Goal: Task Accomplishment & Management: Manage account settings

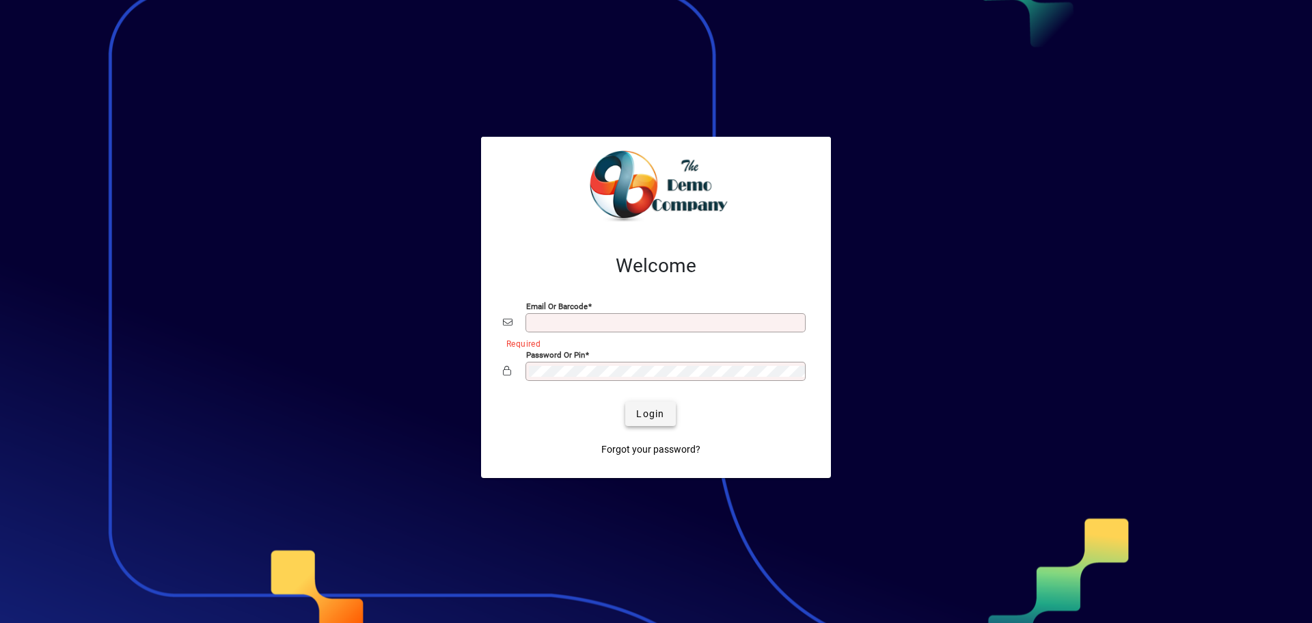
type input "**********"
click at [649, 418] on span "Login" at bounding box center [650, 414] width 28 height 14
type input "**********"
click at [663, 407] on span "Login" at bounding box center [650, 414] width 28 height 14
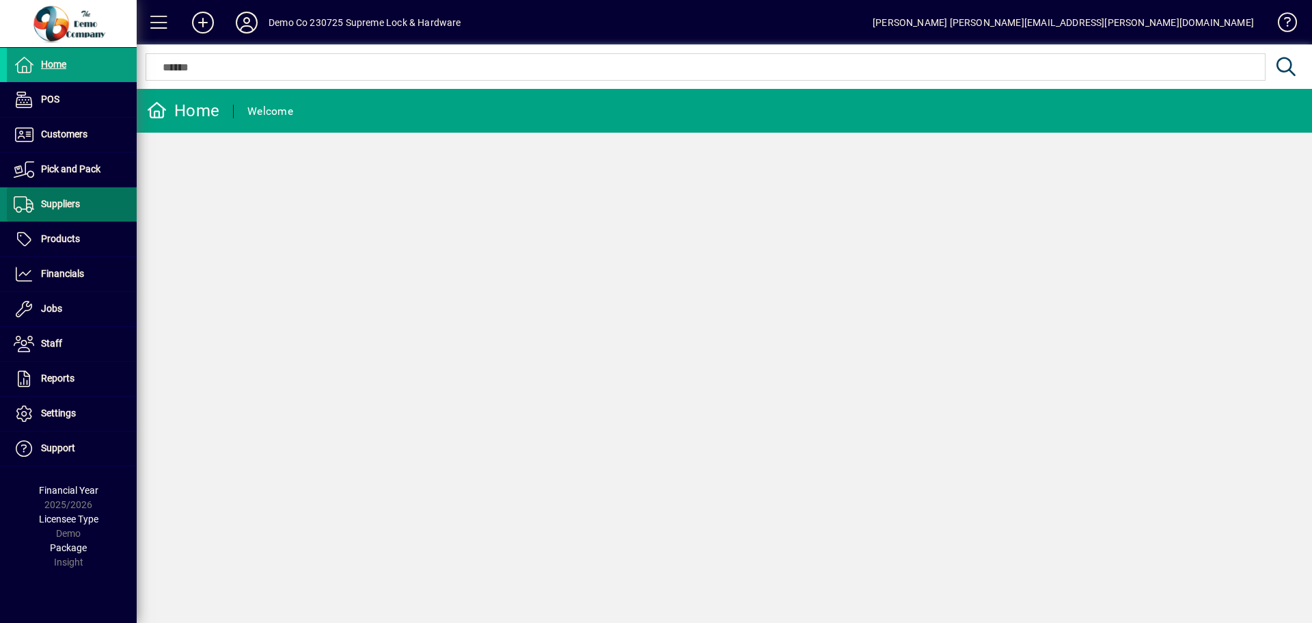
click at [57, 202] on span "Suppliers" at bounding box center [60, 203] width 39 height 11
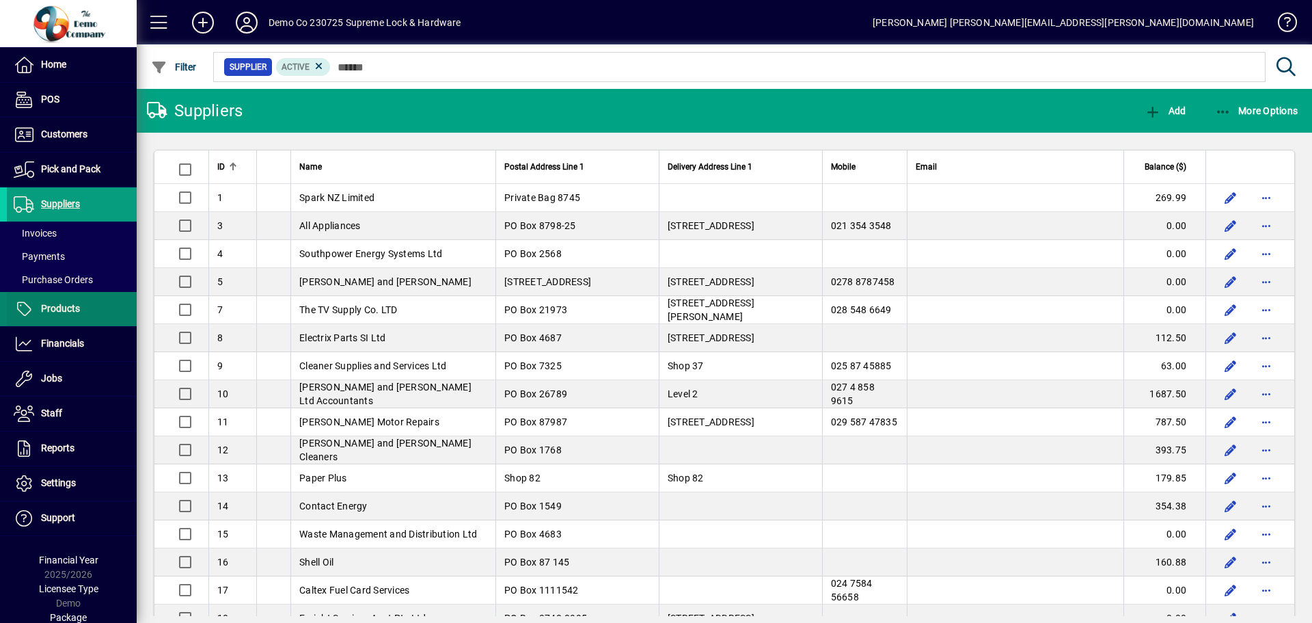
click at [53, 302] on span "Products" at bounding box center [43, 309] width 73 height 16
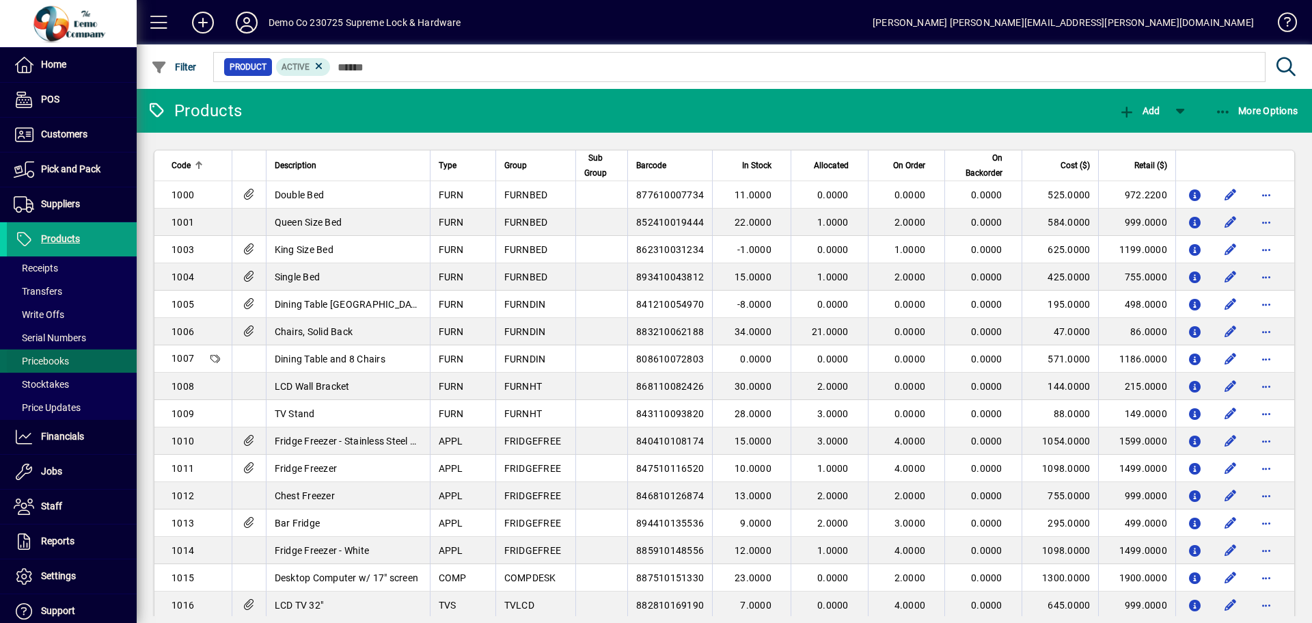
click at [45, 358] on span "Pricebooks" at bounding box center [41, 360] width 55 height 11
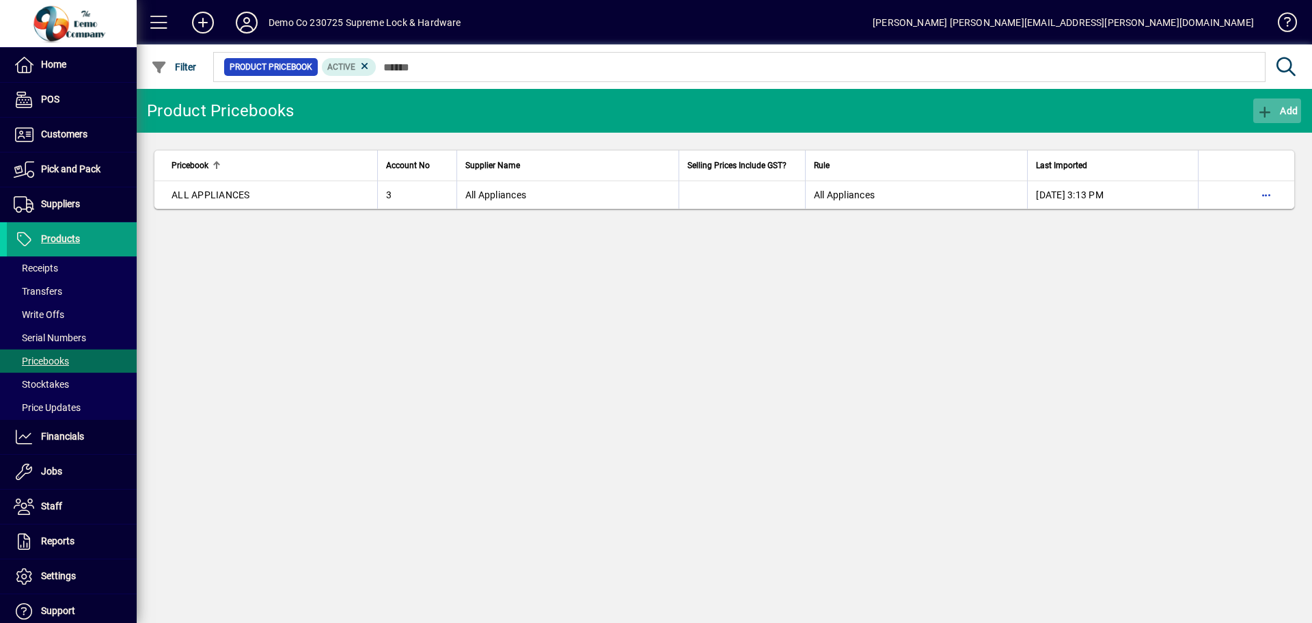
click at [1272, 108] on icon "button" at bounding box center [1265, 112] width 17 height 14
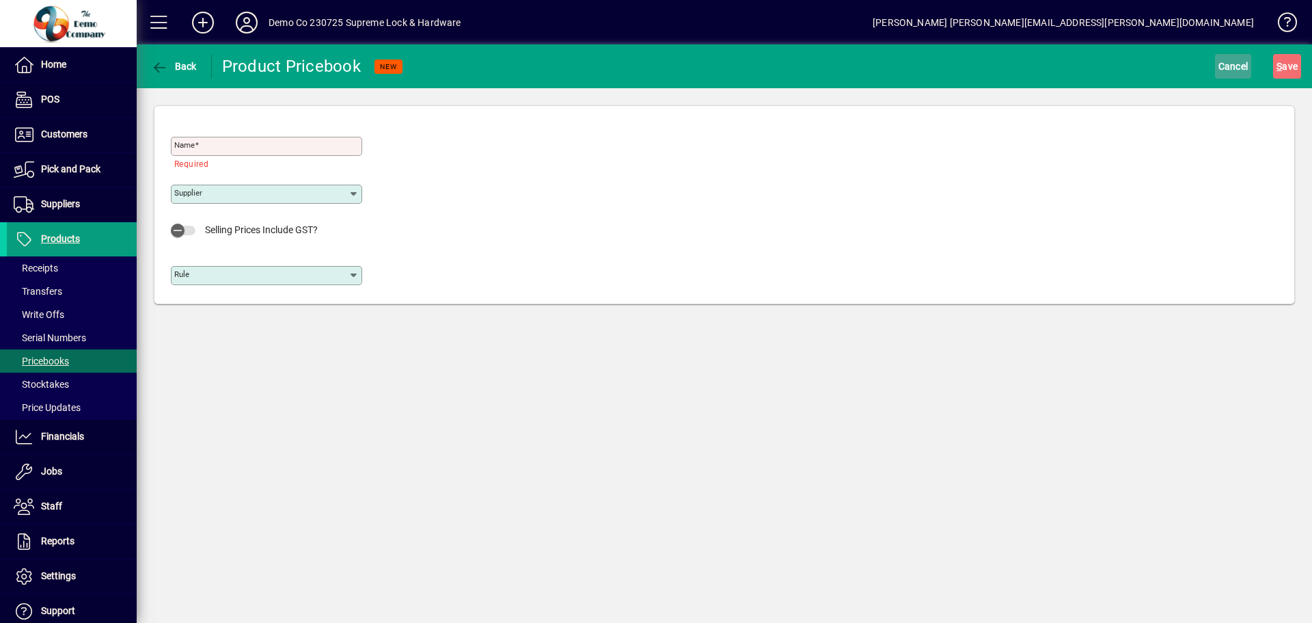
click at [1237, 65] on span "Cancel" at bounding box center [1233, 66] width 30 height 22
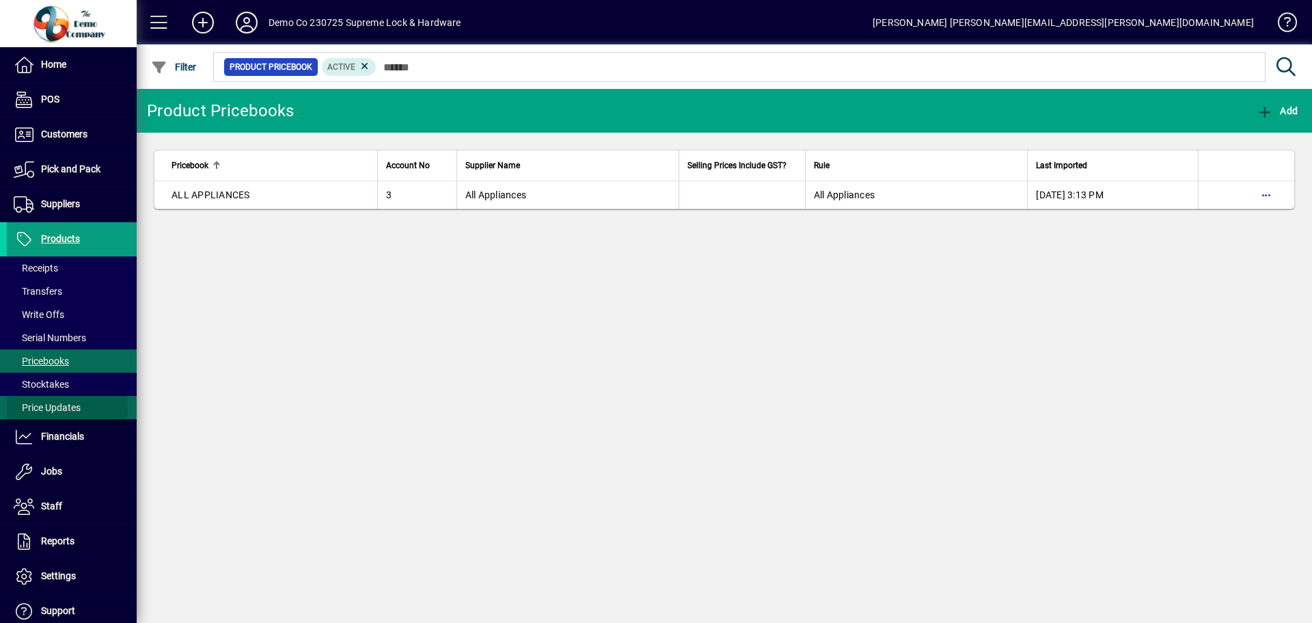
click at [49, 405] on span "Price Updates" at bounding box center [47, 407] width 67 height 11
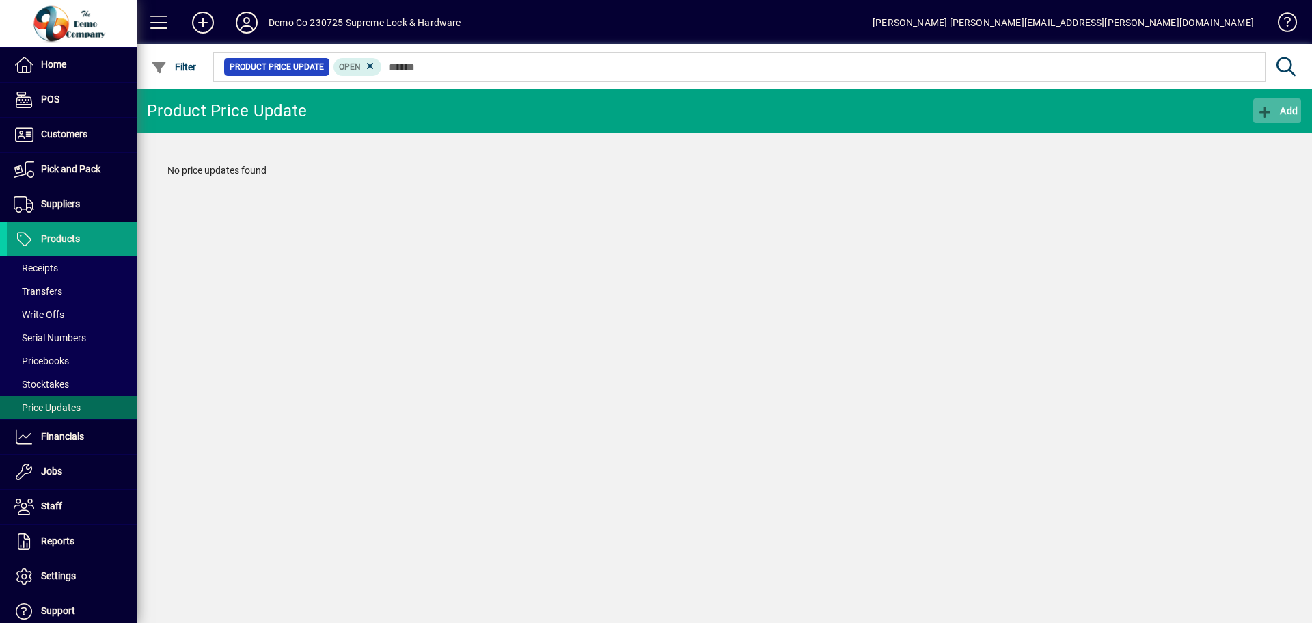
click at [1286, 111] on span "Add" at bounding box center [1277, 110] width 41 height 11
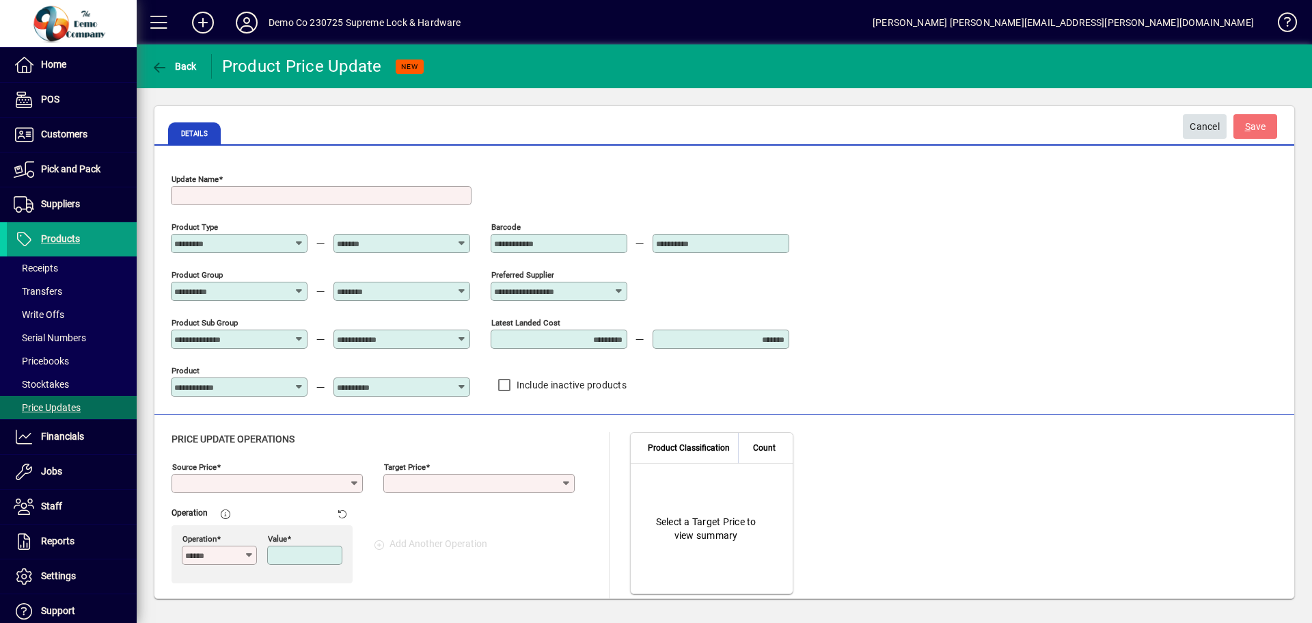
click at [1200, 126] on span "Cancel" at bounding box center [1205, 126] width 30 height 23
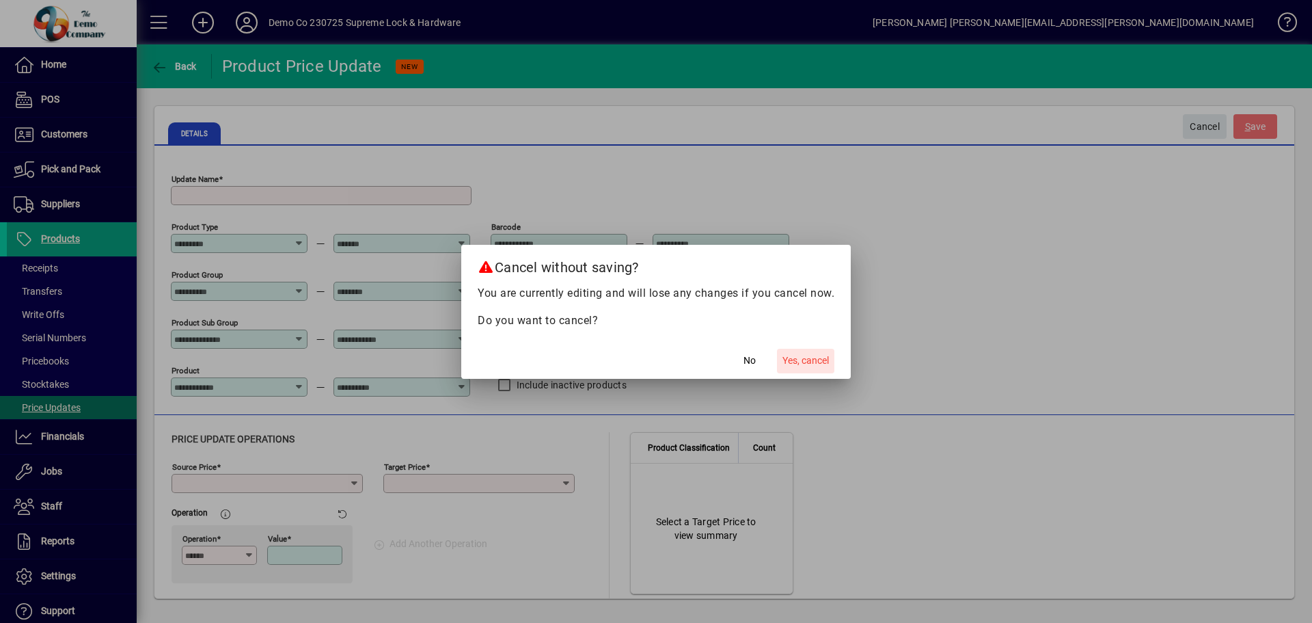
click at [790, 361] on span "Yes, cancel" at bounding box center [805, 360] width 46 height 14
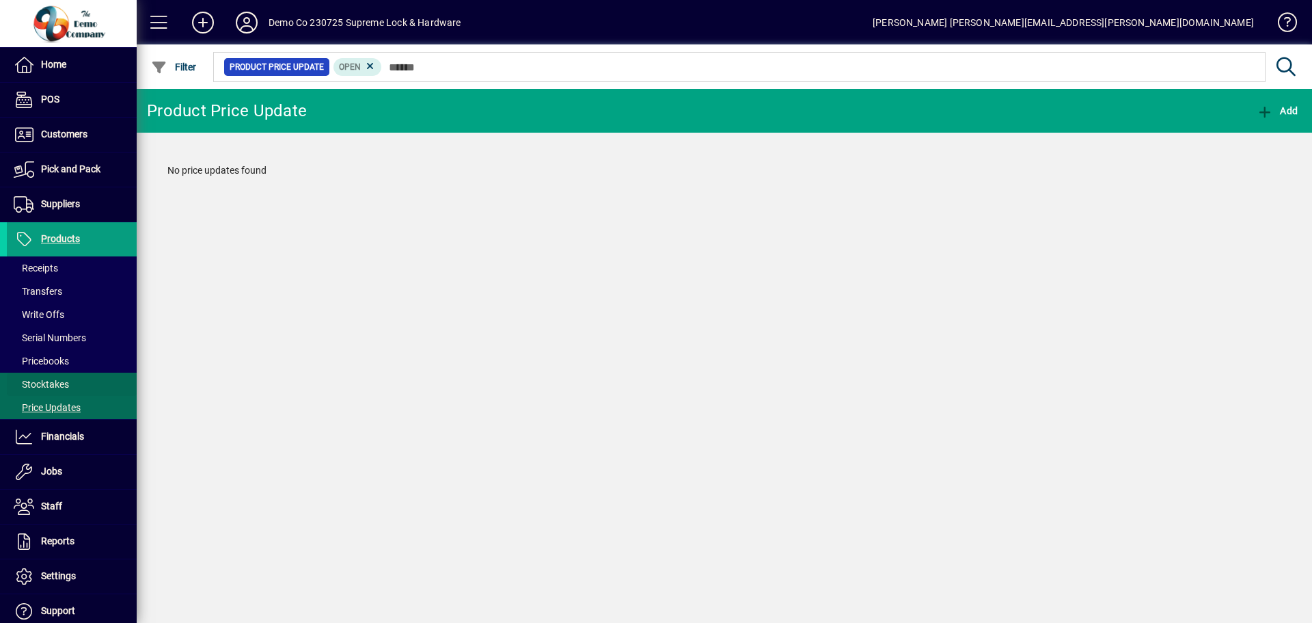
click at [54, 381] on span "Stocktakes" at bounding box center [41, 384] width 55 height 11
click at [214, 322] on div "Stocktake Add No stocktakes found" at bounding box center [724, 356] width 1175 height 534
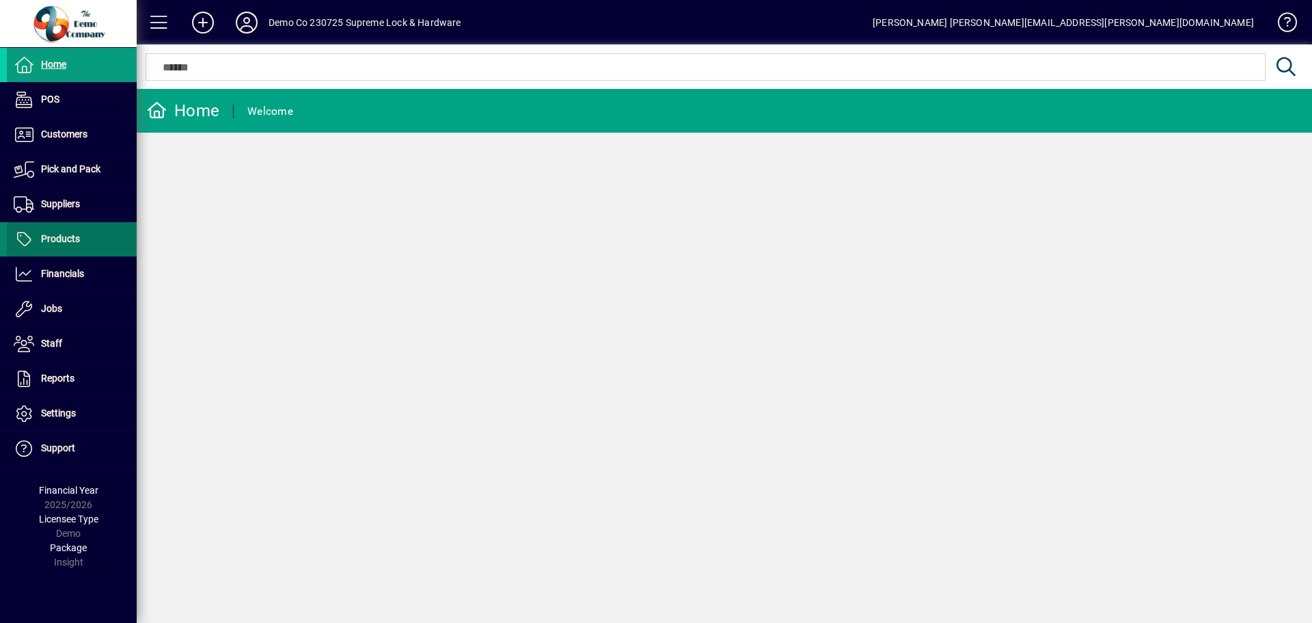
click at [87, 243] on span at bounding box center [72, 239] width 130 height 33
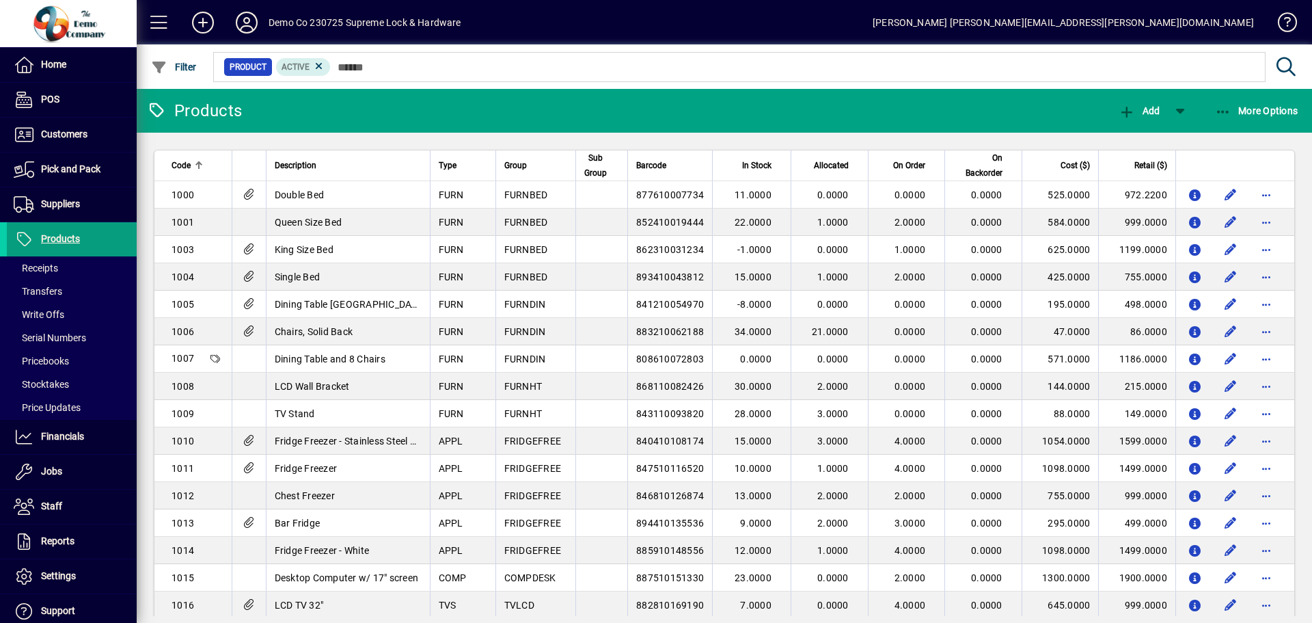
click at [66, 354] on span "Pricebooks" at bounding box center [38, 361] width 62 height 14
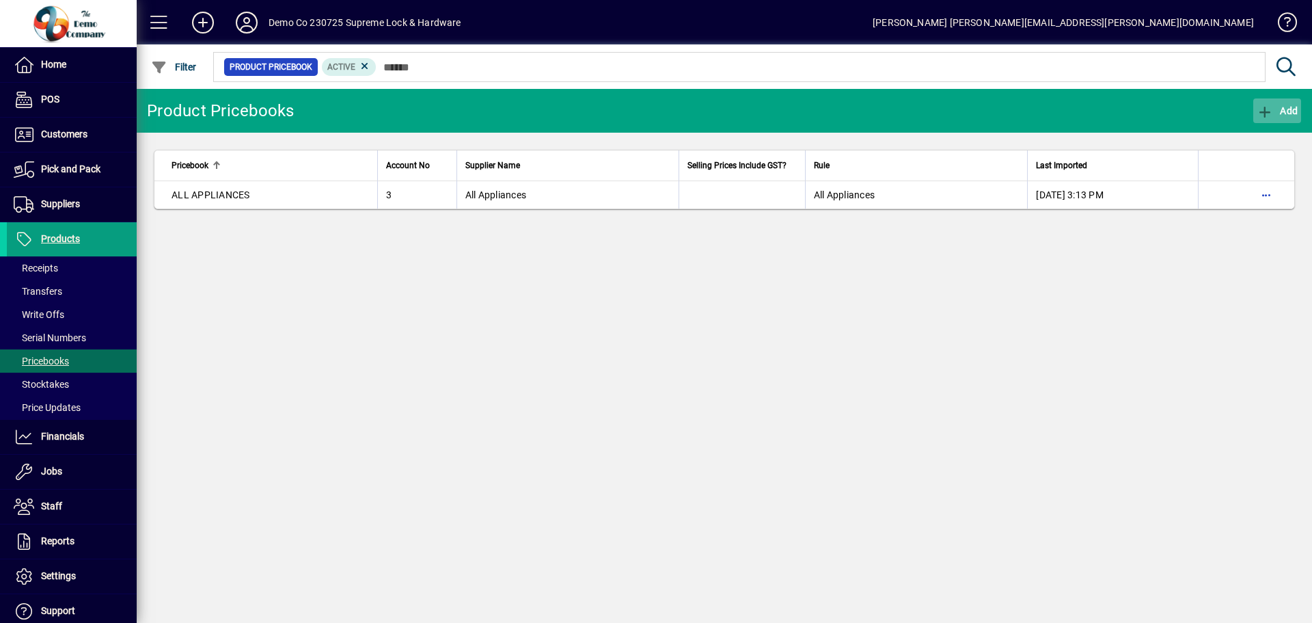
click at [1267, 118] on span "button" at bounding box center [1277, 110] width 48 height 33
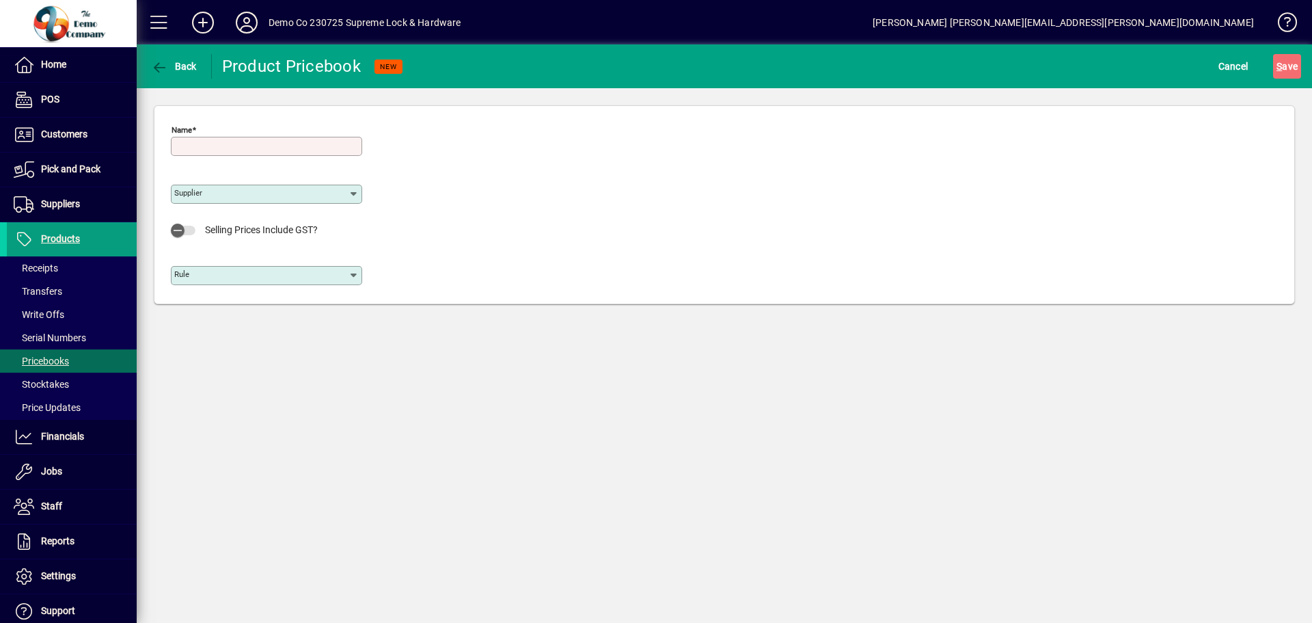
click at [275, 148] on input "Name" at bounding box center [267, 146] width 187 height 11
type input "**********"
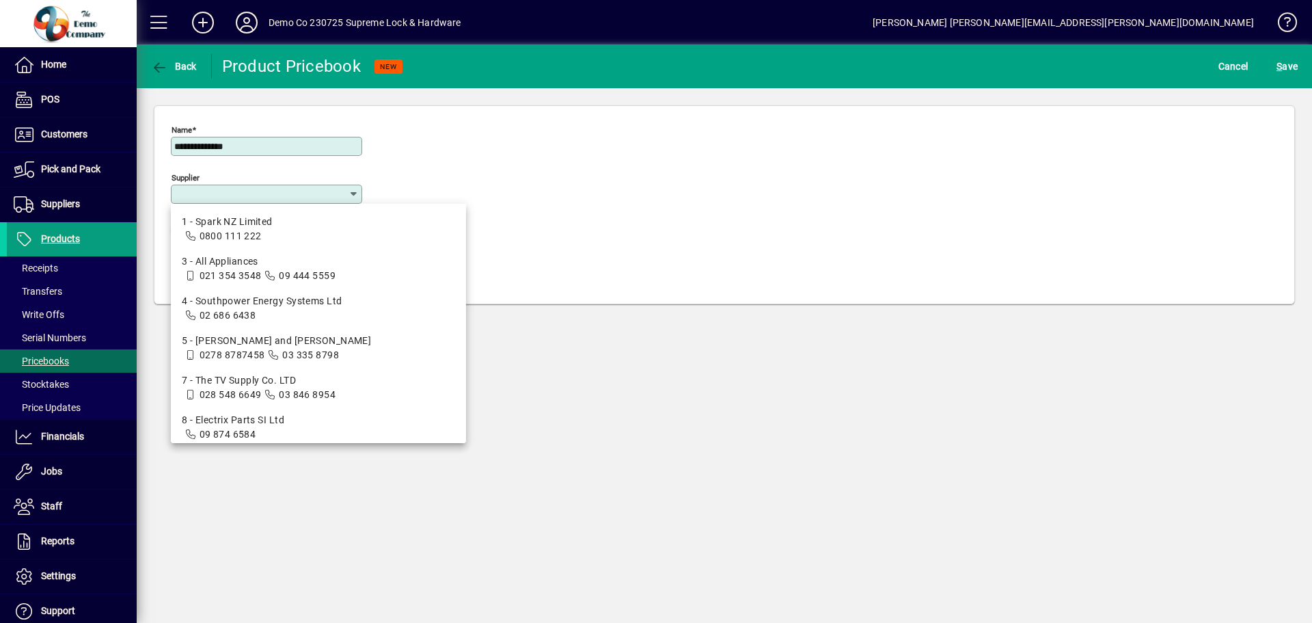
click at [228, 195] on input "Supplier" at bounding box center [261, 194] width 174 height 11
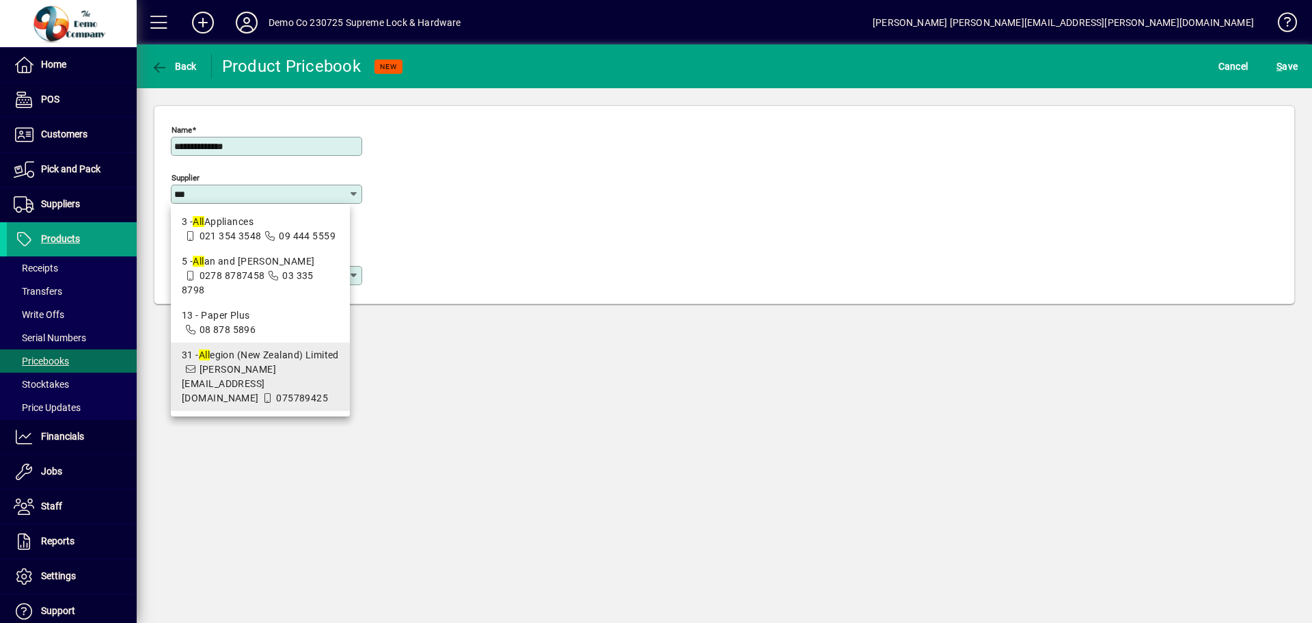
click at [228, 348] on span "31 - All egion (New Zealand) Limited jorence.mamigo@supremelock.co.nz 075789425" at bounding box center [260, 376] width 157 height 57
type input "**********"
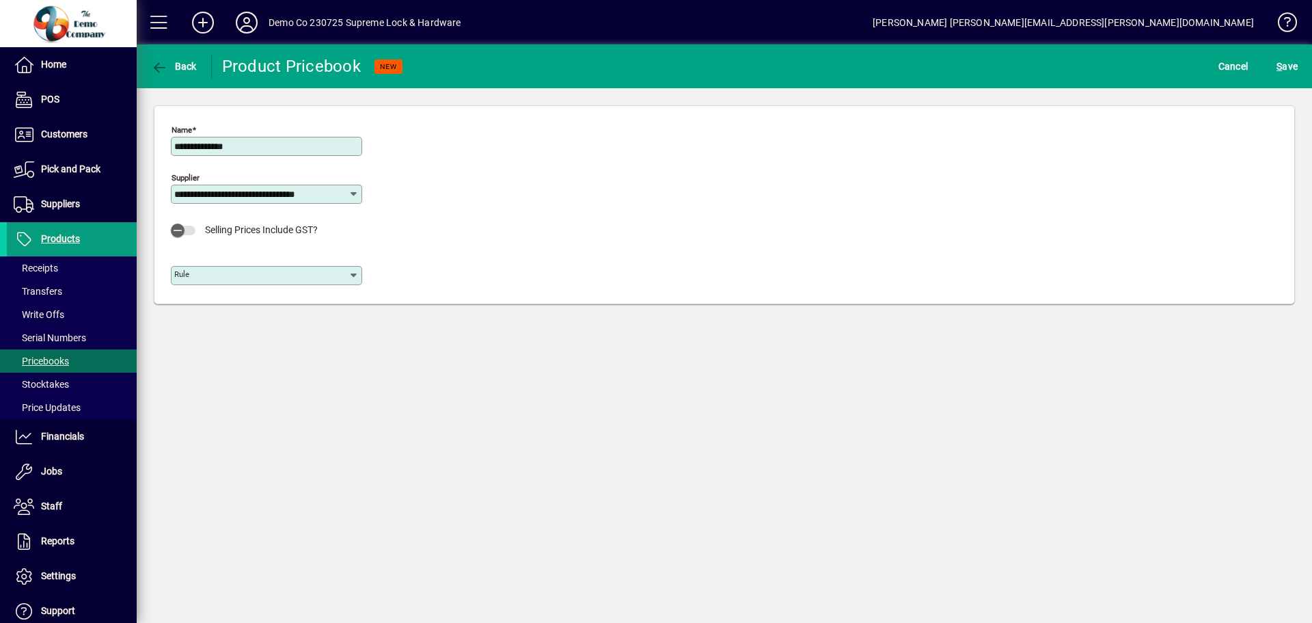
click at [230, 275] on input "Rule" at bounding box center [261, 275] width 174 height 11
click at [565, 197] on div "**********" at bounding box center [724, 208] width 1107 height 177
click at [1283, 67] on span "S ave" at bounding box center [1286, 66] width 21 height 22
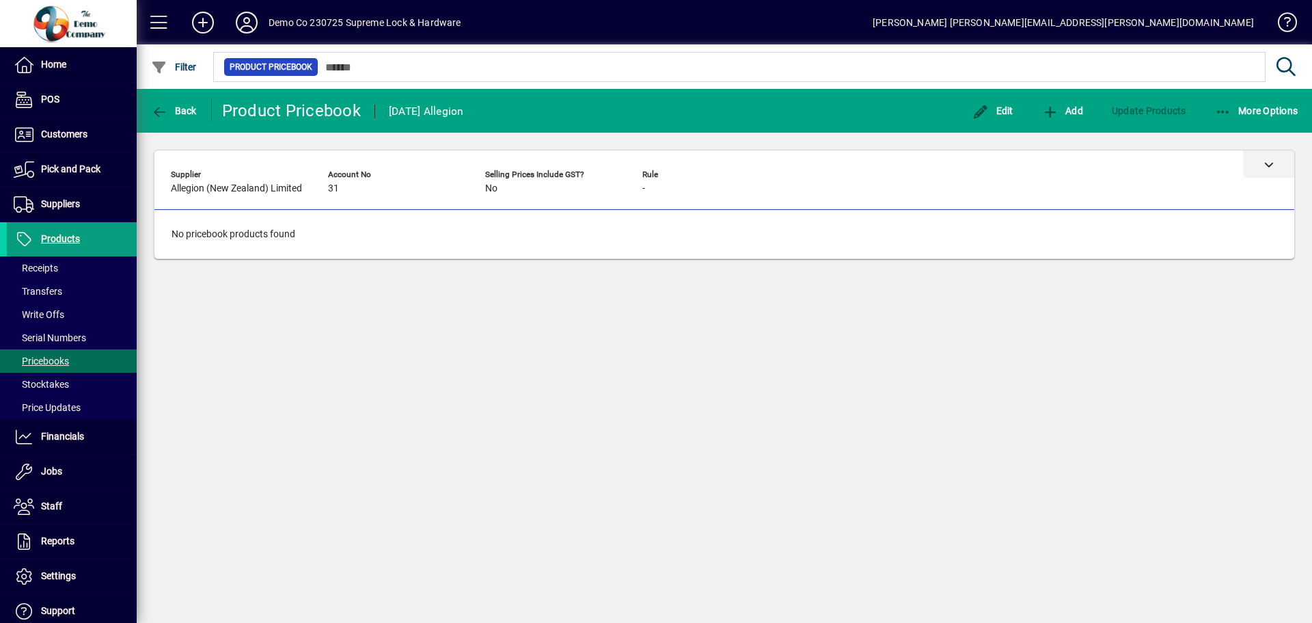
click at [1266, 161] on icon at bounding box center [1269, 164] width 10 height 10
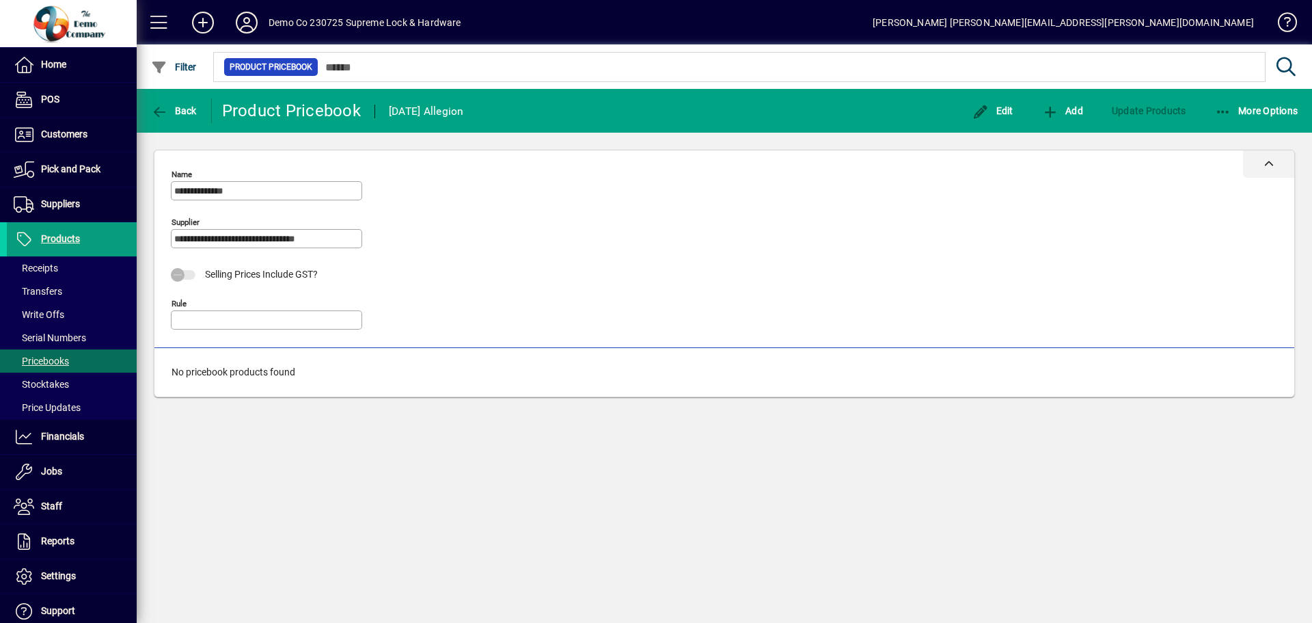
click at [1263, 164] on div at bounding box center [1268, 163] width 51 height 27
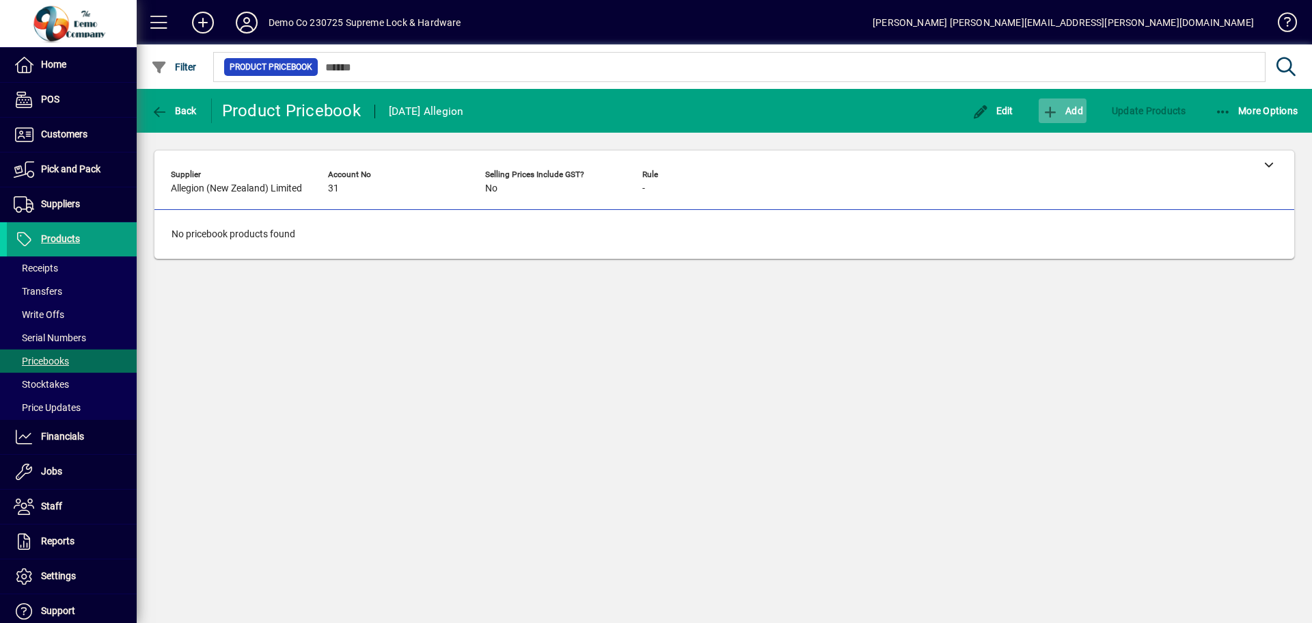
click at [1067, 110] on span "Add" at bounding box center [1062, 110] width 41 height 11
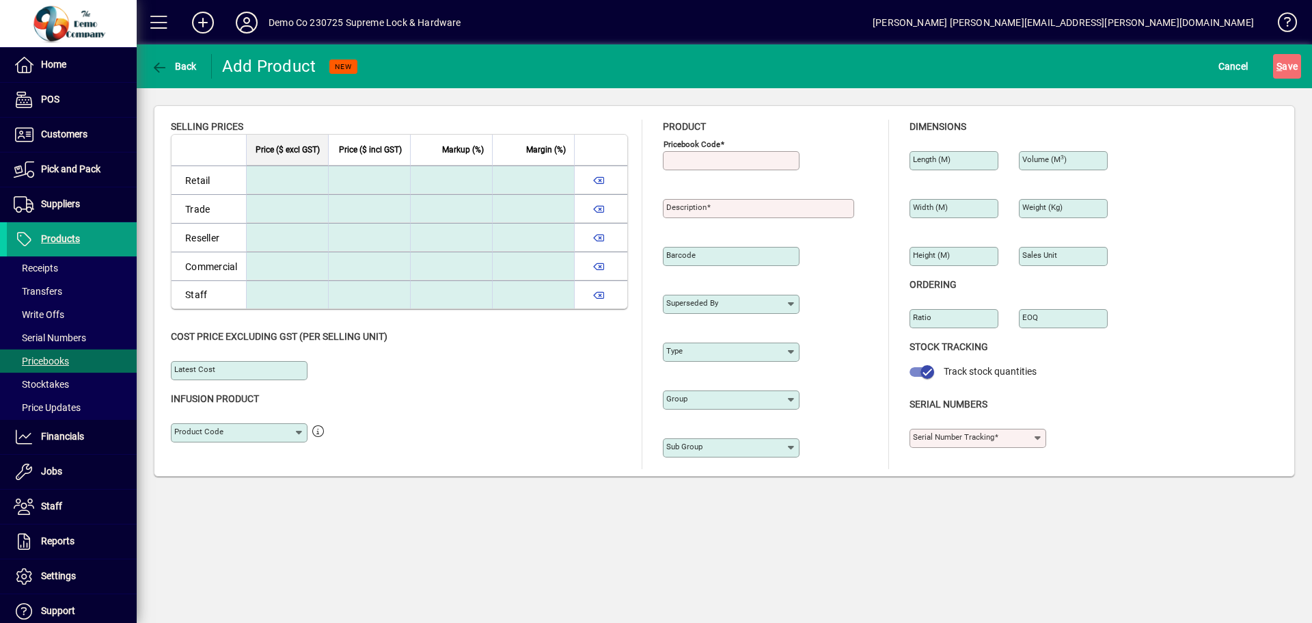
type input "****"
click at [176, 66] on span "Back" at bounding box center [174, 66] width 46 height 11
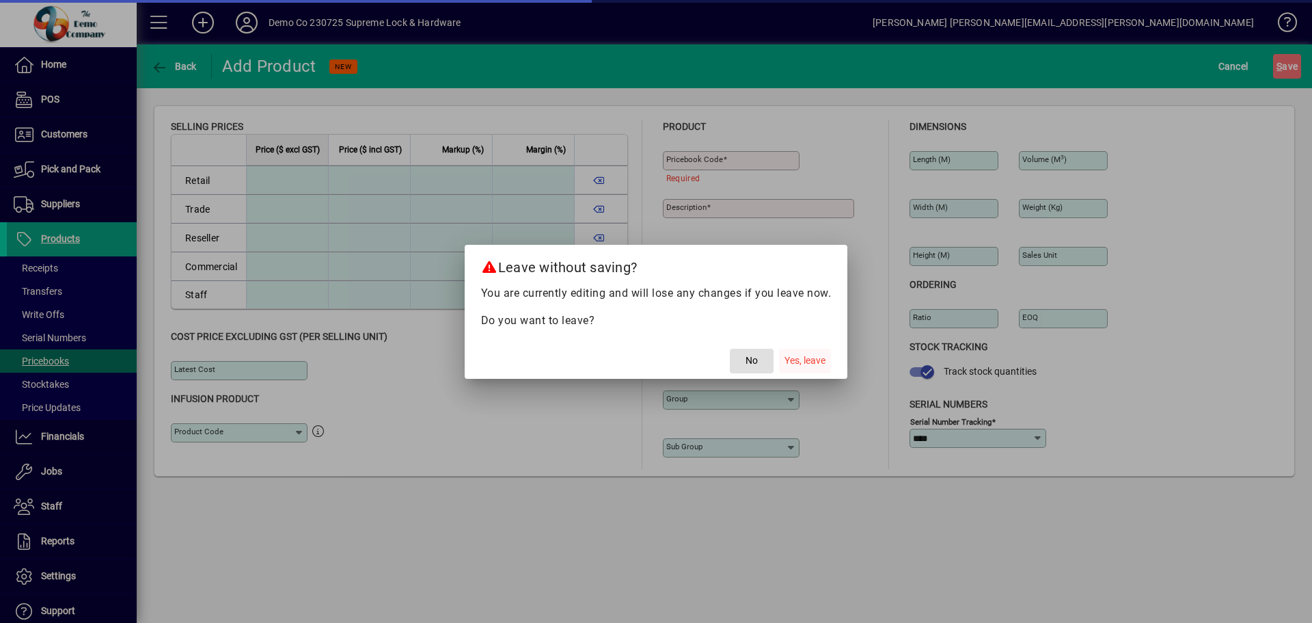
click at [801, 359] on span "Yes, leave" at bounding box center [804, 360] width 41 height 14
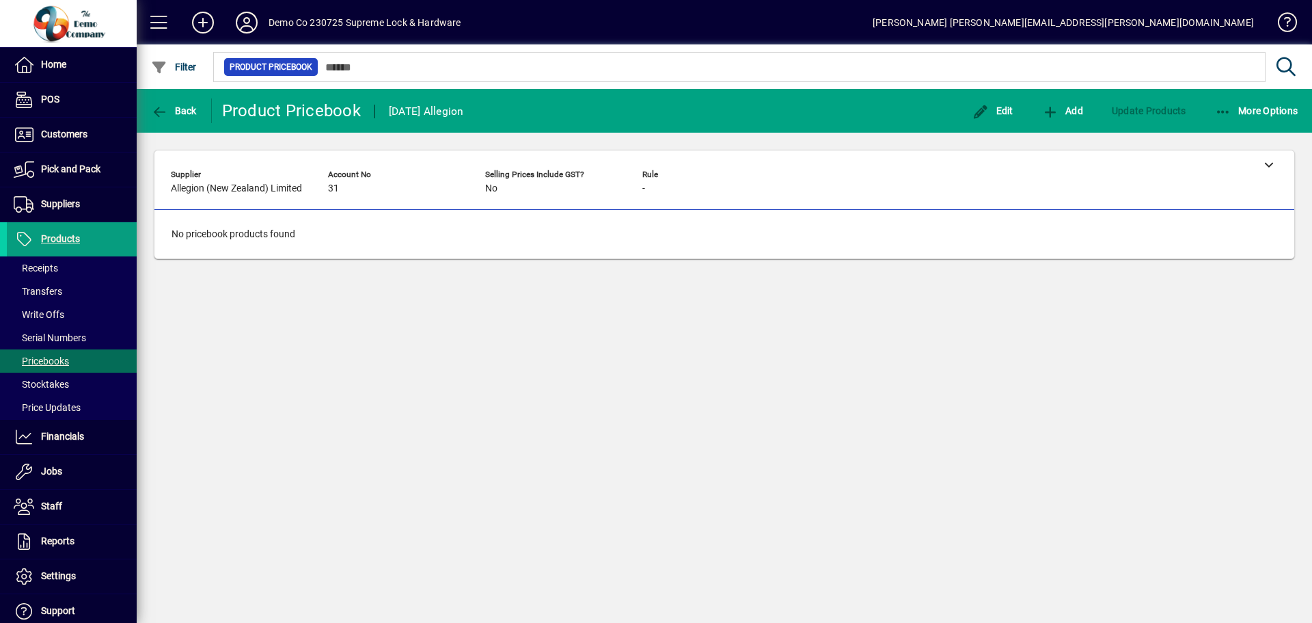
click at [226, 235] on div "No pricebook products found" at bounding box center [725, 234] width 1106 height 14
click at [1245, 108] on span "More Options" at bounding box center [1256, 110] width 83 height 11
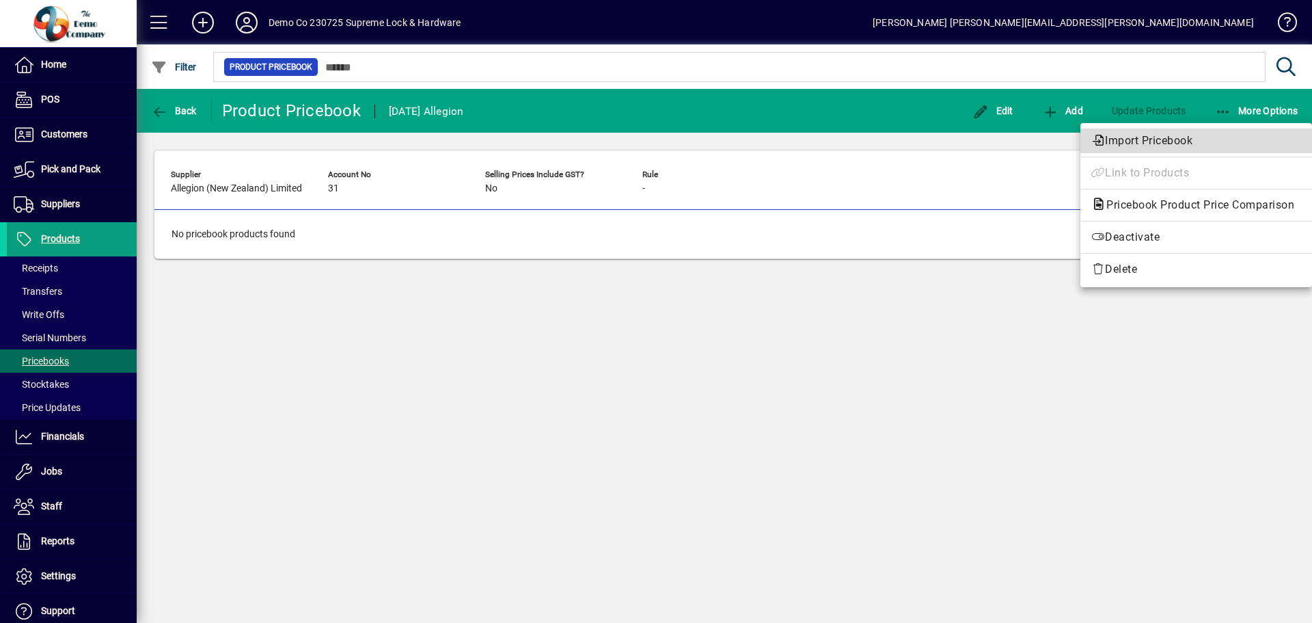
click at [1138, 138] on span "Import Pricebook" at bounding box center [1196, 141] width 210 height 16
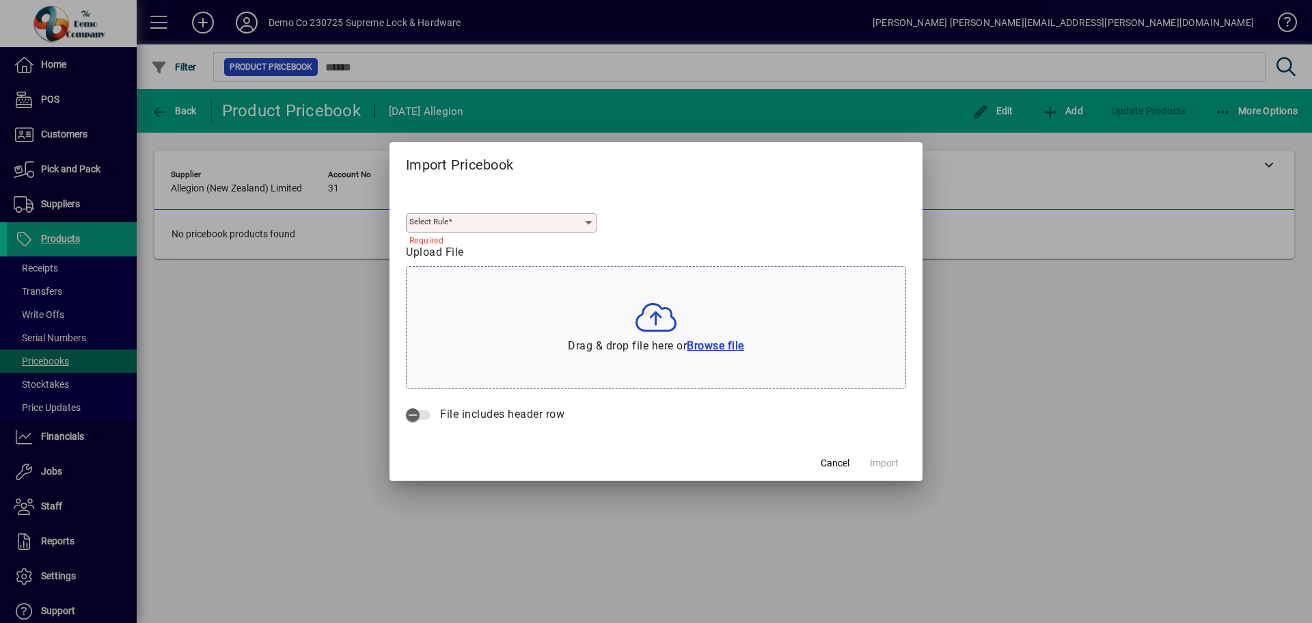
click at [588, 220] on icon at bounding box center [589, 222] width 11 height 11
click at [587, 222] on icon at bounding box center [589, 222] width 11 height 11
click at [681, 208] on div "Select Rule Required" at bounding box center [656, 212] width 500 height 61
click at [545, 225] on input "Select Rule" at bounding box center [496, 222] width 174 height 11
click at [835, 463] on span "Cancel" at bounding box center [835, 463] width 29 height 14
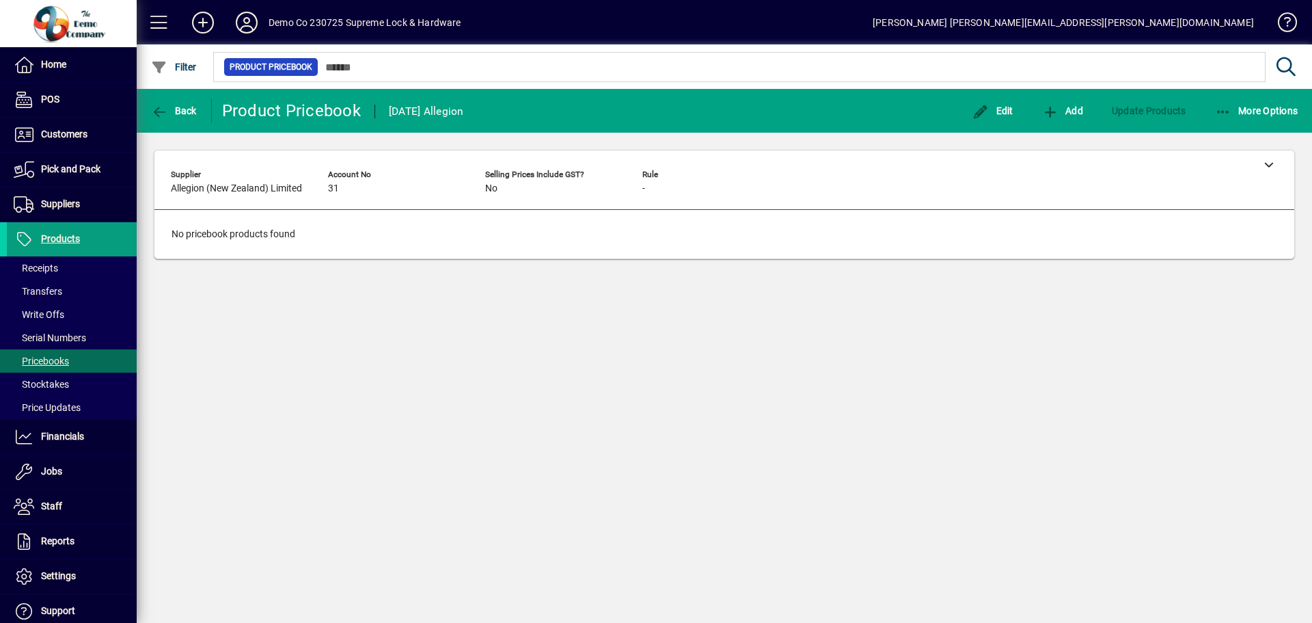
click at [224, 187] on span "Allegion (New Zealand) Limited" at bounding box center [236, 188] width 131 height 11
click at [999, 110] on span "Edit" at bounding box center [992, 110] width 41 height 11
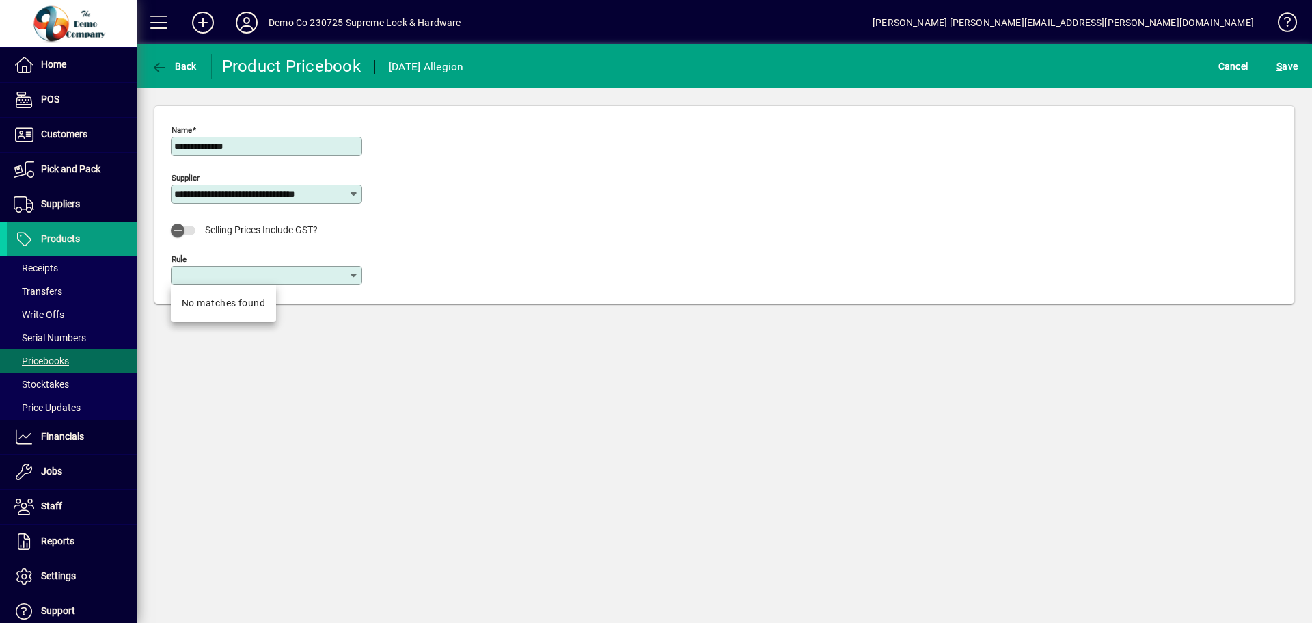
click at [269, 276] on input "Rule" at bounding box center [261, 275] width 174 height 11
click at [242, 301] on div "No matches found" at bounding box center [223, 303] width 83 height 14
click at [251, 276] on input "Rule" at bounding box center [261, 275] width 174 height 11
click at [229, 302] on div "No matches found" at bounding box center [223, 303] width 83 height 14
click at [306, 269] on div "Rule" at bounding box center [266, 275] width 191 height 19
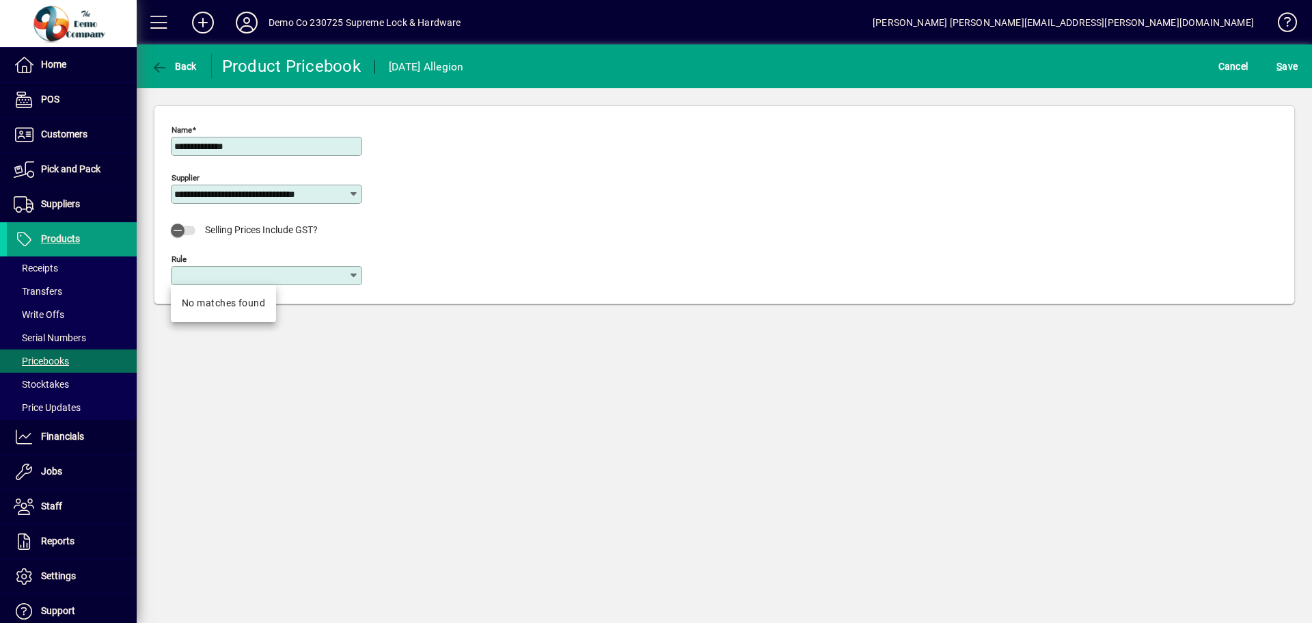
drag, startPoint x: 519, startPoint y: 190, endPoint x: 560, endPoint y: 176, distance: 43.4
click at [530, 184] on div "**********" at bounding box center [724, 208] width 1107 height 177
click at [1278, 68] on span "S" at bounding box center [1278, 66] width 5 height 11
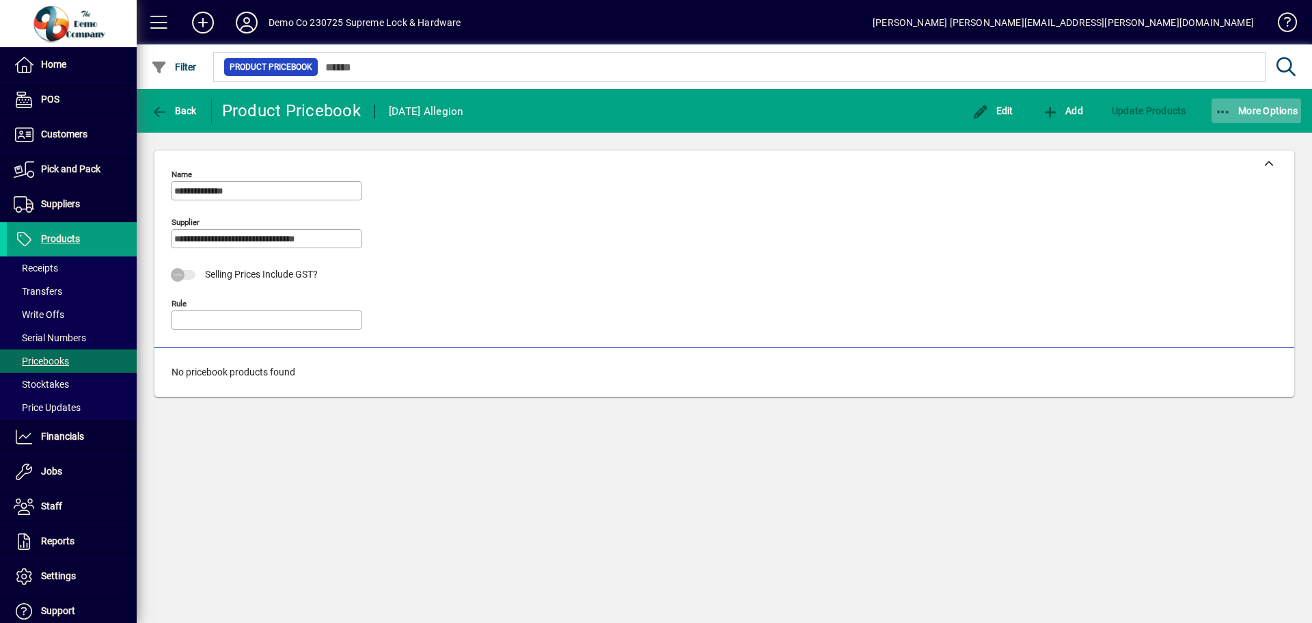
click at [1258, 109] on span "More Options" at bounding box center [1256, 110] width 83 height 11
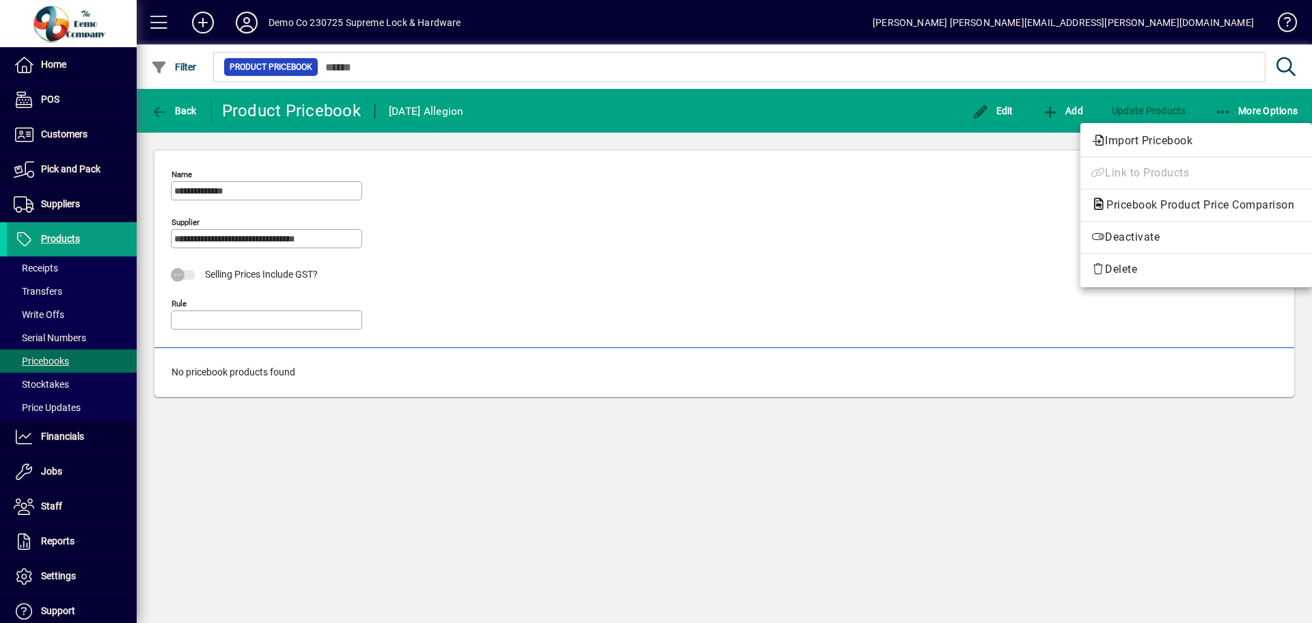
click at [50, 238] on div at bounding box center [656, 311] width 1312 height 623
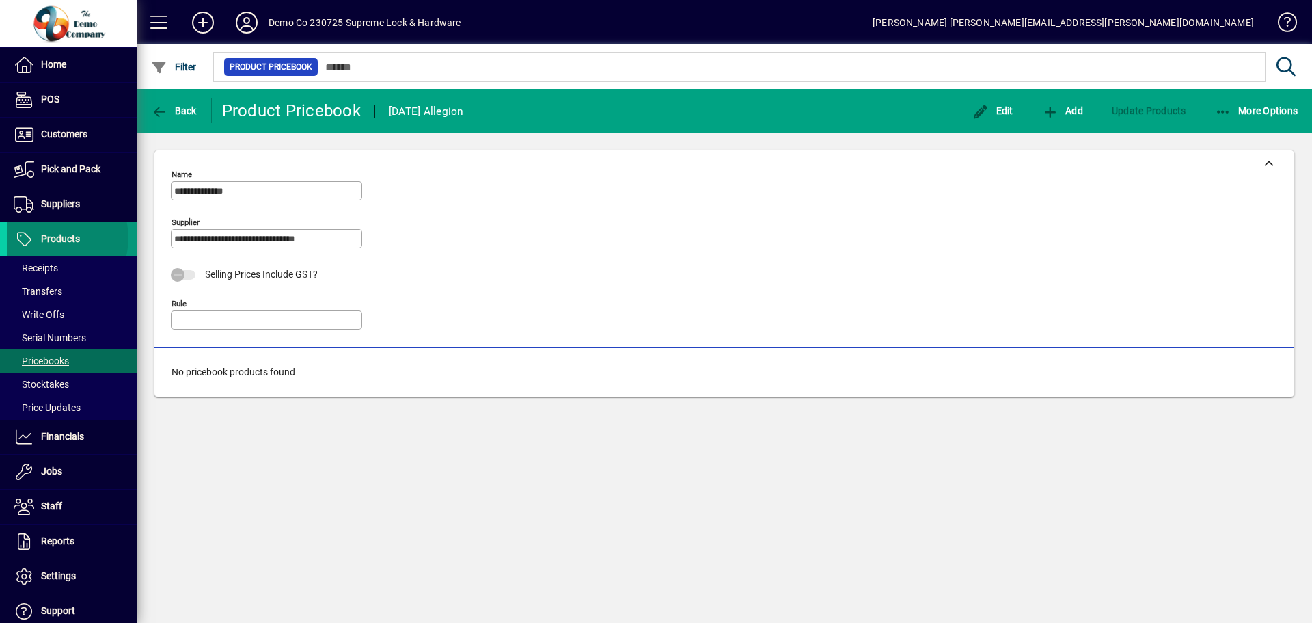
click at [51, 238] on span "Products" at bounding box center [60, 238] width 39 height 11
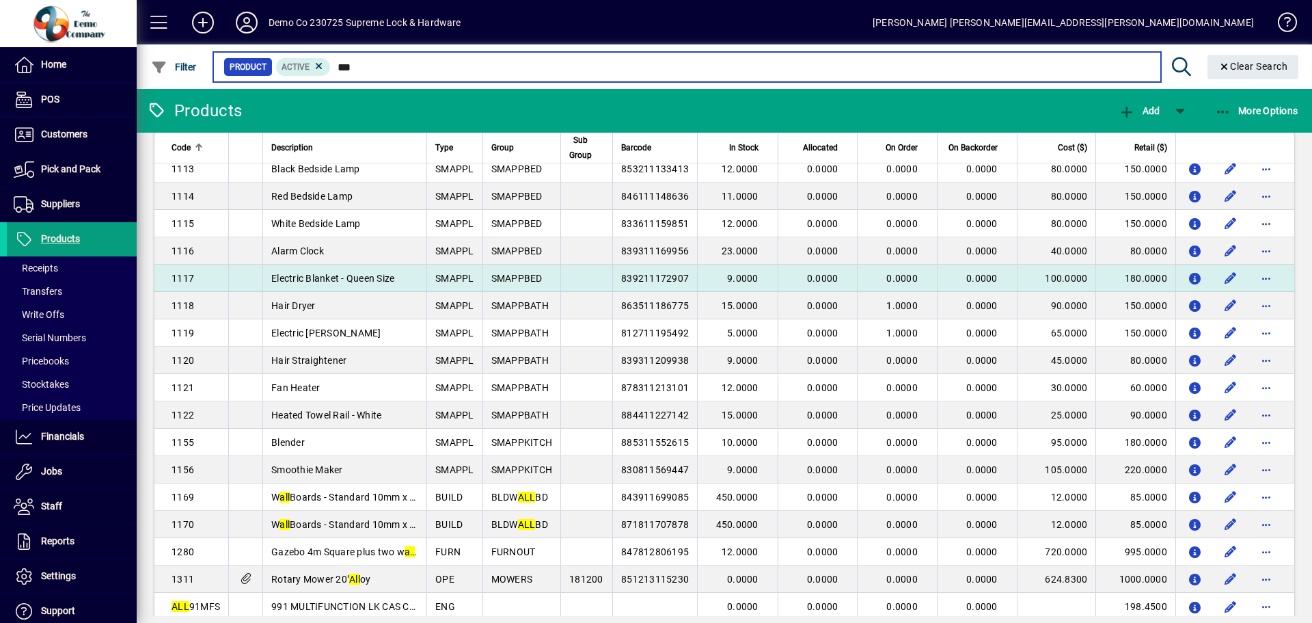
scroll to position [321, 0]
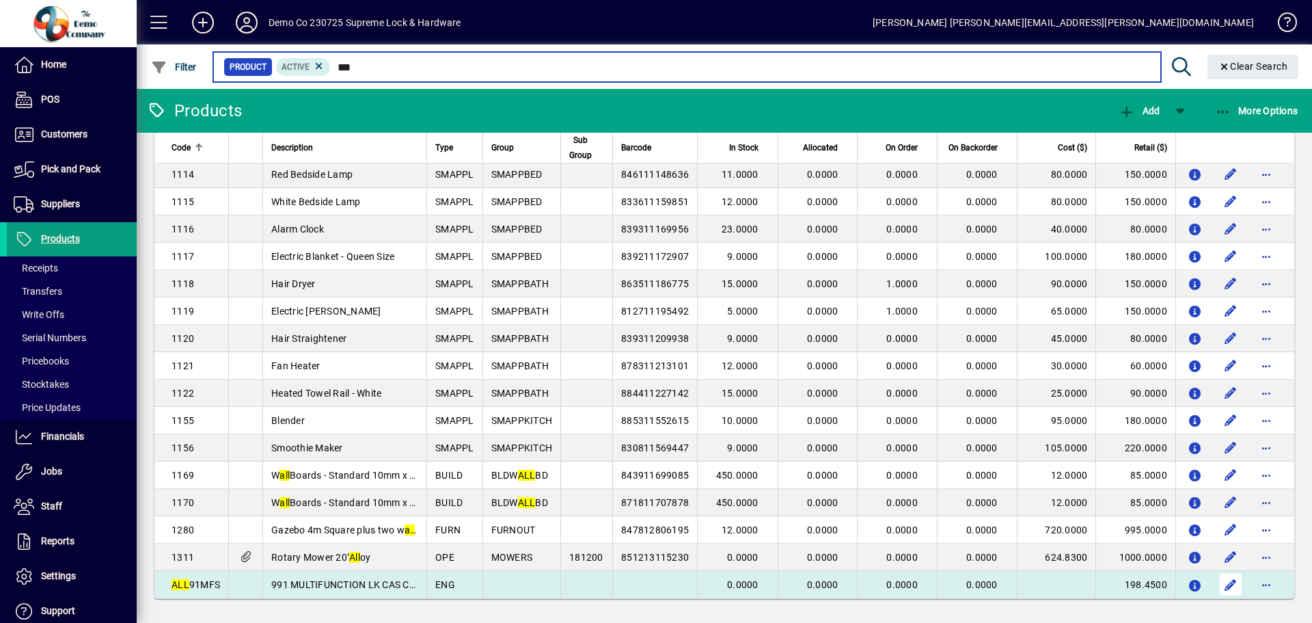
type input "***"
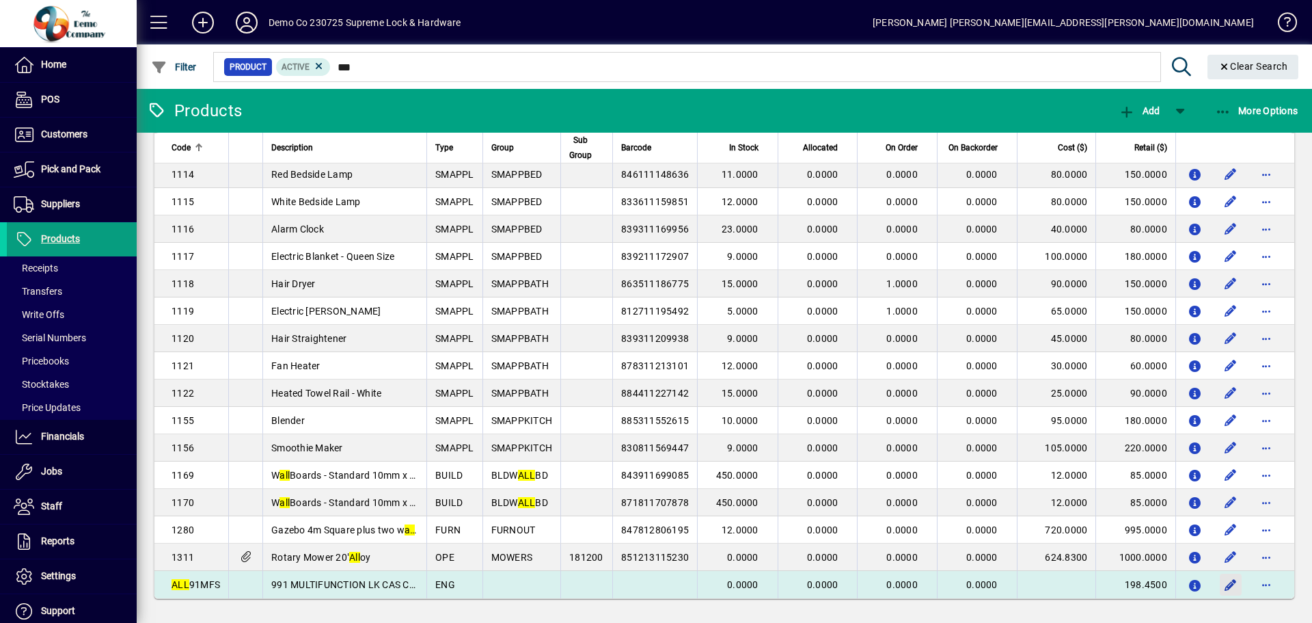
click at [1216, 582] on span "button" at bounding box center [1230, 584] width 33 height 33
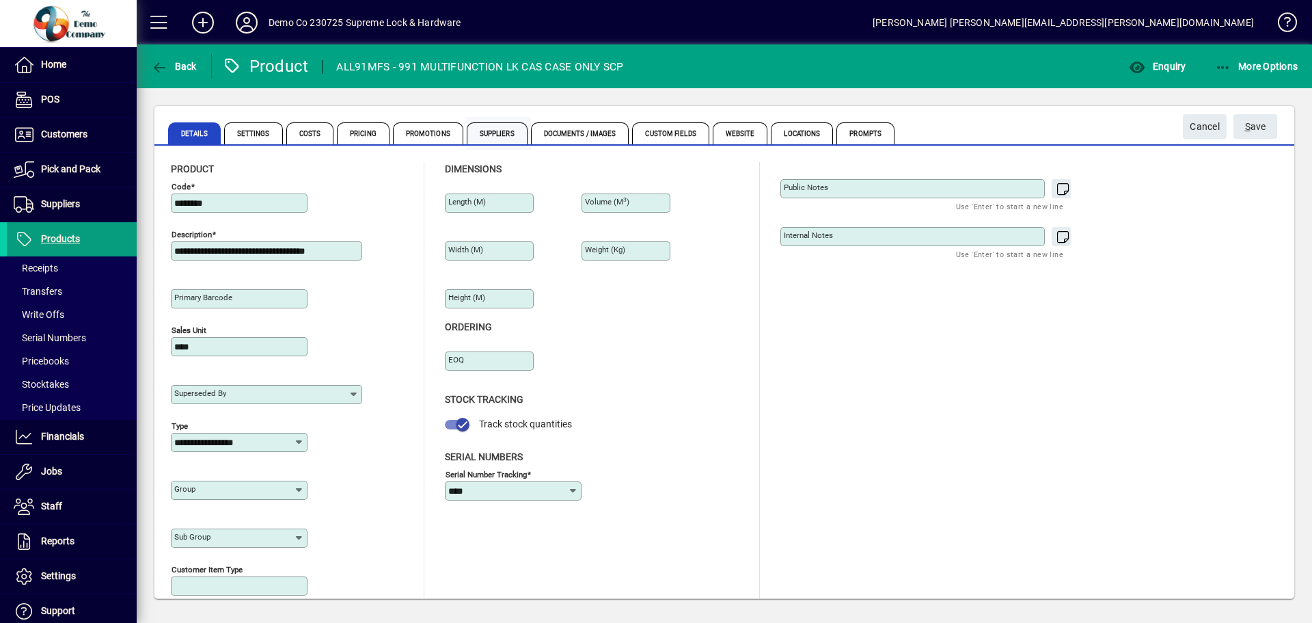
click at [502, 128] on span "Suppliers" at bounding box center [497, 133] width 61 height 22
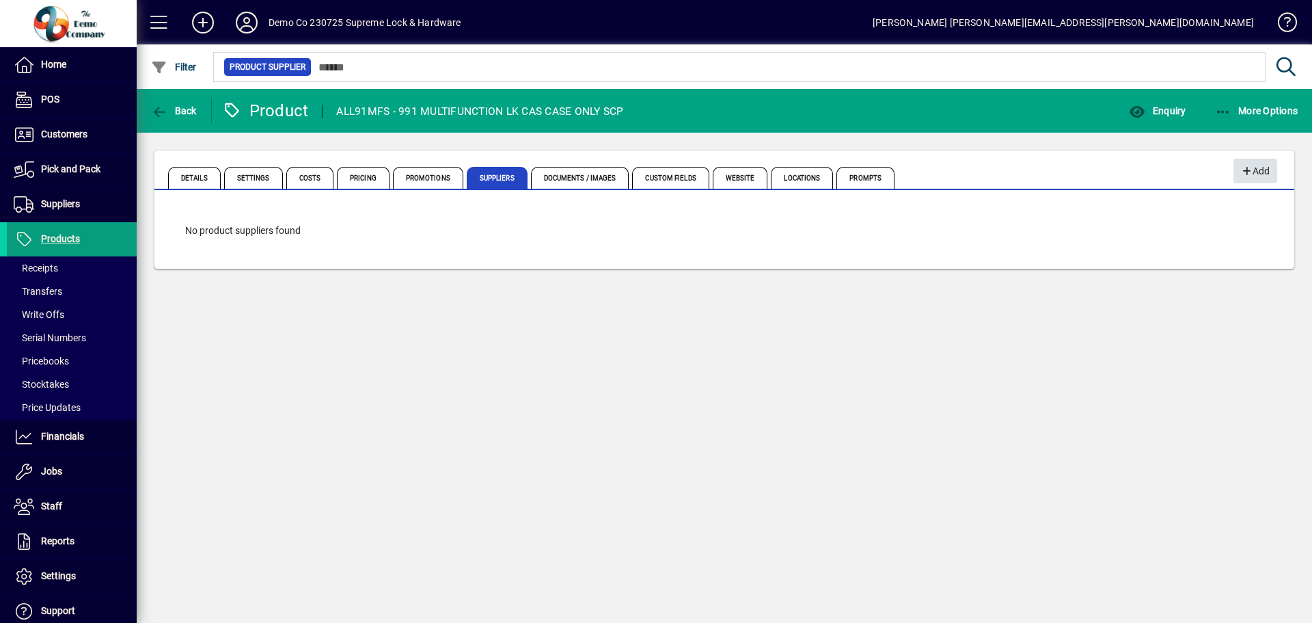
click at [1255, 169] on span "Add" at bounding box center [1254, 171] width 29 height 23
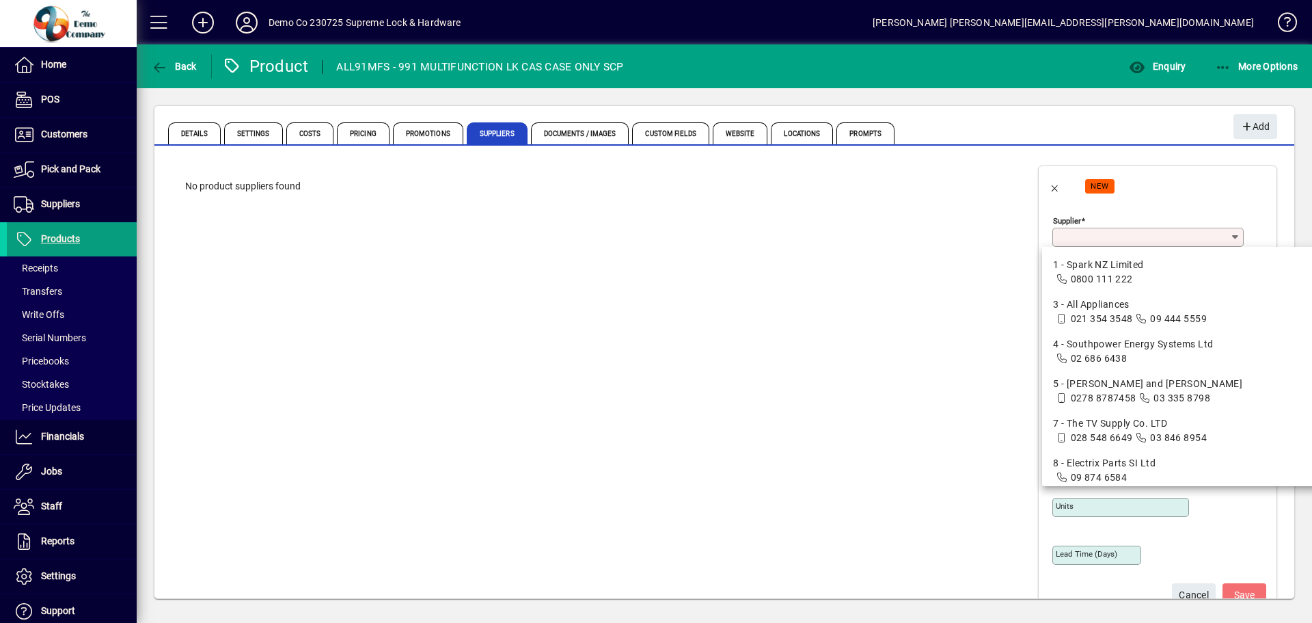
click at [1175, 236] on input "Supplier" at bounding box center [1143, 237] width 174 height 11
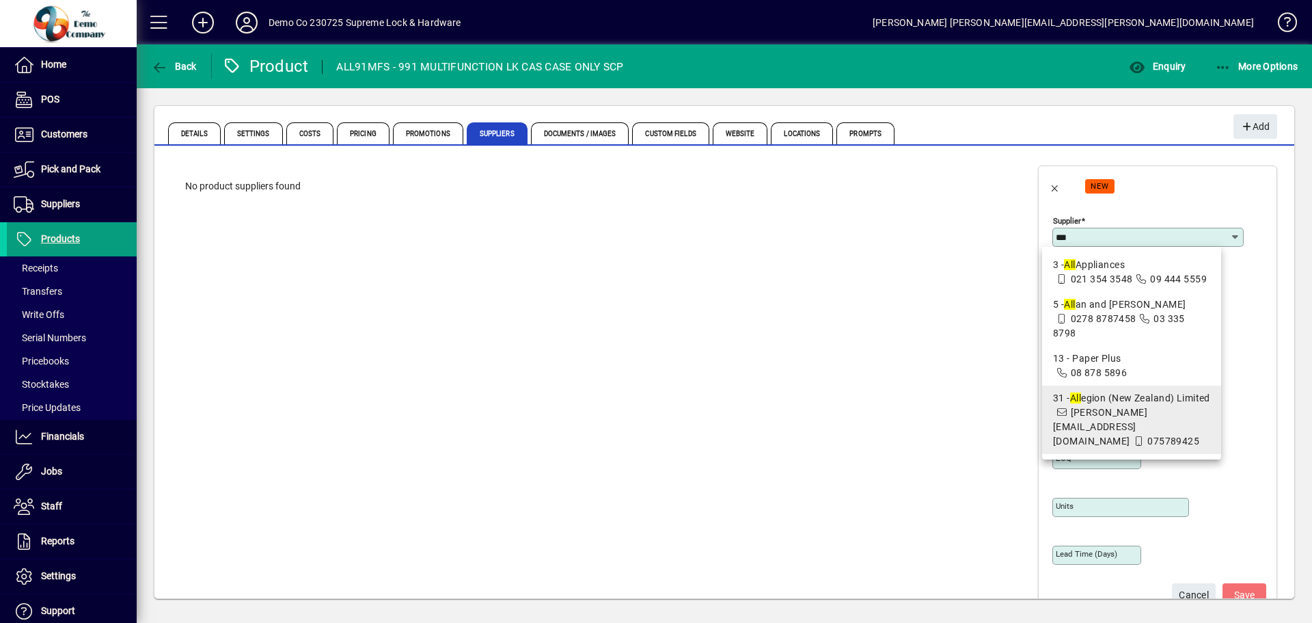
click at [1088, 391] on div "31 - All egion (New Zealand) Limited" at bounding box center [1131, 398] width 157 height 14
type input "**********"
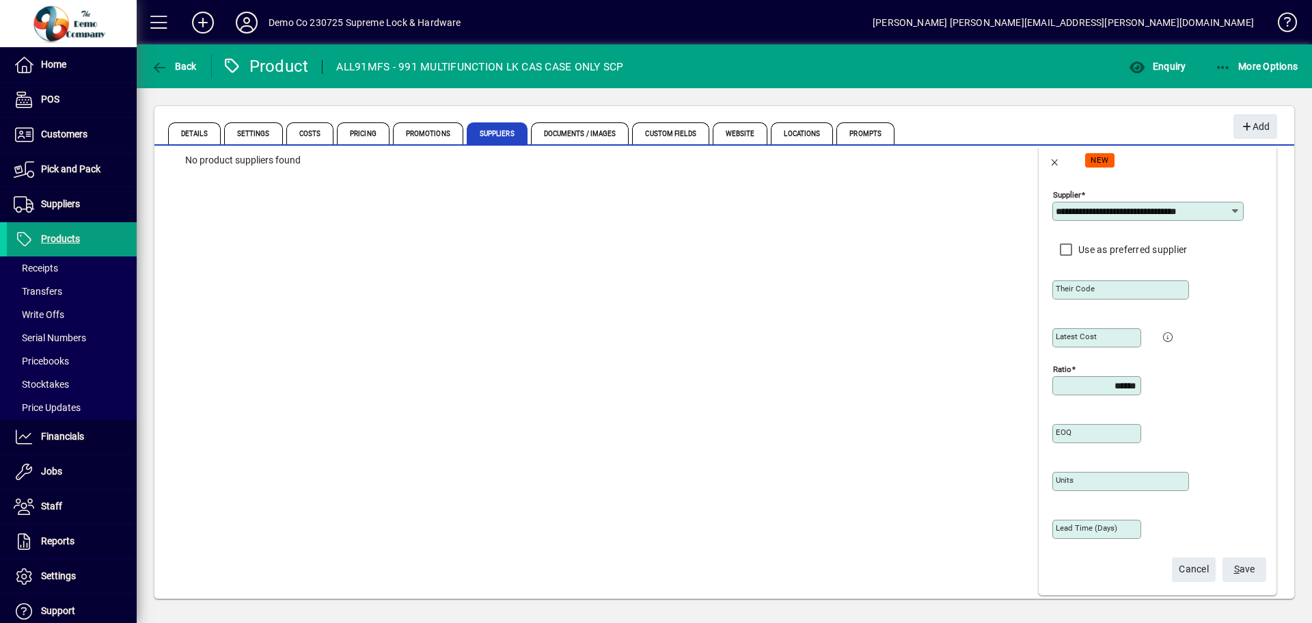
scroll to position [40, 0]
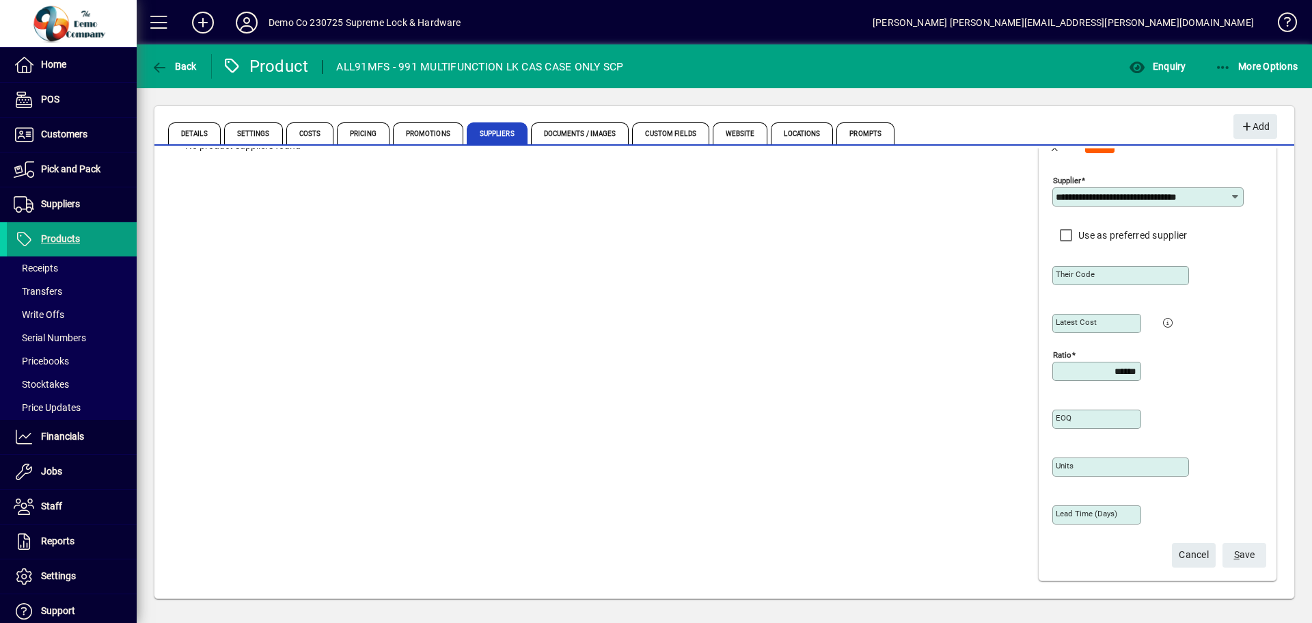
click at [1237, 554] on span "S ave" at bounding box center [1244, 554] width 21 height 23
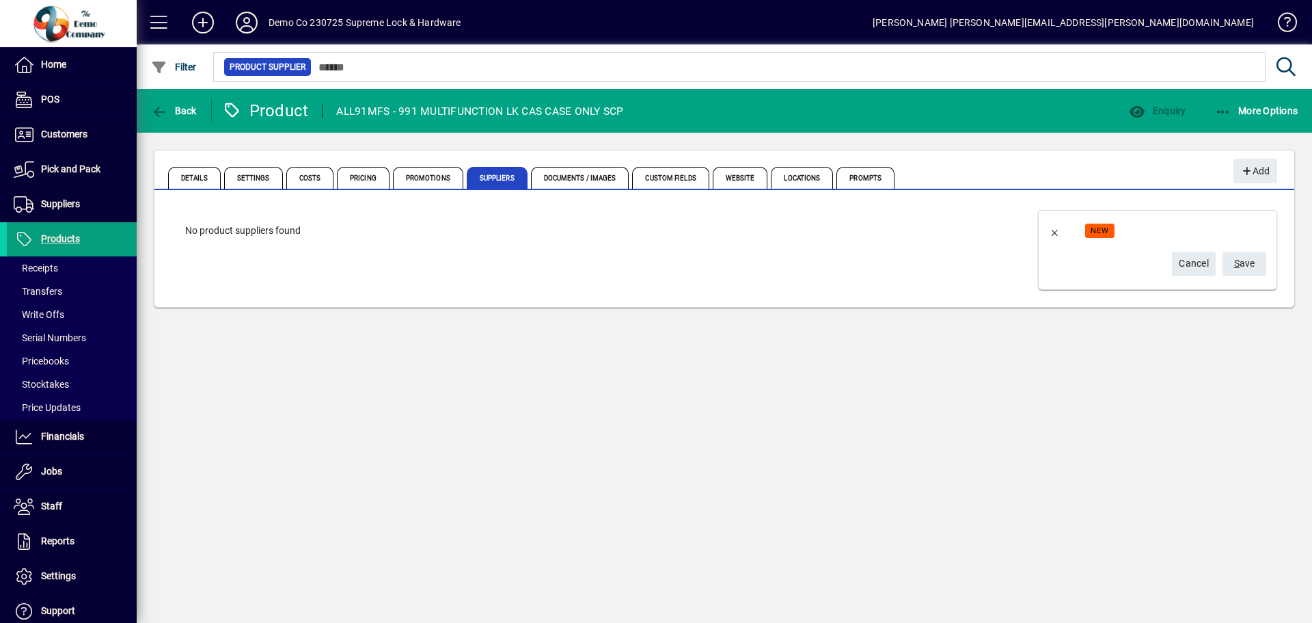
scroll to position [0, 0]
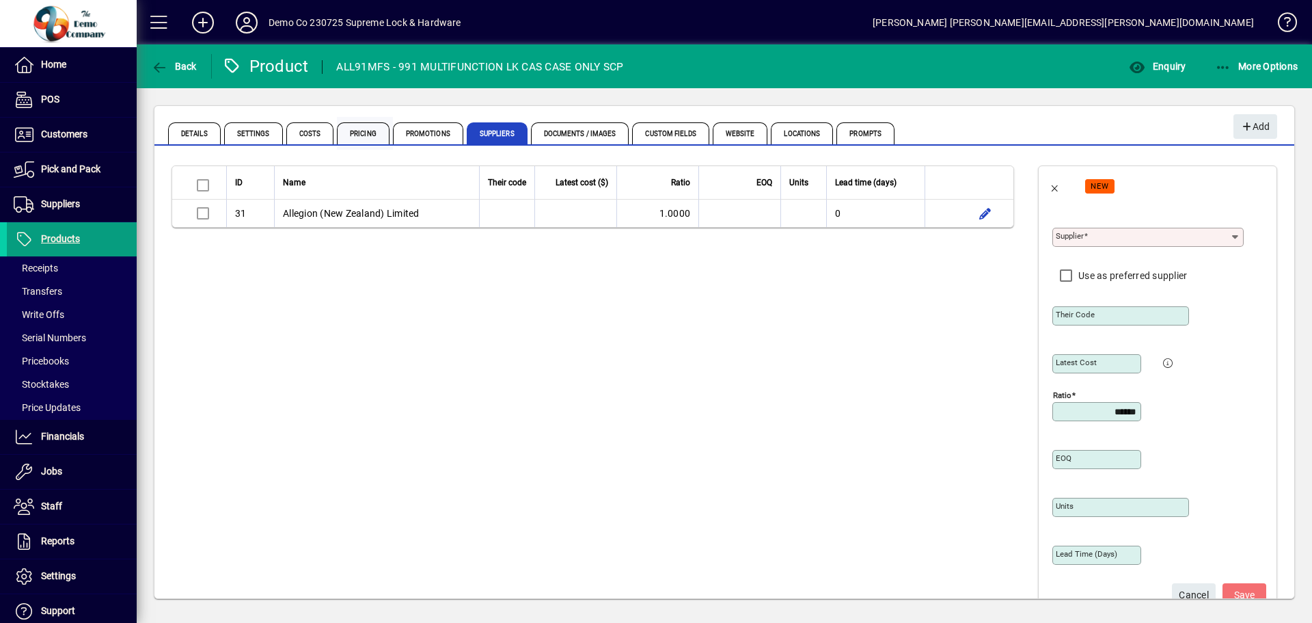
click at [348, 128] on span "Pricing" at bounding box center [363, 133] width 53 height 22
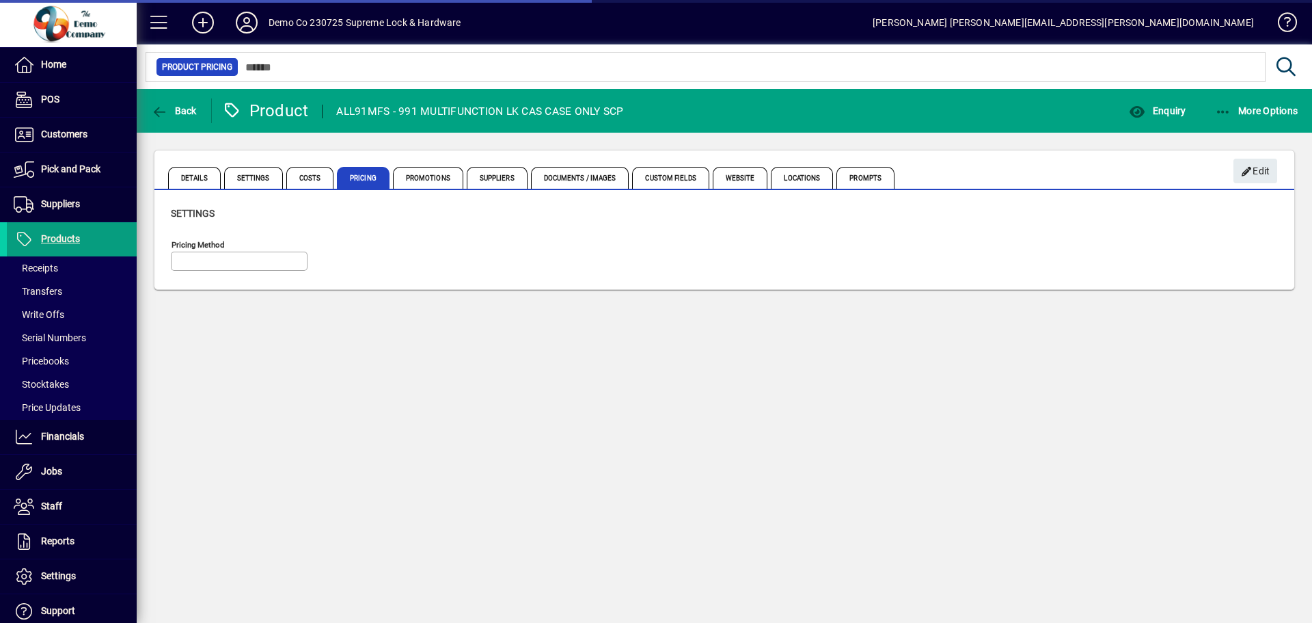
type input "**********"
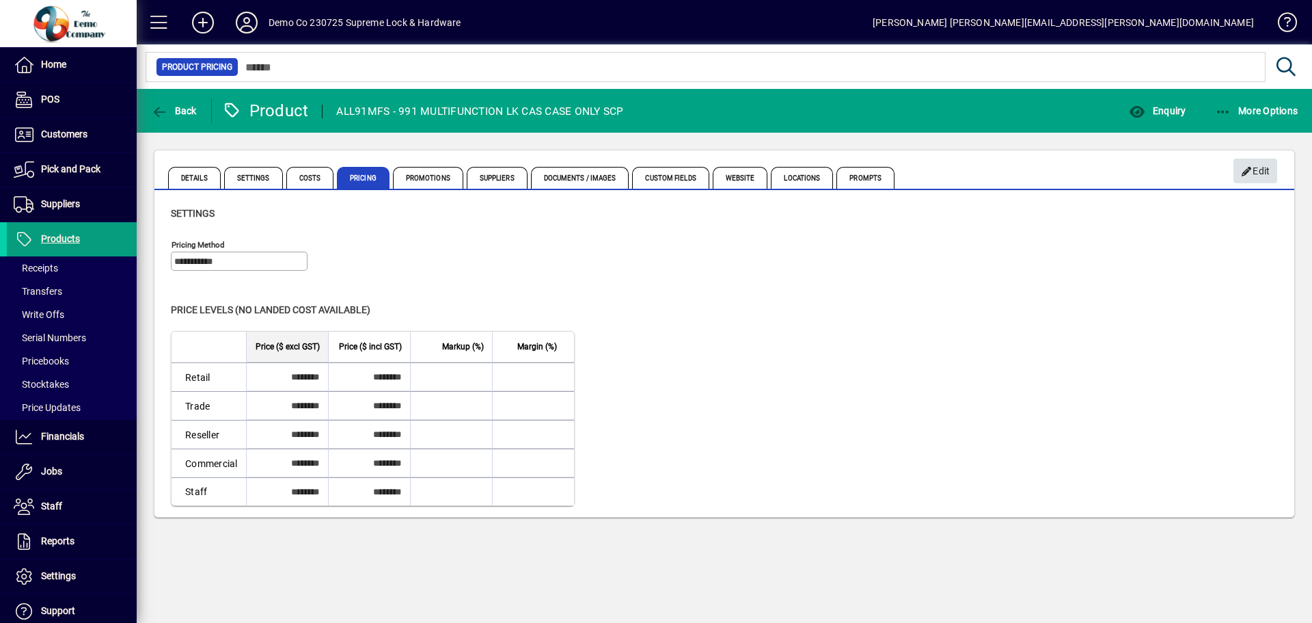
click at [1256, 161] on span "Edit" at bounding box center [1255, 171] width 29 height 23
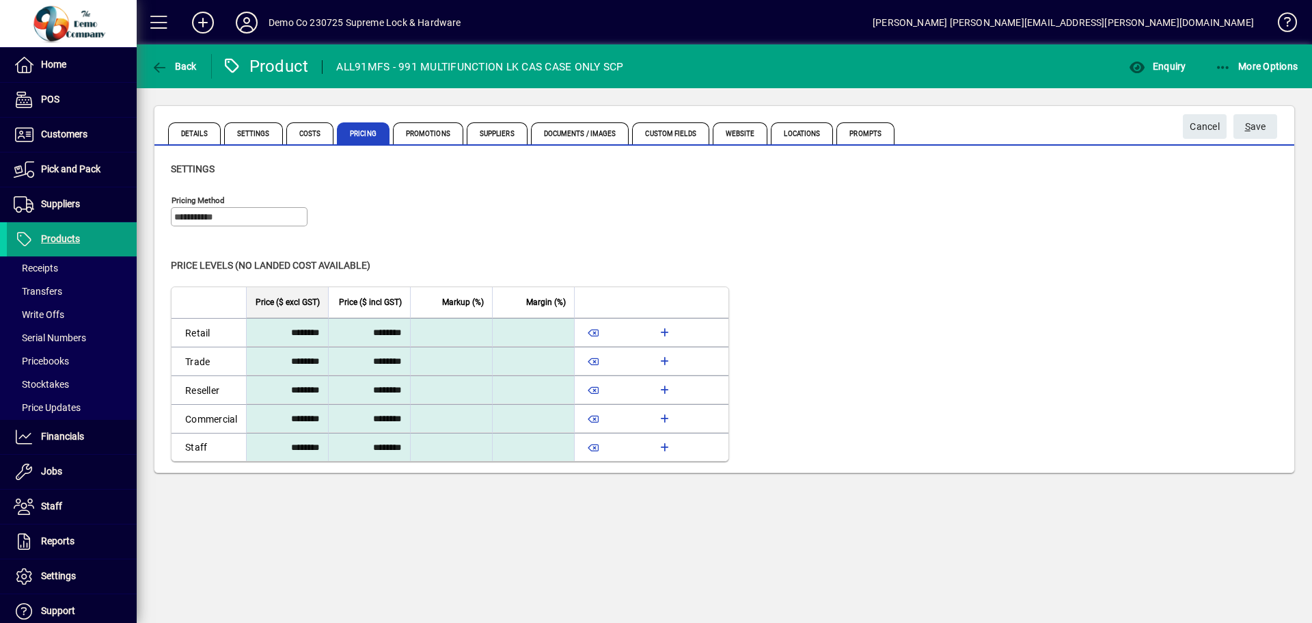
click at [808, 353] on div "Level Price ($ excl GST) Price ($ incl GST) Markup (%) Margin (%) Retail ******…" at bounding box center [724, 373] width 1107 height 175
click at [313, 131] on span "Costs" at bounding box center [310, 133] width 48 height 22
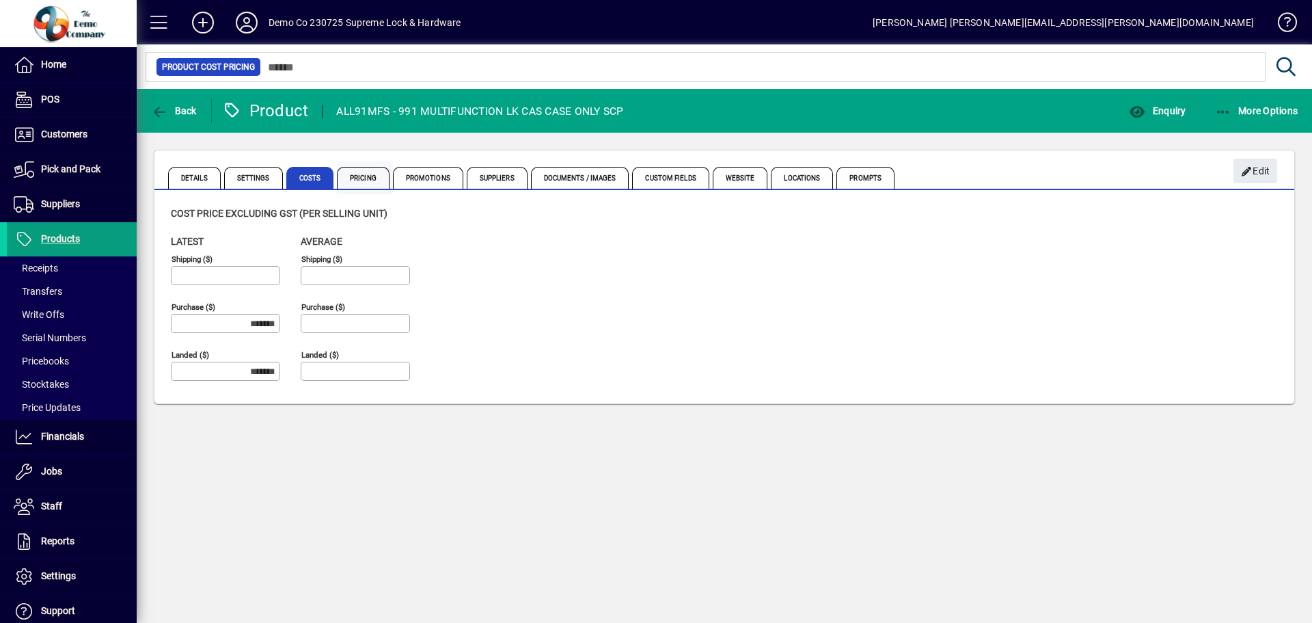
click at [359, 177] on span "Pricing" at bounding box center [363, 178] width 53 height 22
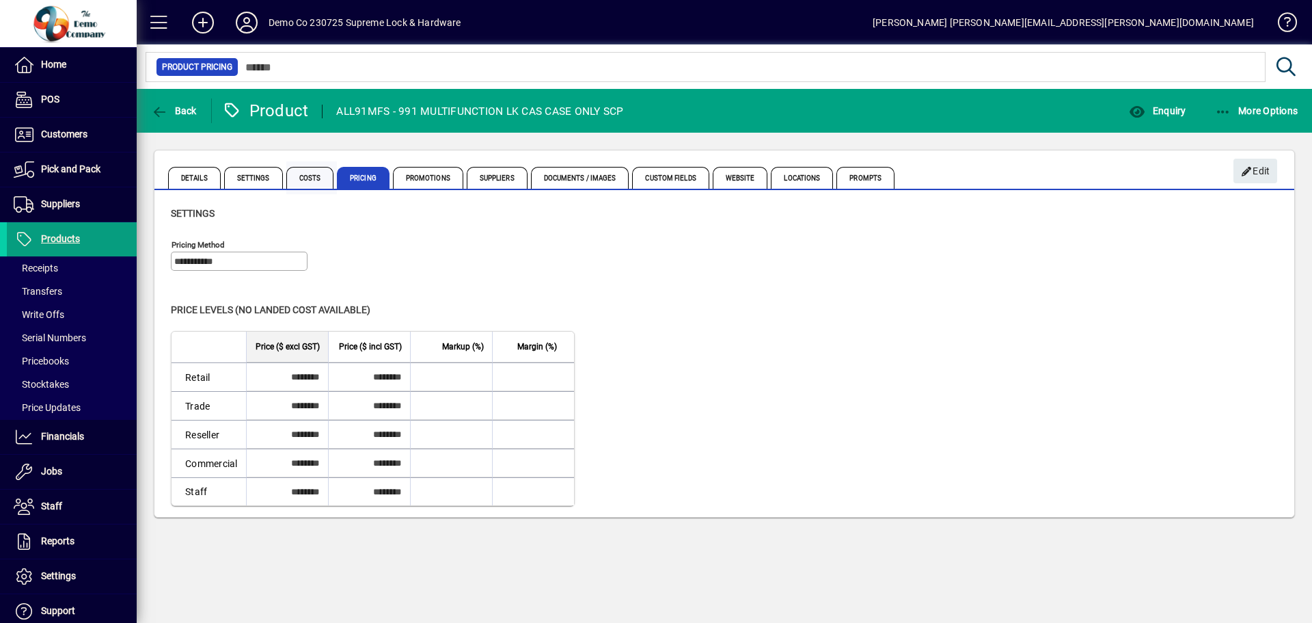
click at [299, 176] on span "Costs" at bounding box center [310, 178] width 48 height 22
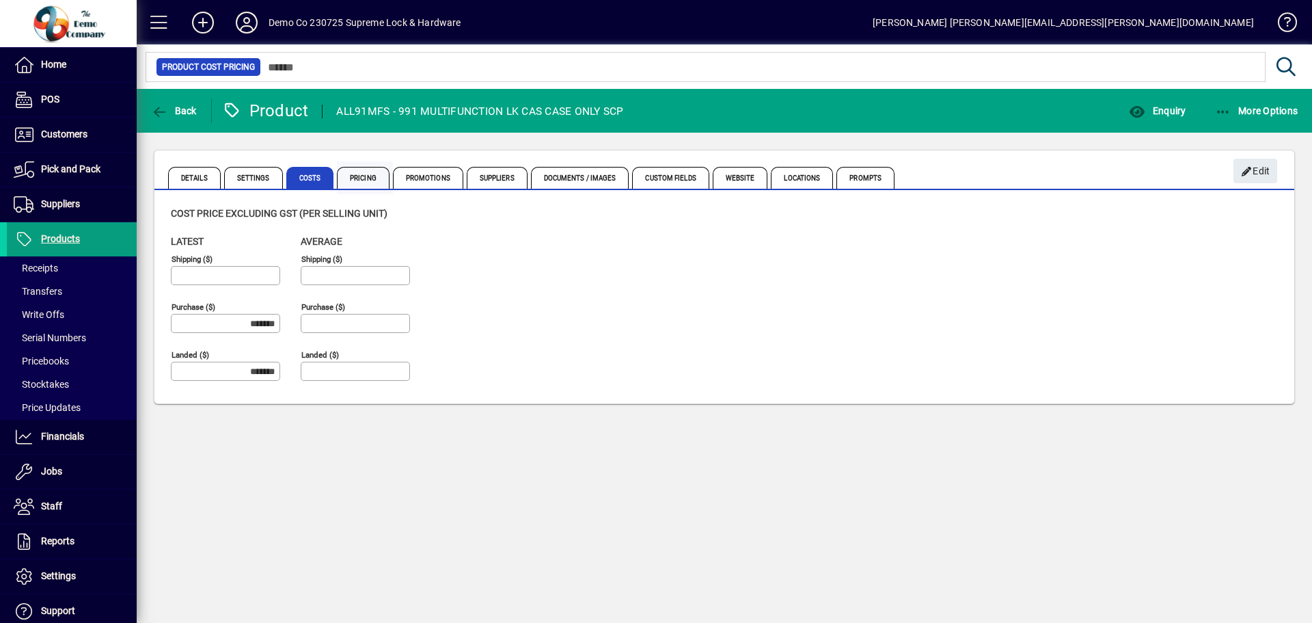
click at [358, 180] on span "Pricing" at bounding box center [363, 178] width 53 height 22
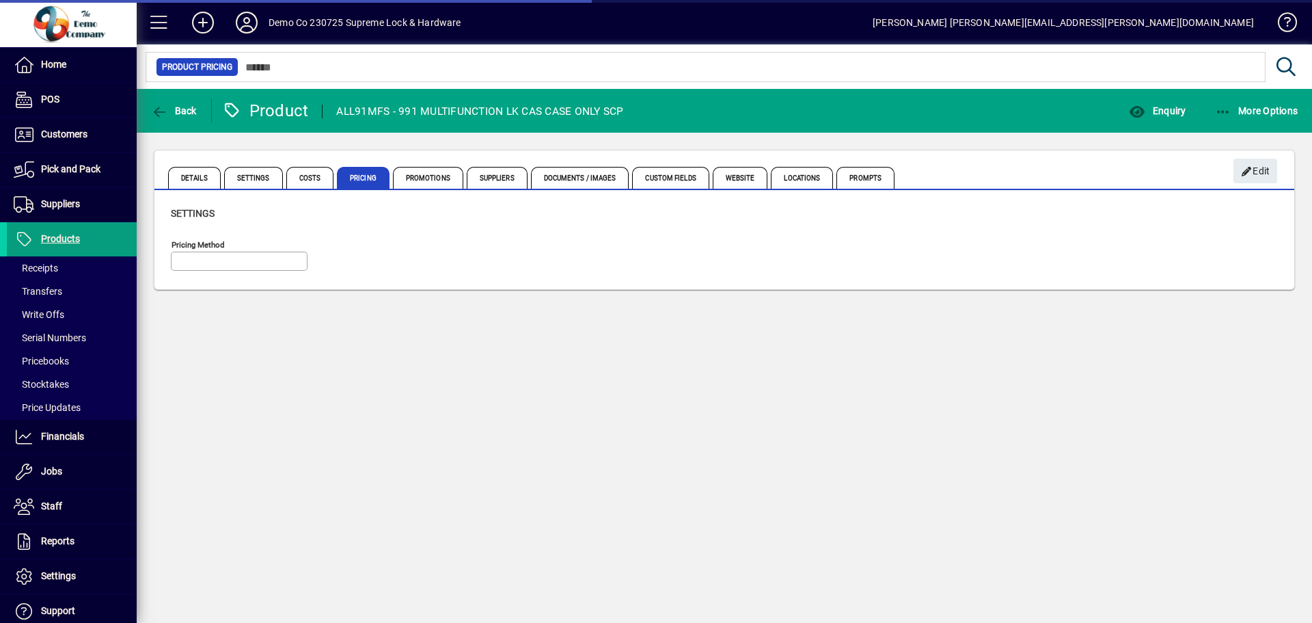
type input "**********"
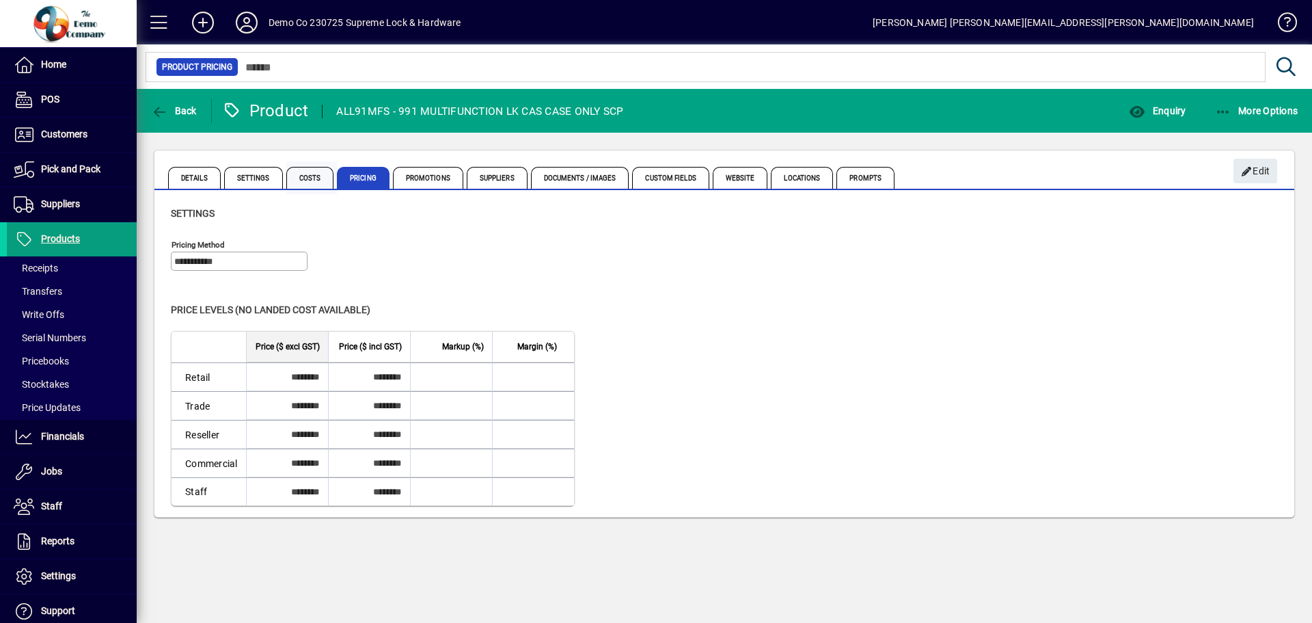
click at [312, 180] on span "Costs" at bounding box center [310, 178] width 48 height 22
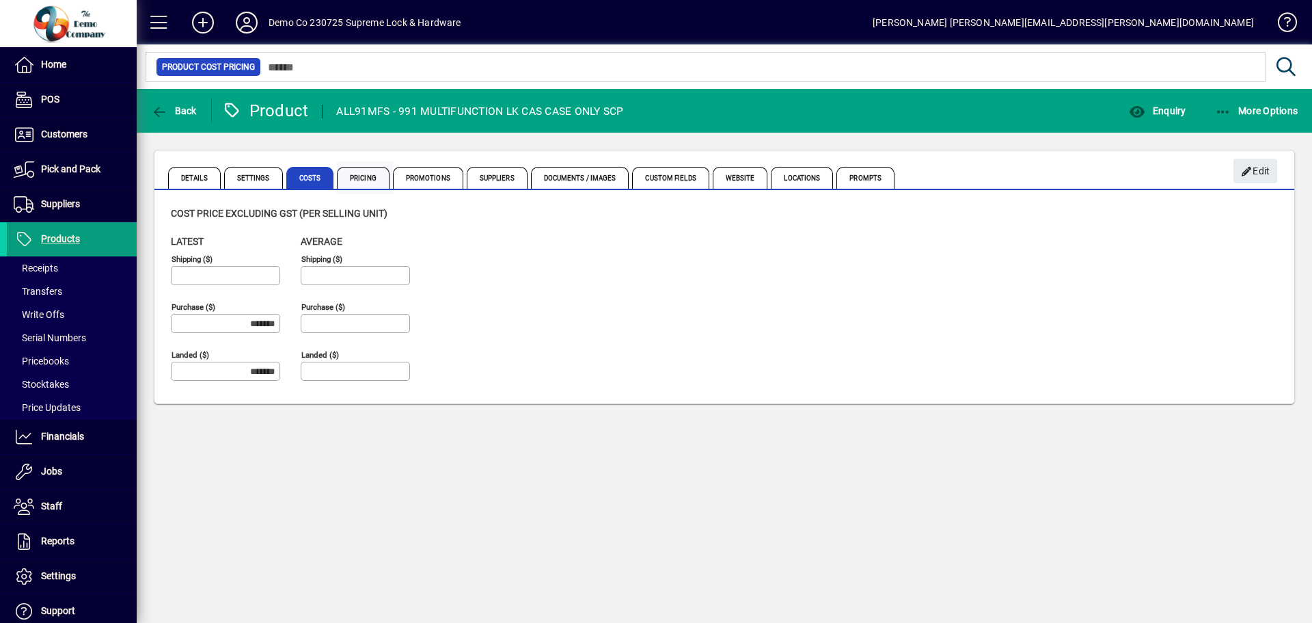
click at [356, 180] on span "Pricing" at bounding box center [363, 178] width 53 height 22
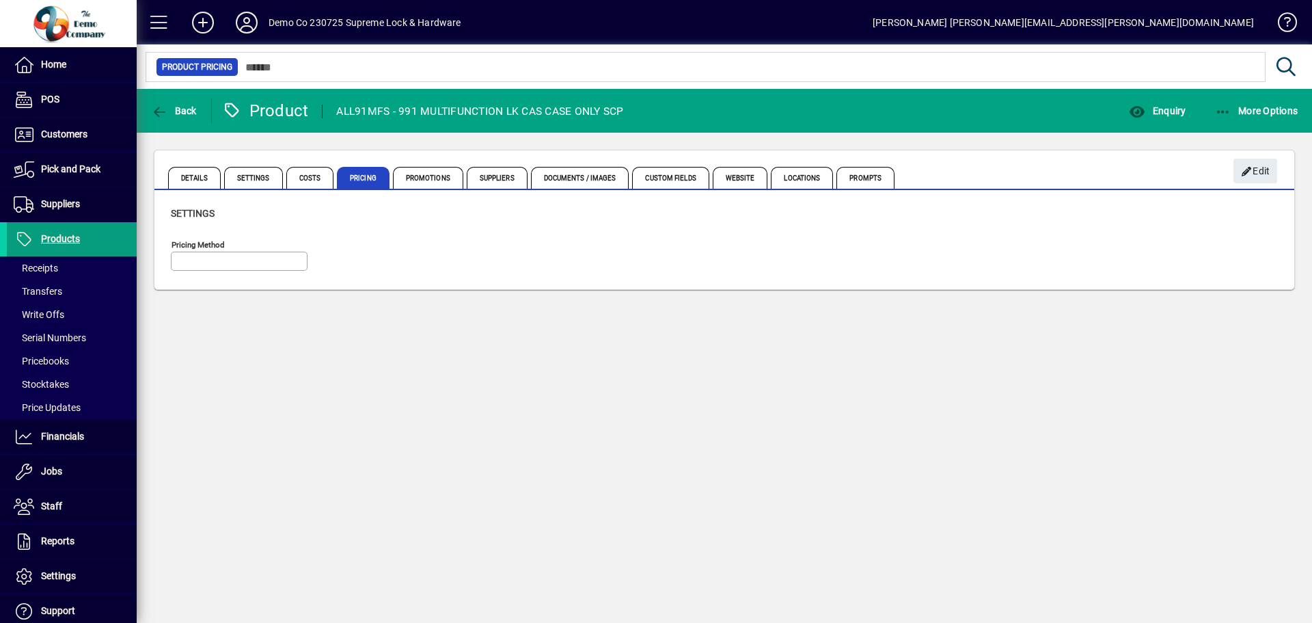
type input "**********"
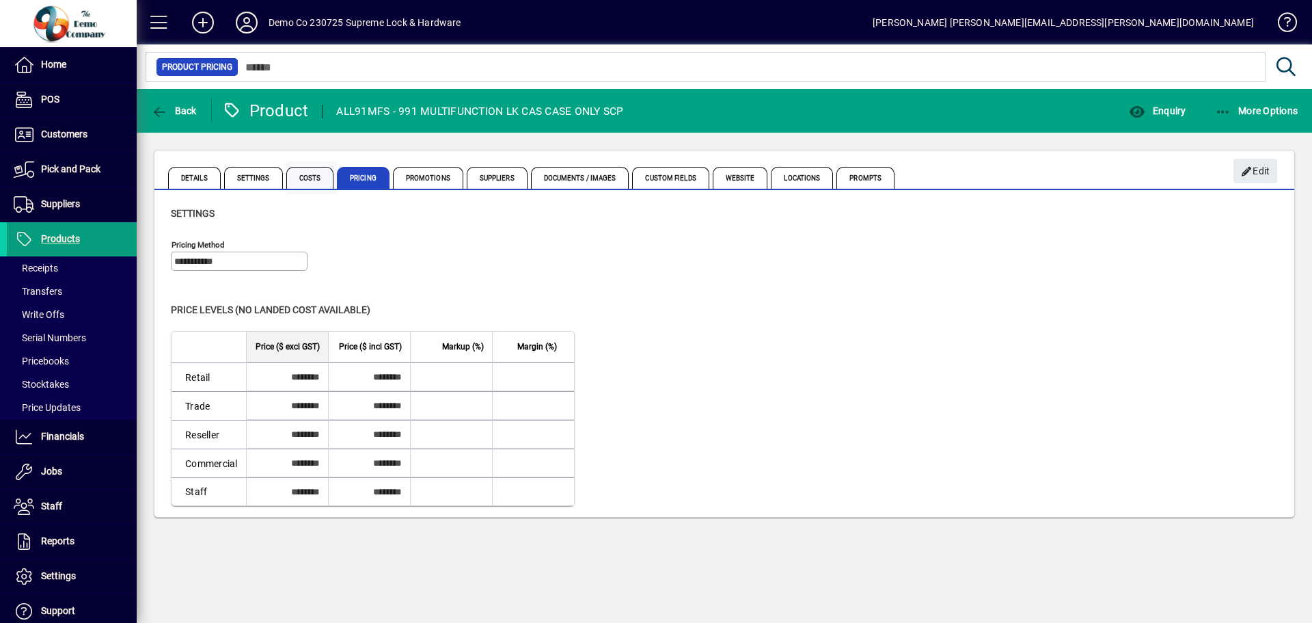
click at [299, 174] on span "Costs" at bounding box center [310, 178] width 48 height 22
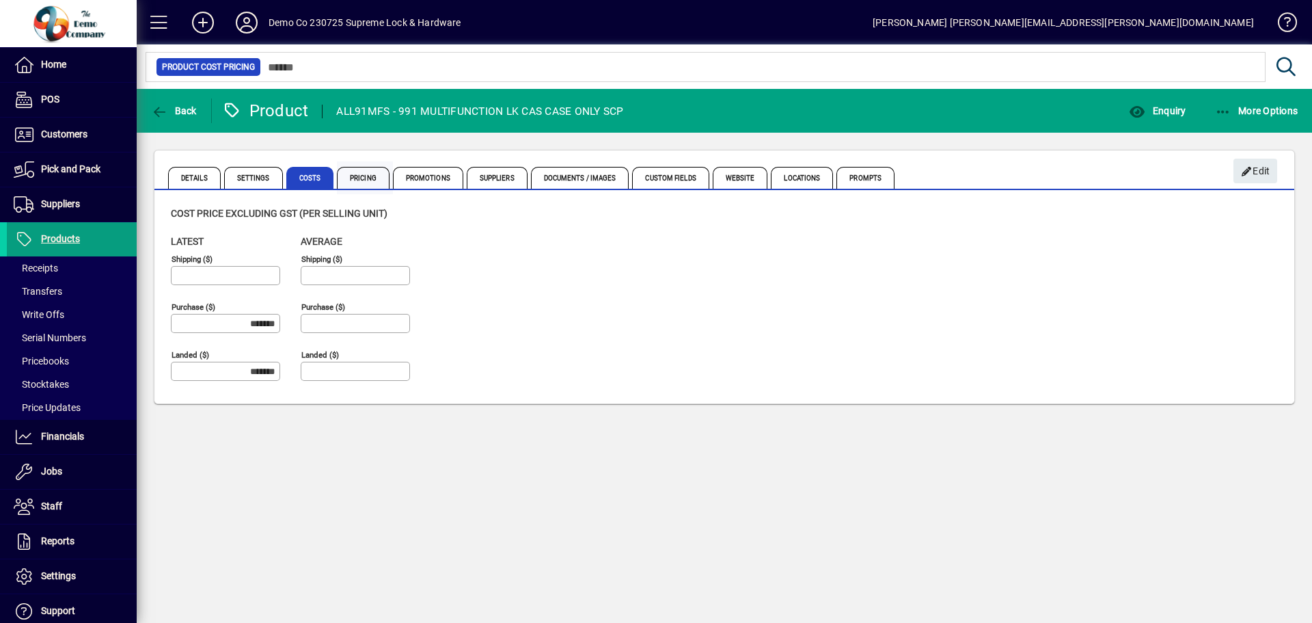
click at [359, 181] on span "Pricing" at bounding box center [363, 178] width 53 height 22
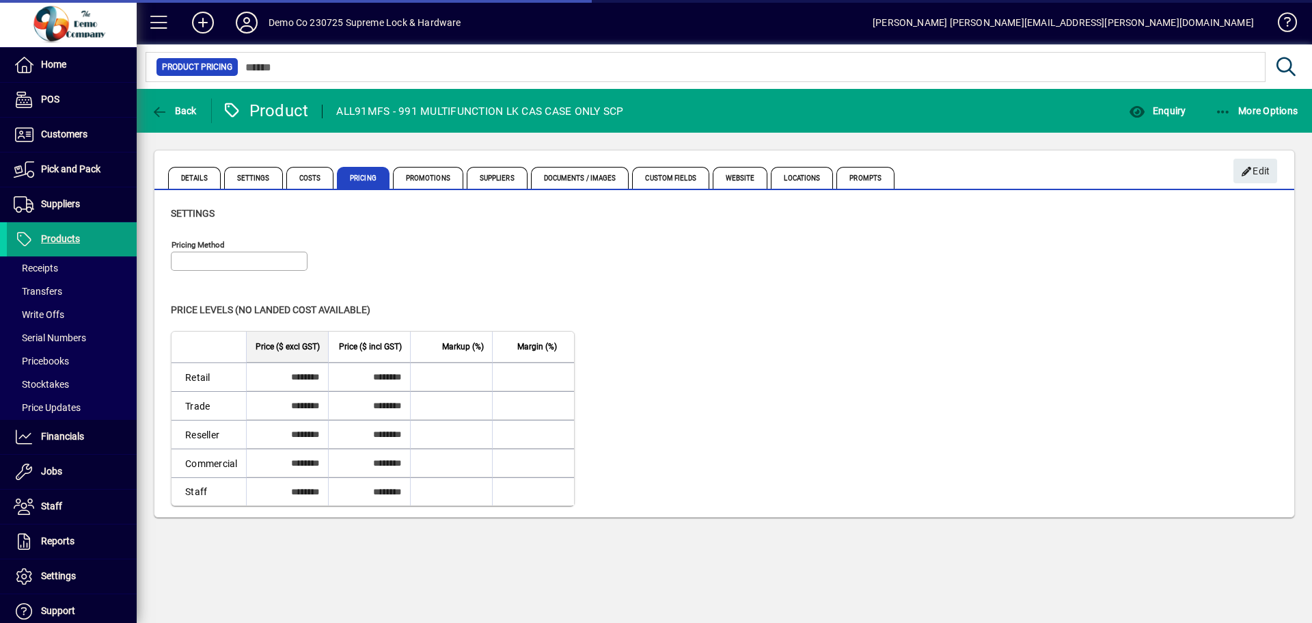
type input "**********"
click at [497, 379] on tr "Retail ******** ********" at bounding box center [373, 376] width 402 height 29
click at [311, 176] on span "Costs" at bounding box center [310, 178] width 48 height 22
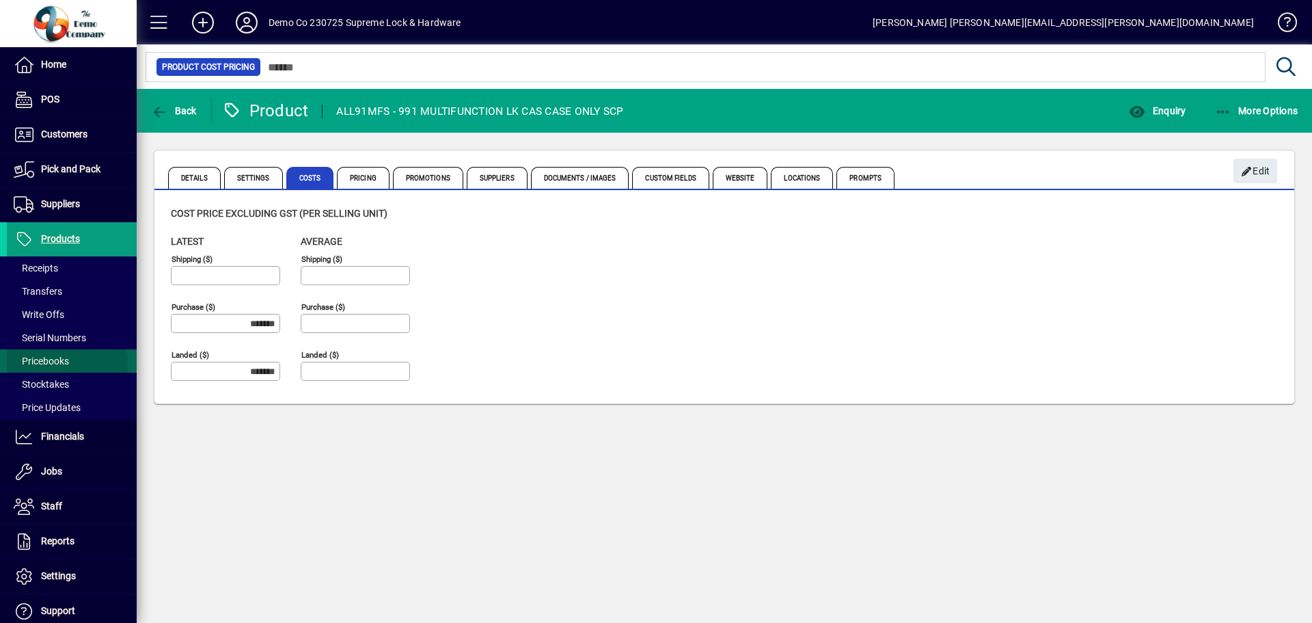
click at [61, 364] on span "Pricebooks" at bounding box center [41, 360] width 55 height 11
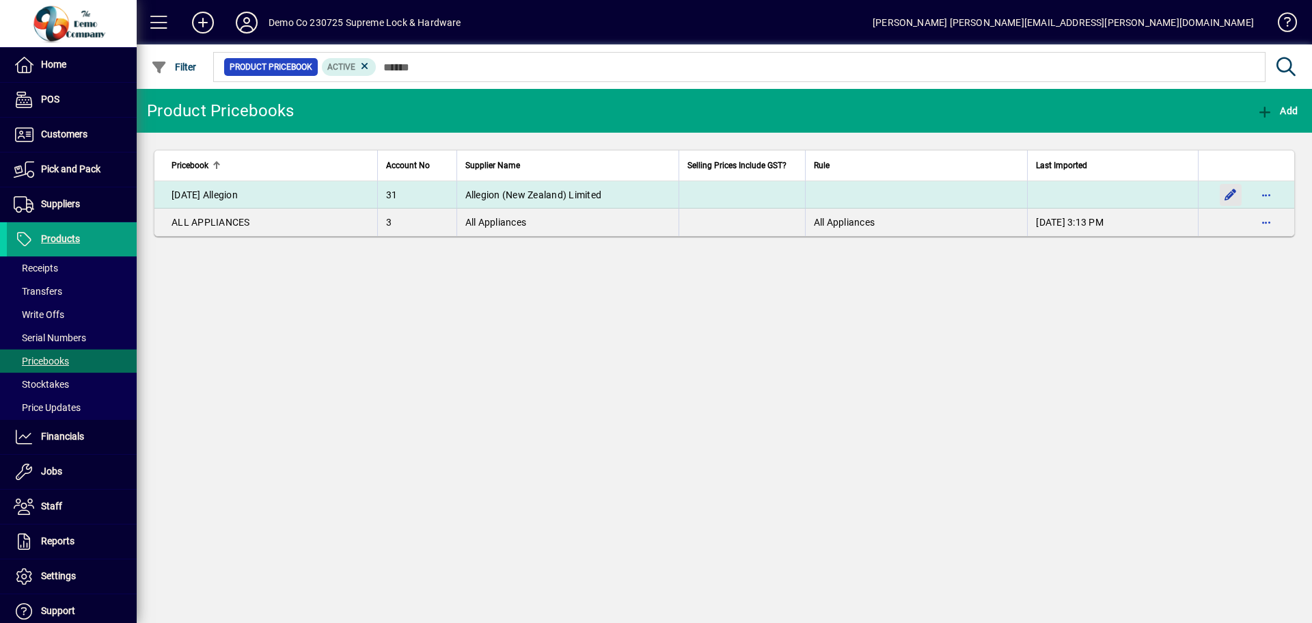
click at [1228, 192] on span "button" at bounding box center [1230, 194] width 33 height 33
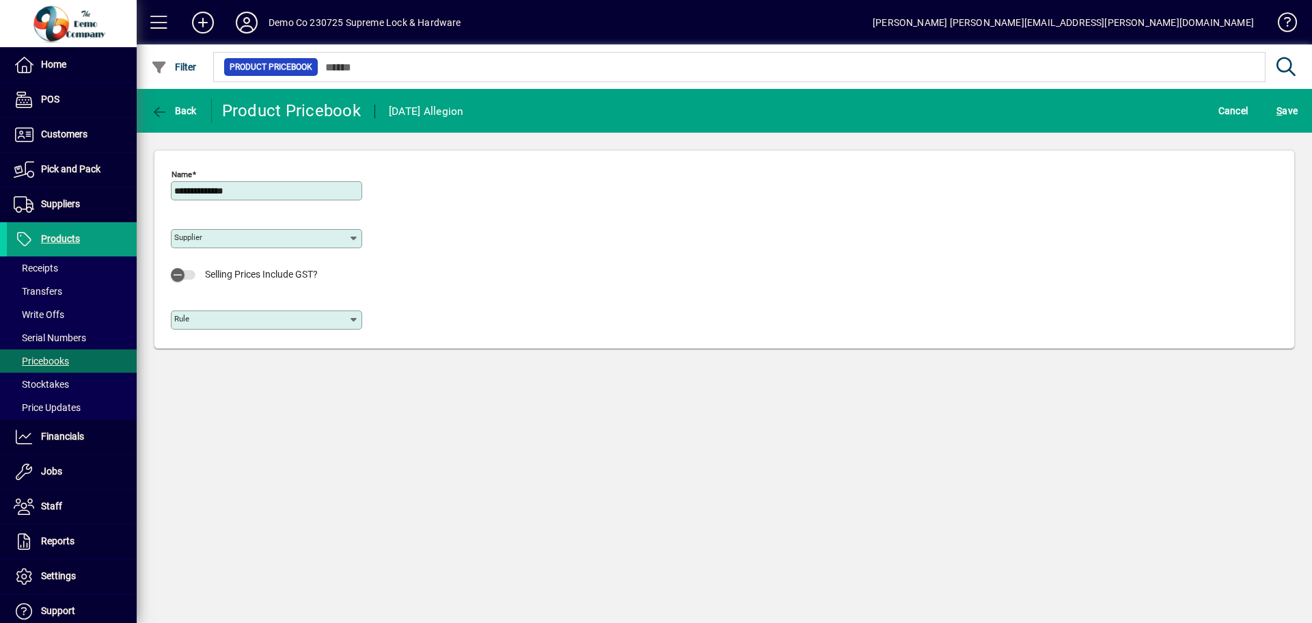
type input "**********"
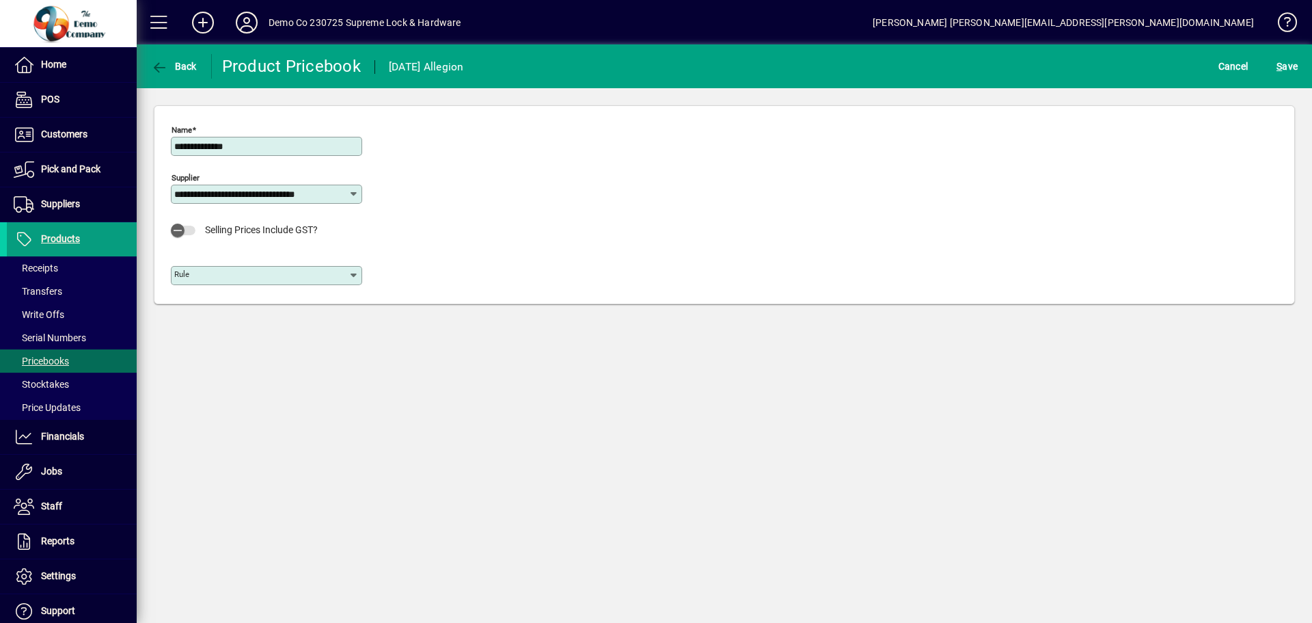
click at [254, 271] on input "Rule" at bounding box center [261, 275] width 174 height 11
drag, startPoint x: 497, startPoint y: 229, endPoint x: 1188, endPoint y: 79, distance: 707.0
click at [498, 228] on div "**********" at bounding box center [724, 208] width 1107 height 177
click at [1285, 64] on span "S ave" at bounding box center [1286, 66] width 21 height 22
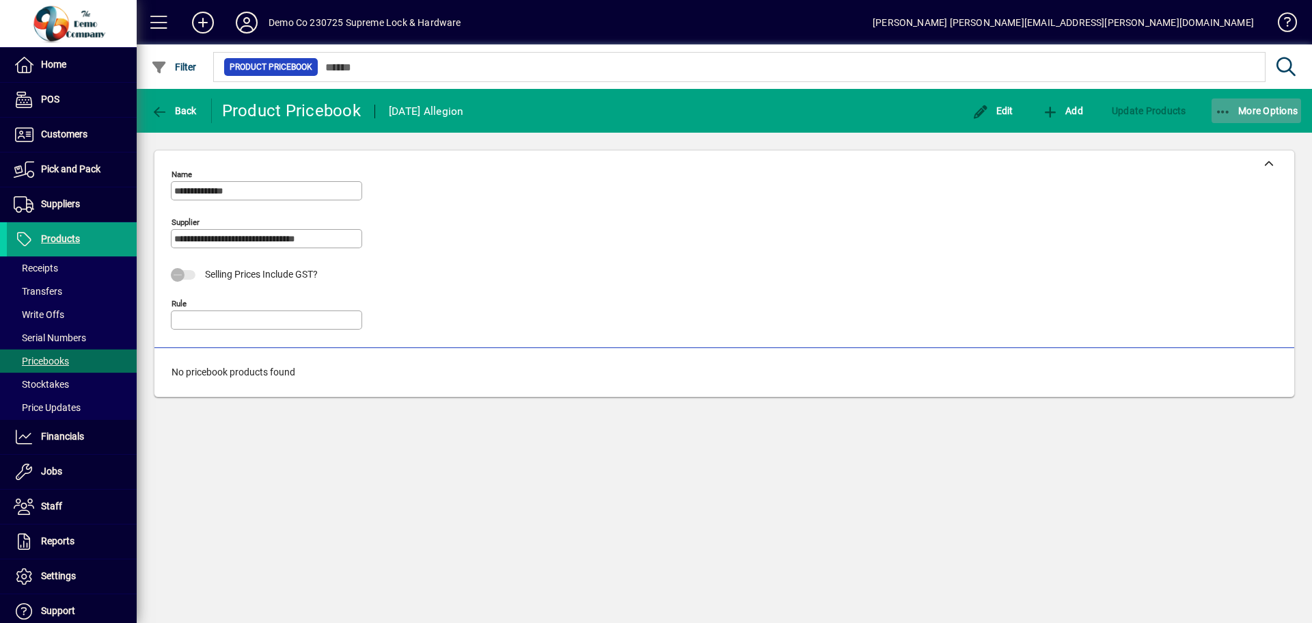
click at [1272, 113] on span "More Options" at bounding box center [1256, 110] width 83 height 11
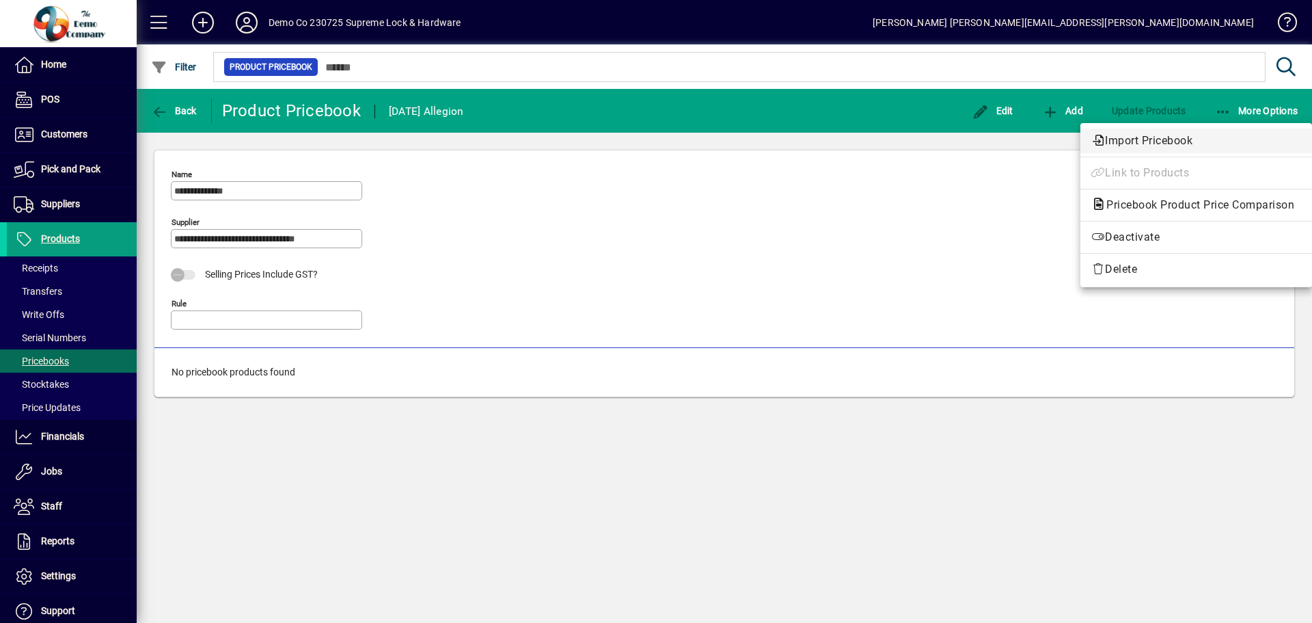
click at [1134, 139] on span "Import Pricebook" at bounding box center [1196, 141] width 210 height 16
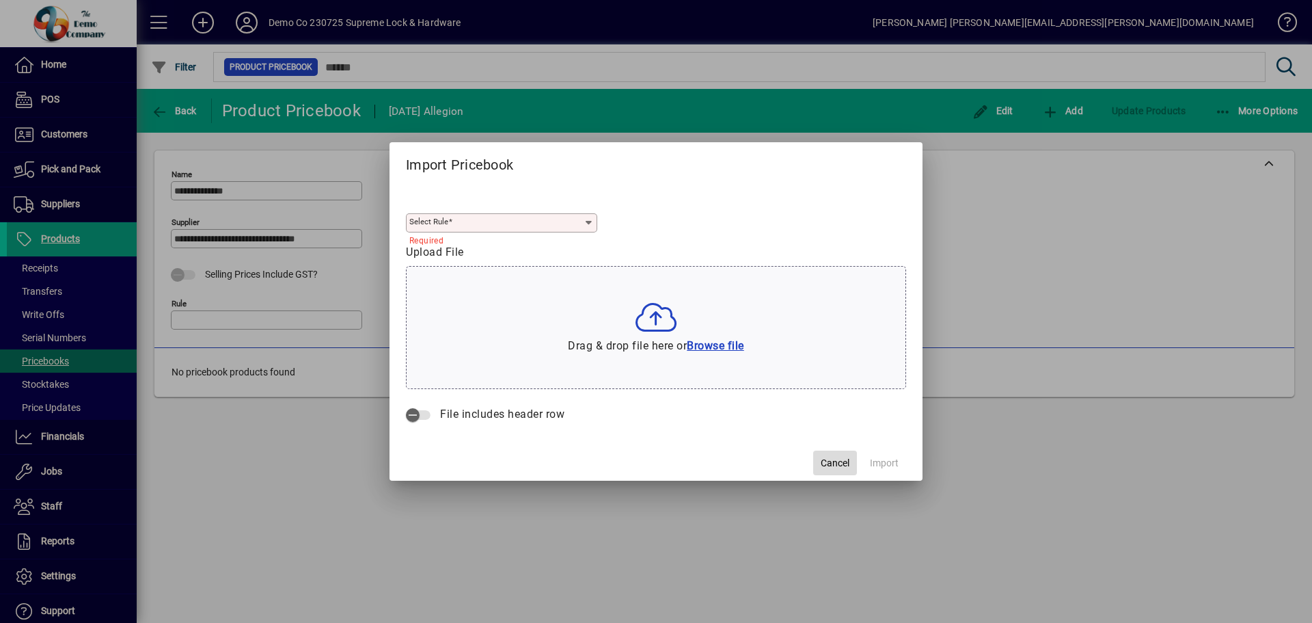
click at [829, 462] on span "Cancel" at bounding box center [835, 463] width 29 height 14
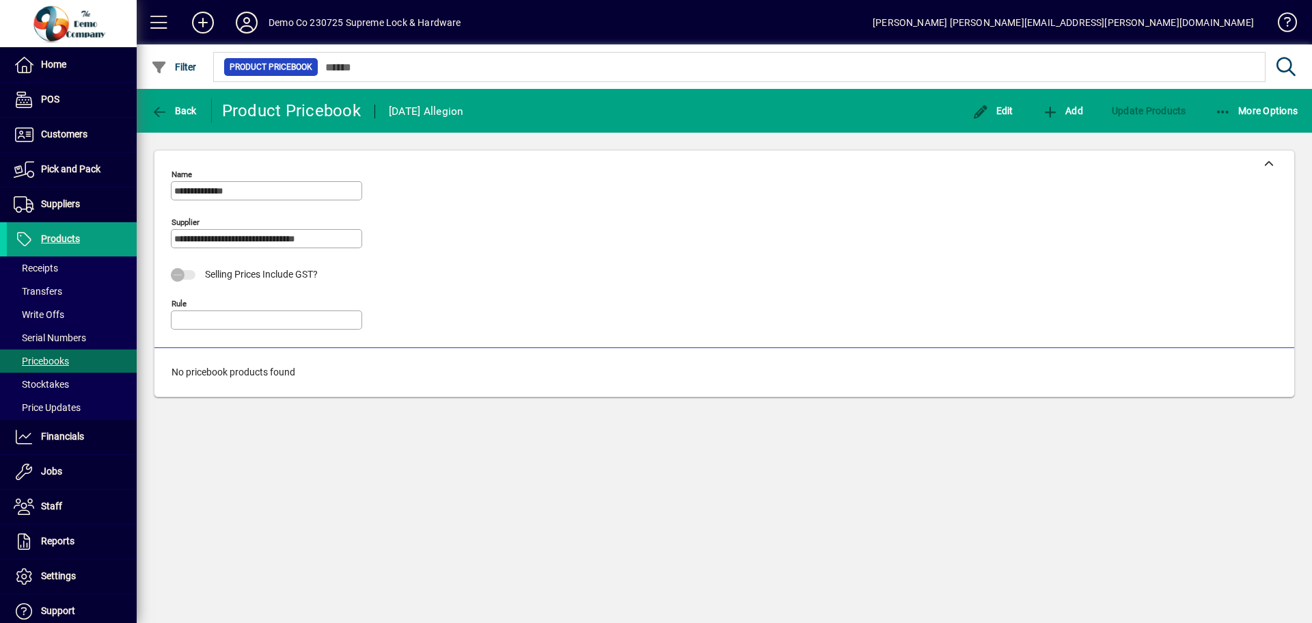
click at [195, 325] on mat-form-field "Rule" at bounding box center [266, 321] width 191 height 48
click at [1288, 16] on span at bounding box center [1281, 25] width 33 height 33
click at [1241, 113] on span "More Options" at bounding box center [1256, 110] width 83 height 11
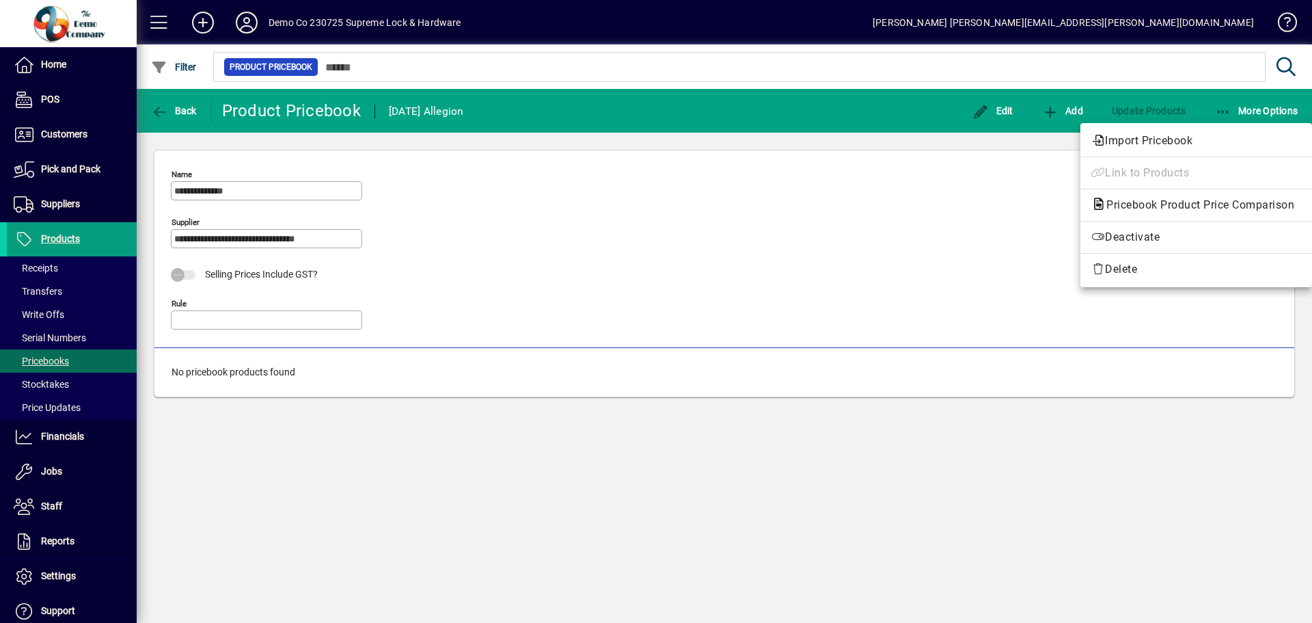
click at [840, 214] on div at bounding box center [656, 311] width 1312 height 623
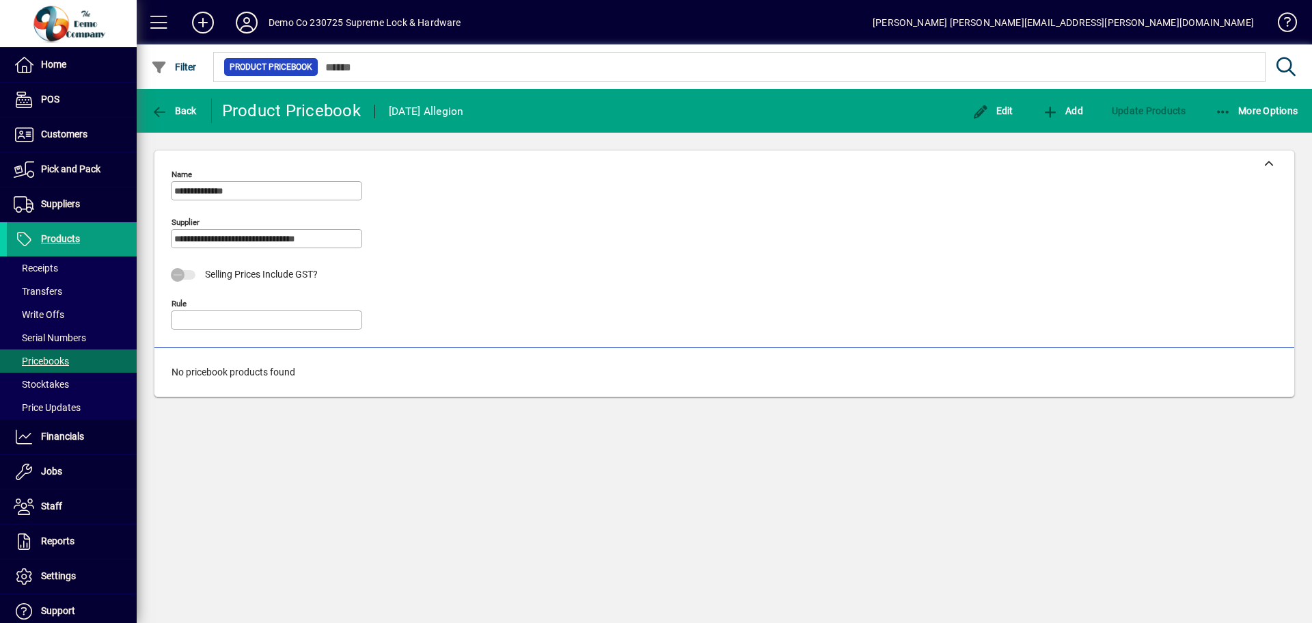
click at [668, 245] on div "**********" at bounding box center [724, 252] width 1107 height 177
click at [1257, 110] on span "More Options" at bounding box center [1256, 110] width 83 height 11
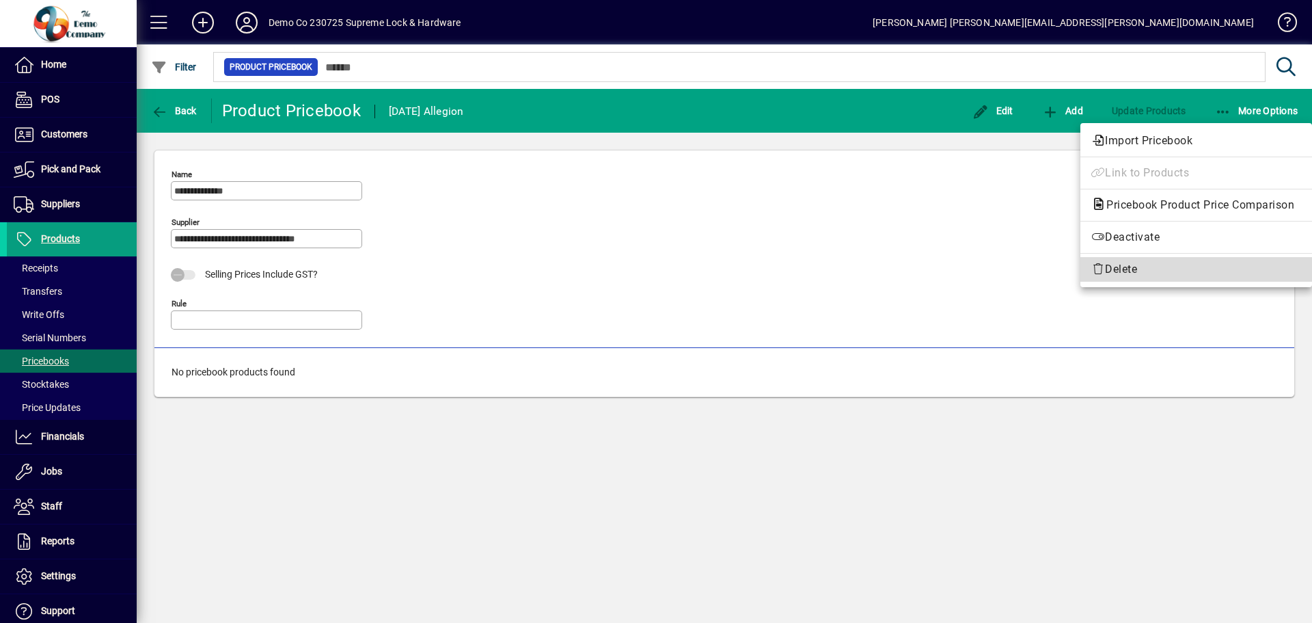
click at [1155, 266] on span "Delete" at bounding box center [1196, 269] width 210 height 16
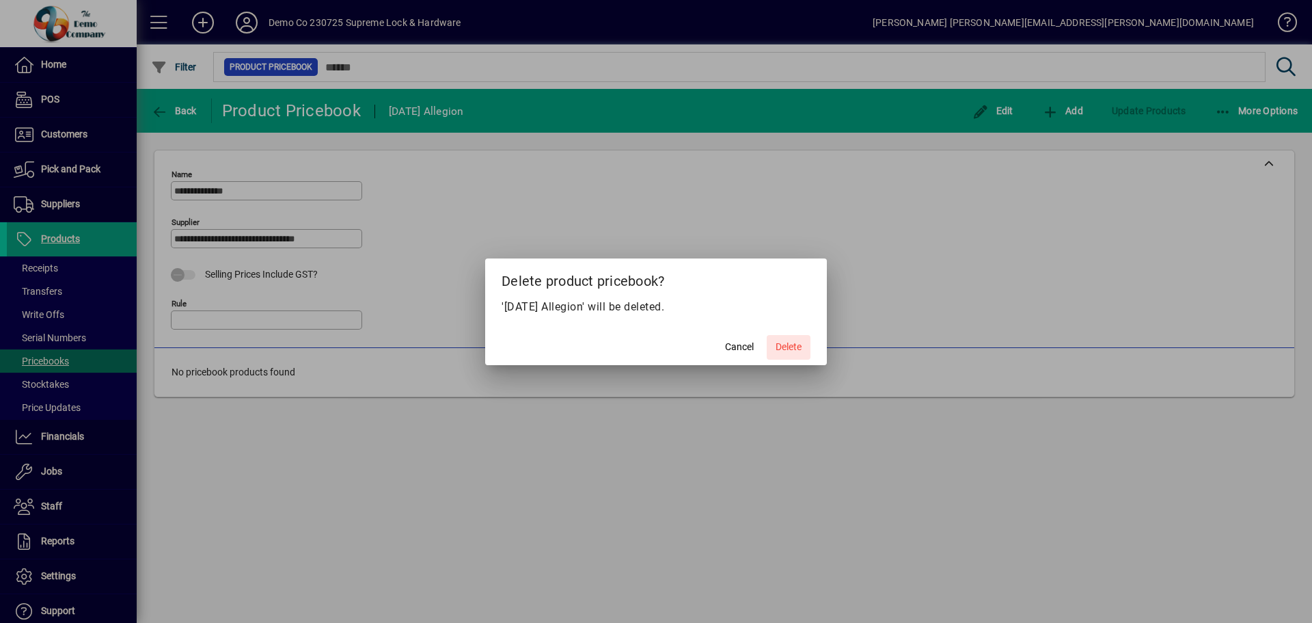
click at [780, 347] on span "Delete" at bounding box center [789, 347] width 26 height 14
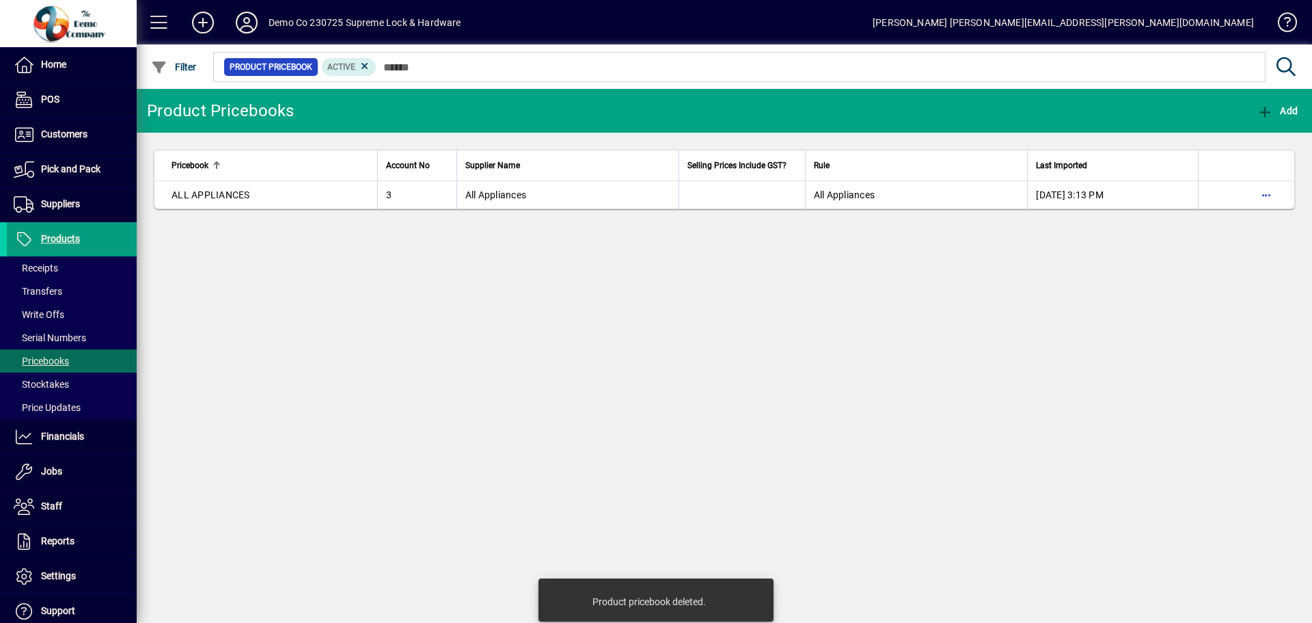
click at [507, 325] on div "Product Pricebooks Add Pricebook Account No Supplier Name Selling Prices Includ…" at bounding box center [724, 356] width 1175 height 534
click at [46, 382] on span "Stocktakes" at bounding box center [41, 384] width 55 height 11
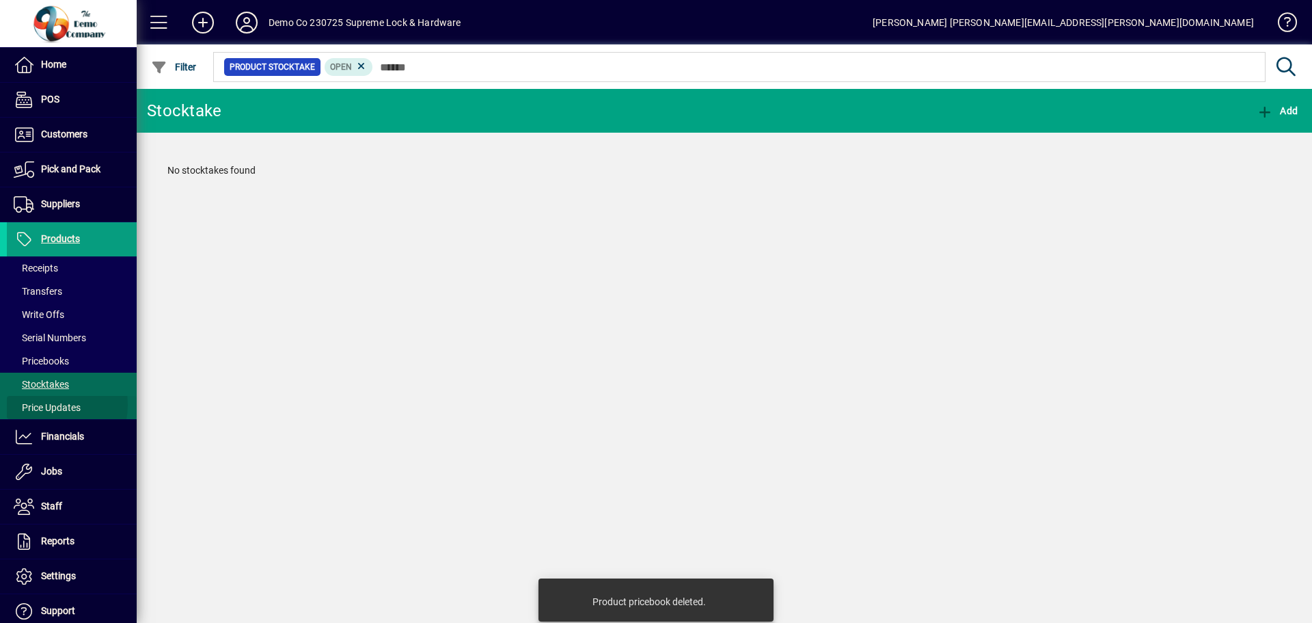
click at [42, 405] on span "Price Updates" at bounding box center [47, 407] width 67 height 11
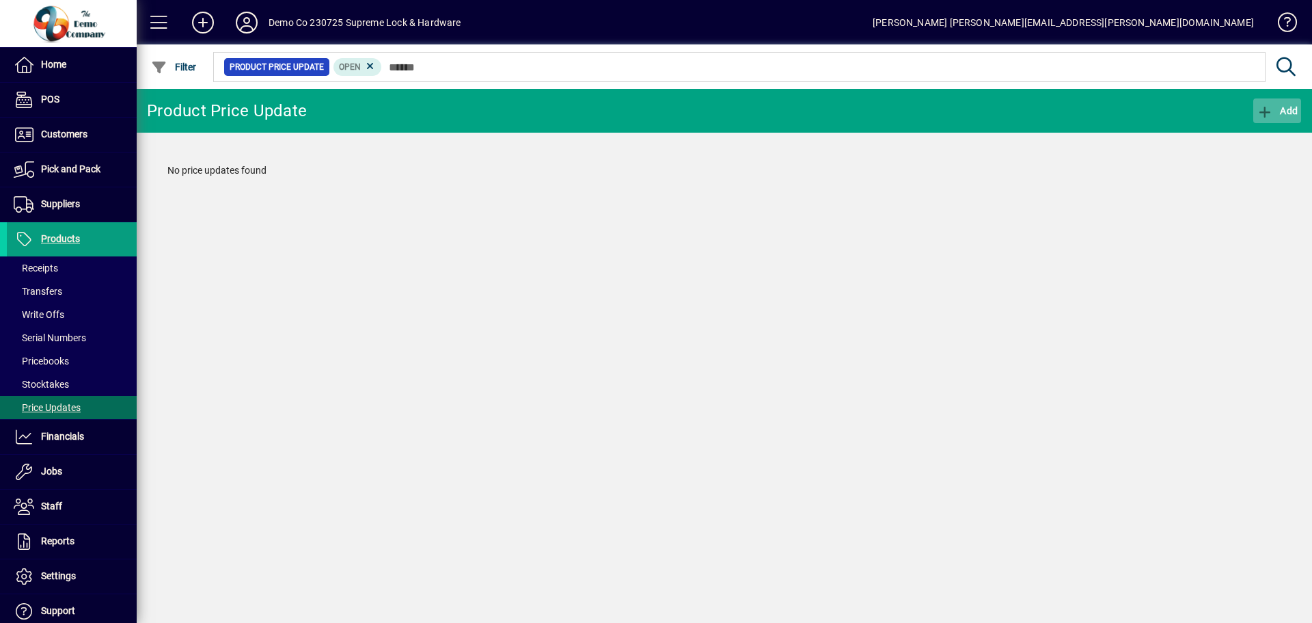
click at [1285, 109] on span "Add" at bounding box center [1277, 110] width 41 height 11
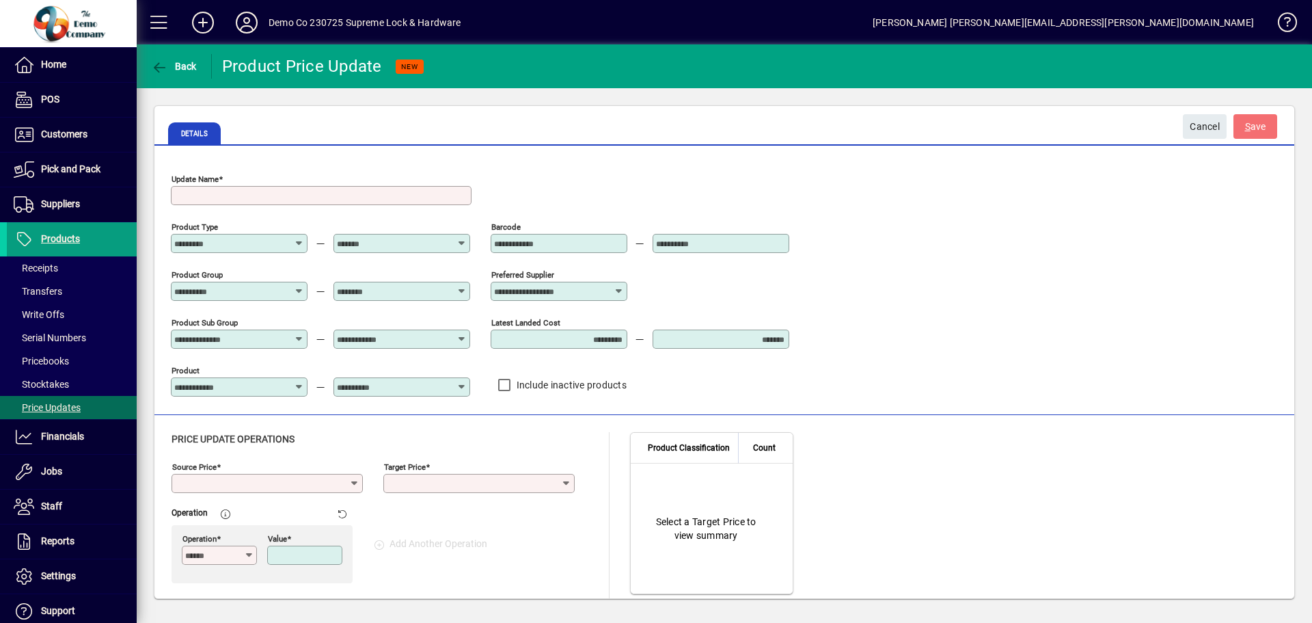
click at [46, 290] on span "Transfers" at bounding box center [38, 291] width 49 height 11
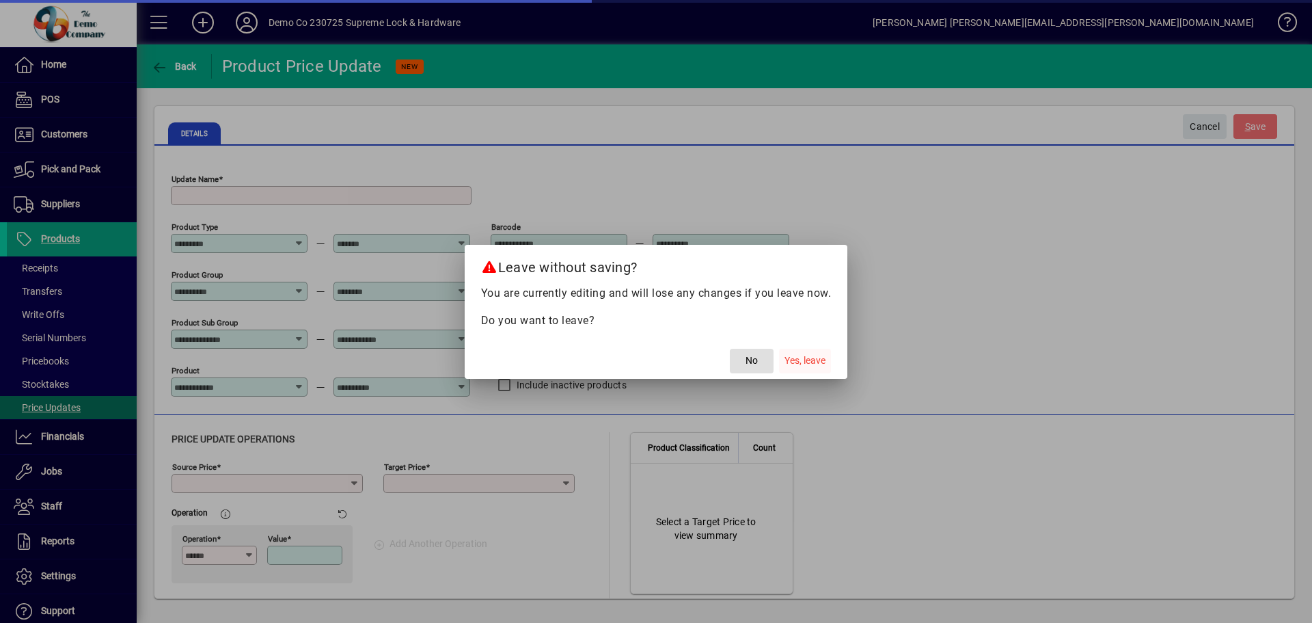
drag, startPoint x: 743, startPoint y: 359, endPoint x: 802, endPoint y: 357, distance: 58.8
click at [804, 355] on mat-dialog-actions "No Yes, leave" at bounding box center [656, 360] width 383 height 36
click at [799, 359] on span "Yes, leave" at bounding box center [804, 360] width 41 height 14
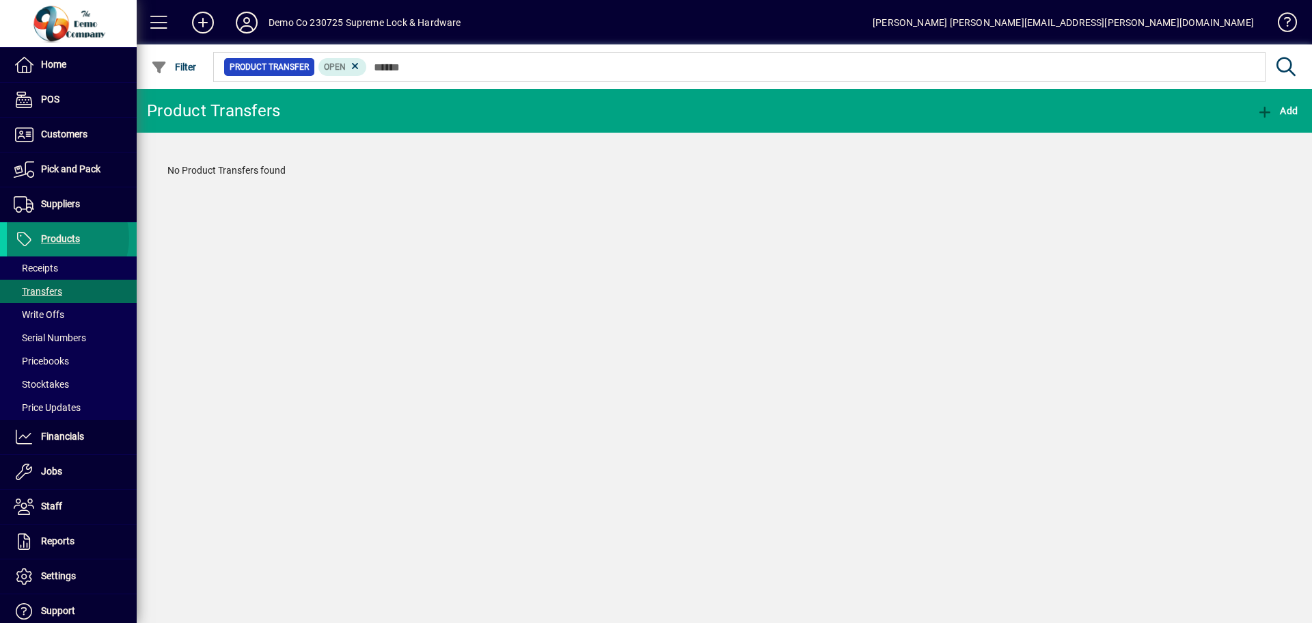
click at [58, 238] on span "Products" at bounding box center [60, 238] width 39 height 11
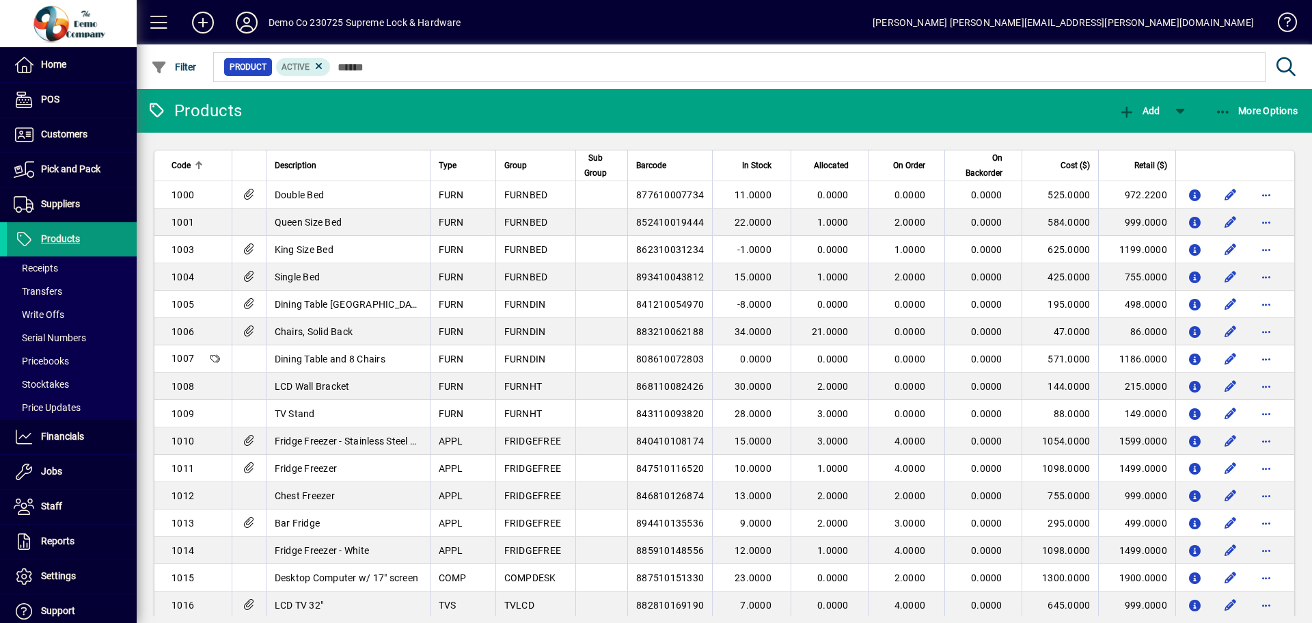
click at [53, 241] on span "Products" at bounding box center [60, 238] width 39 height 11
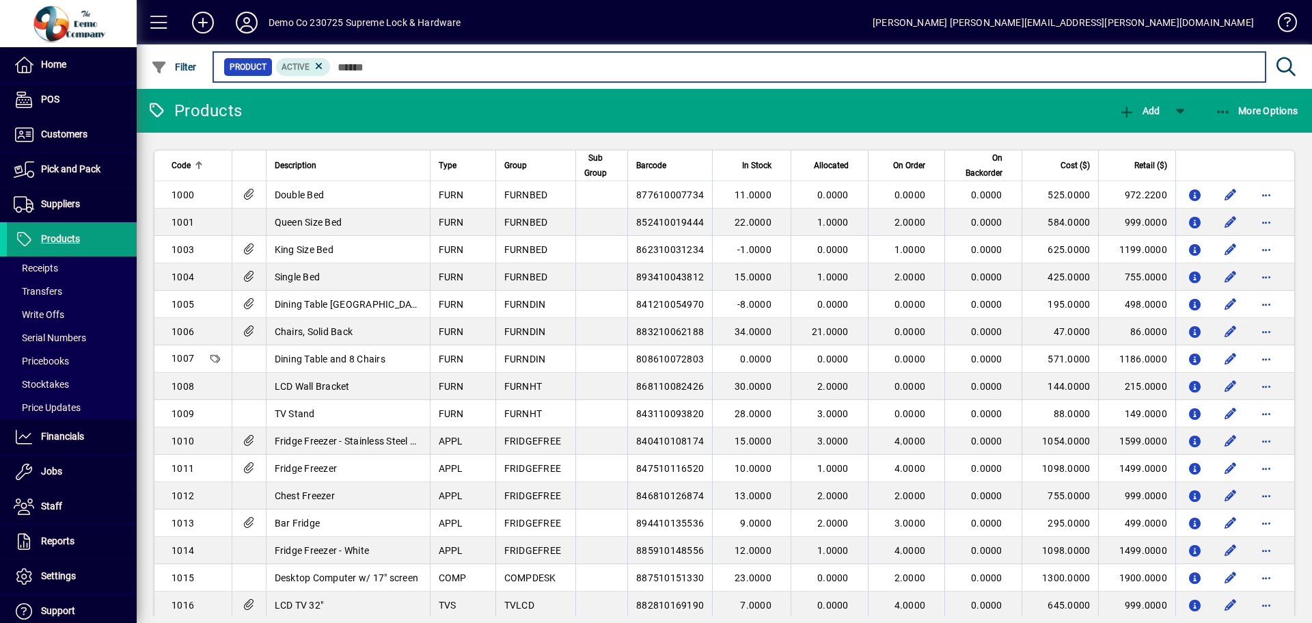
click at [359, 68] on input "text" at bounding box center [793, 66] width 924 height 19
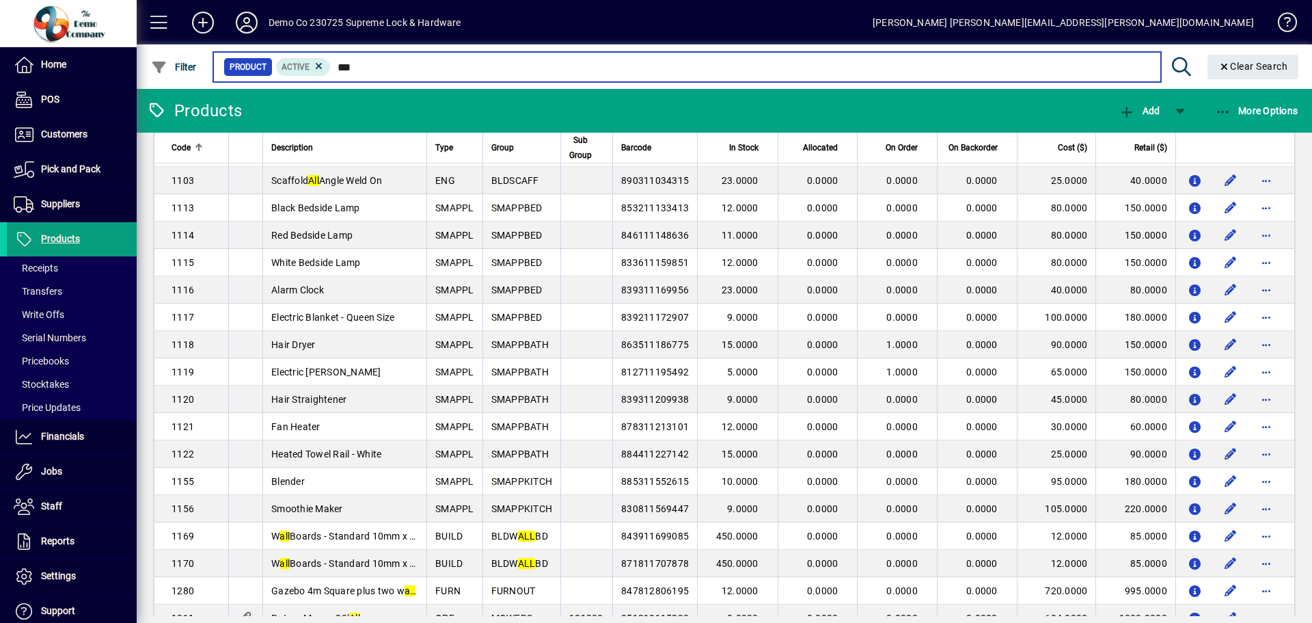
scroll to position [321, 0]
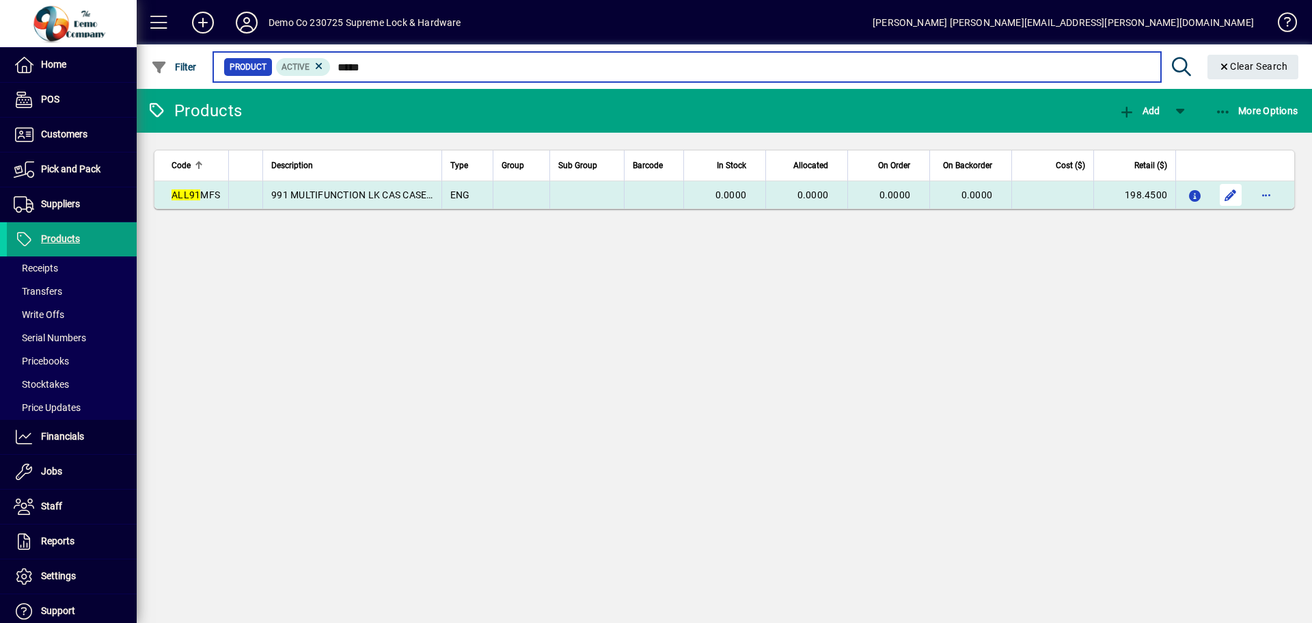
type input "*****"
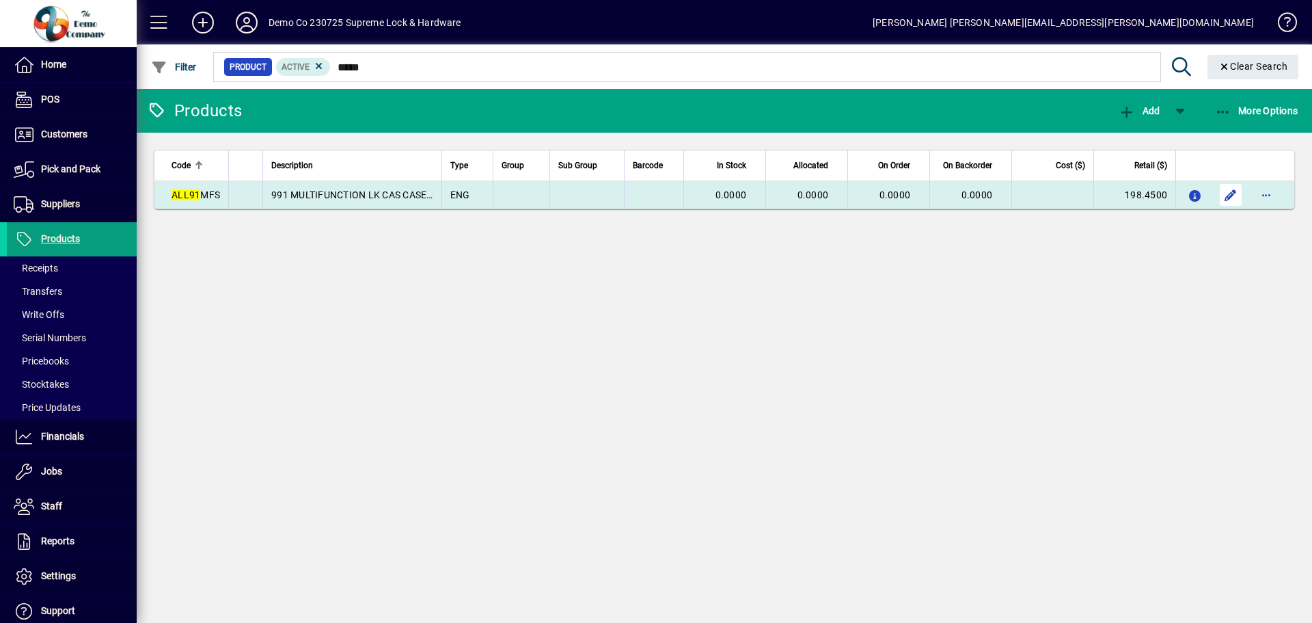
click at [1225, 199] on span "button" at bounding box center [1230, 194] width 33 height 33
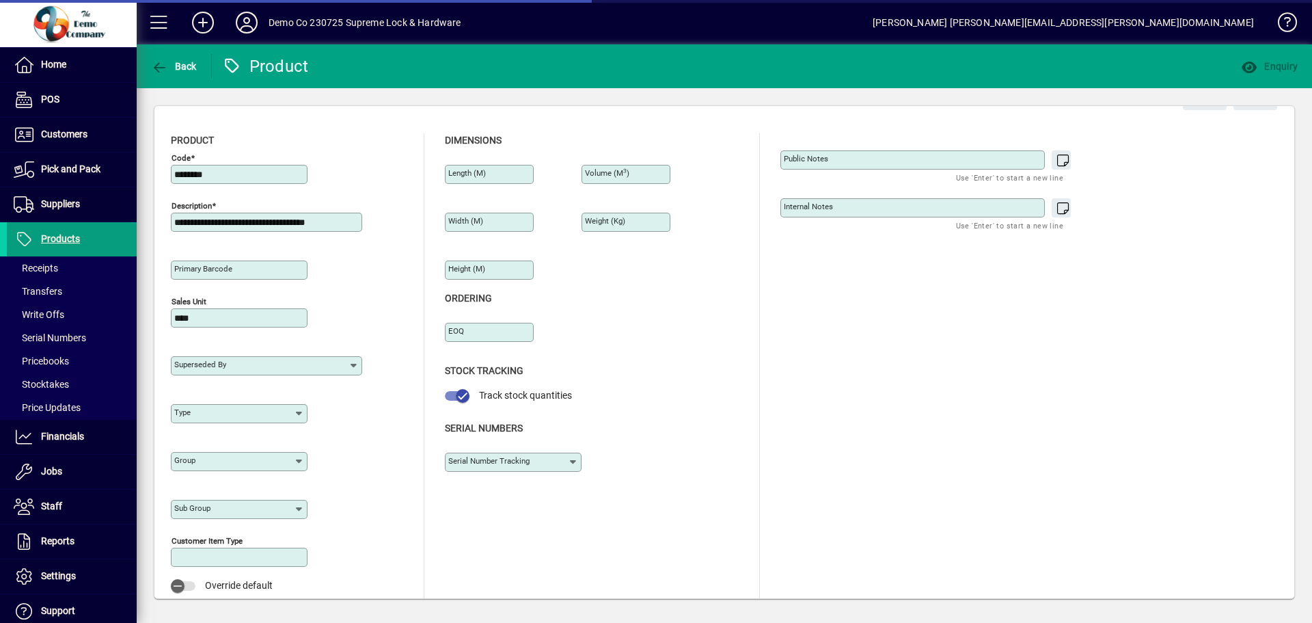
type input "**********"
type input "****"
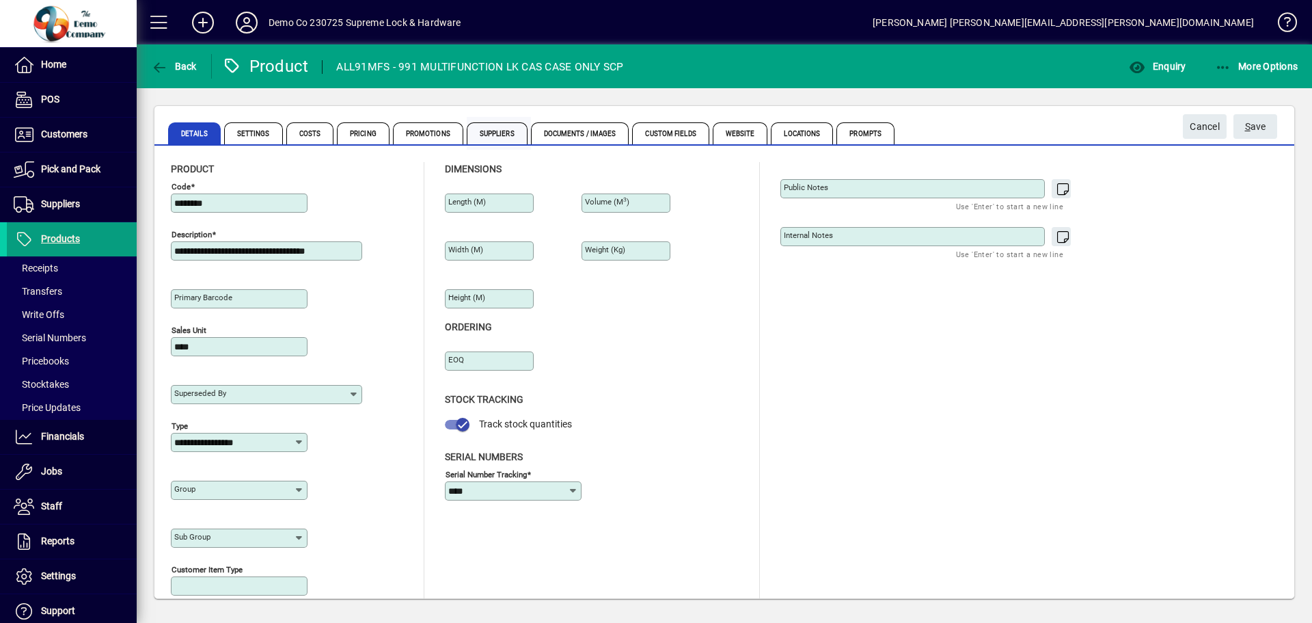
click at [497, 135] on span "Suppliers" at bounding box center [497, 133] width 61 height 22
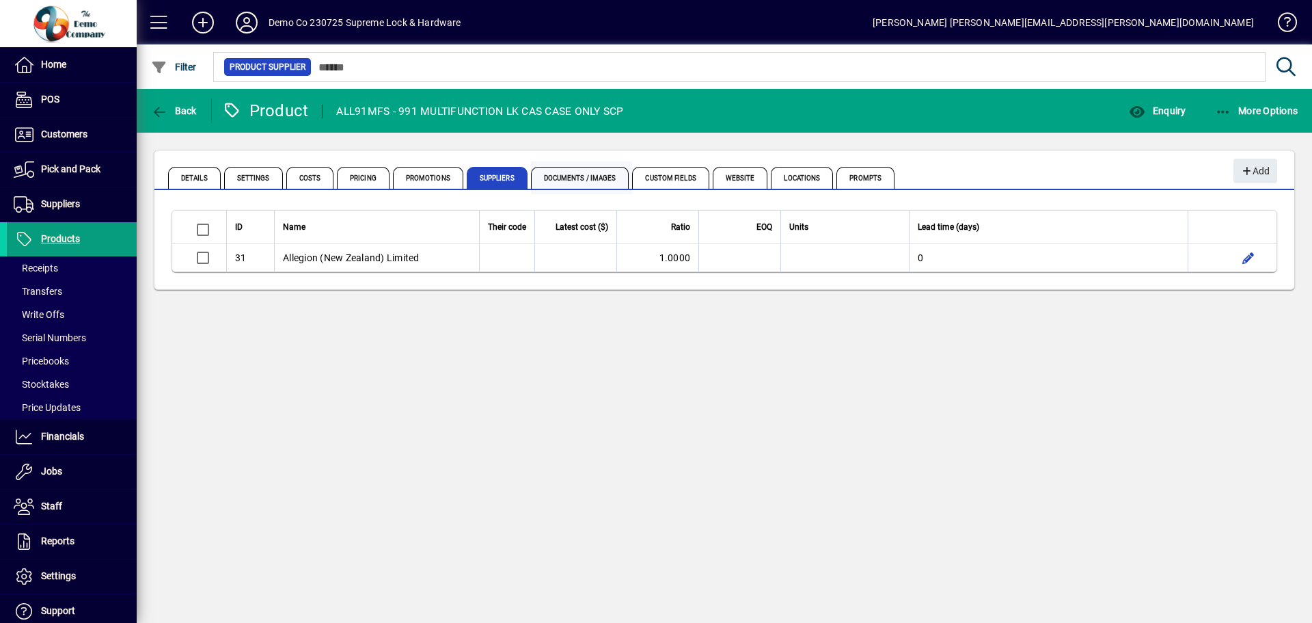
click at [579, 174] on span "Documents / Images" at bounding box center [580, 178] width 98 height 22
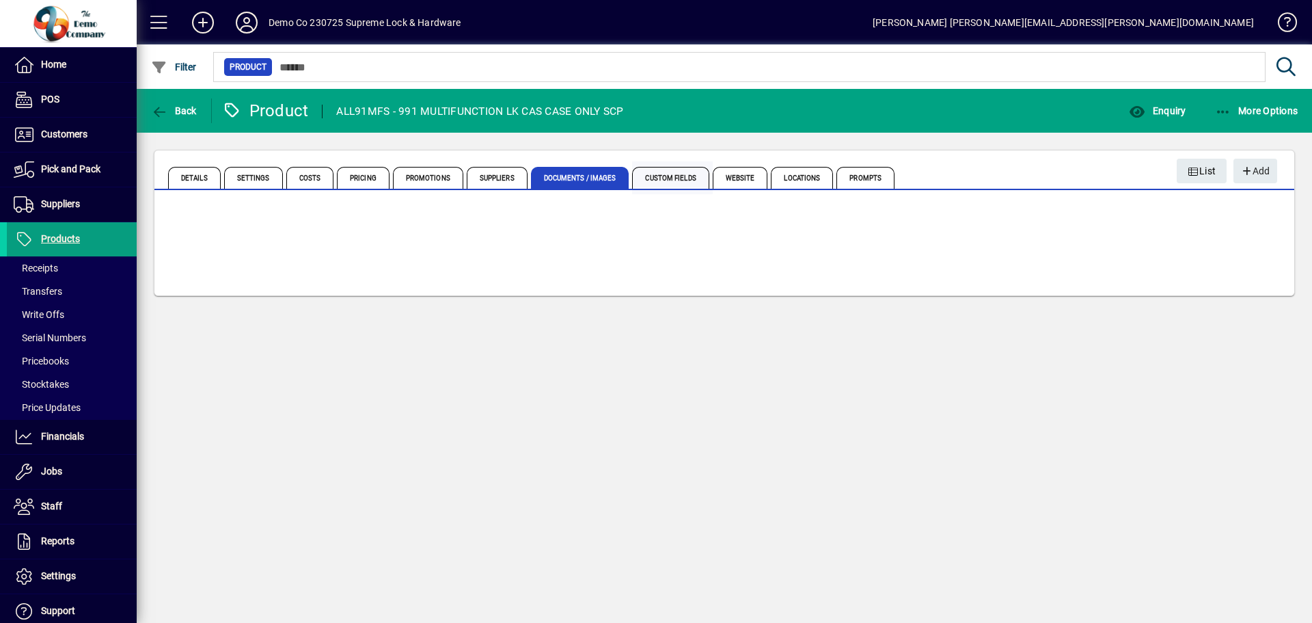
click at [672, 181] on span "Custom Fields" at bounding box center [670, 178] width 77 height 22
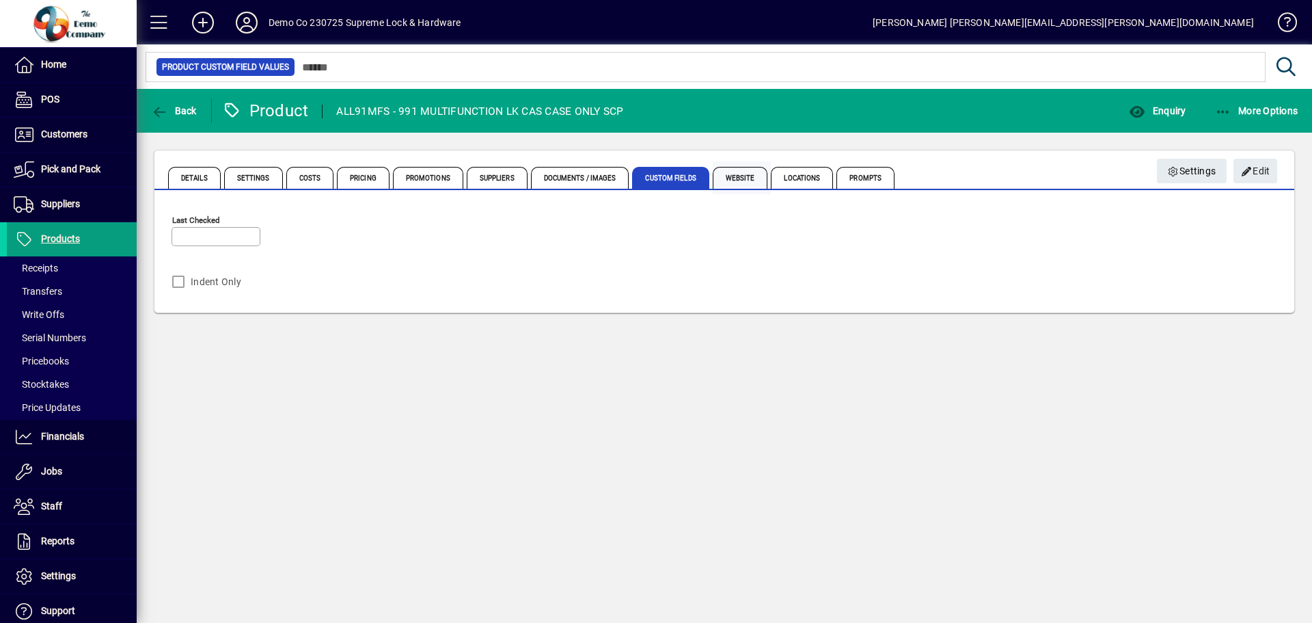
click at [737, 175] on span "Website" at bounding box center [740, 178] width 55 height 22
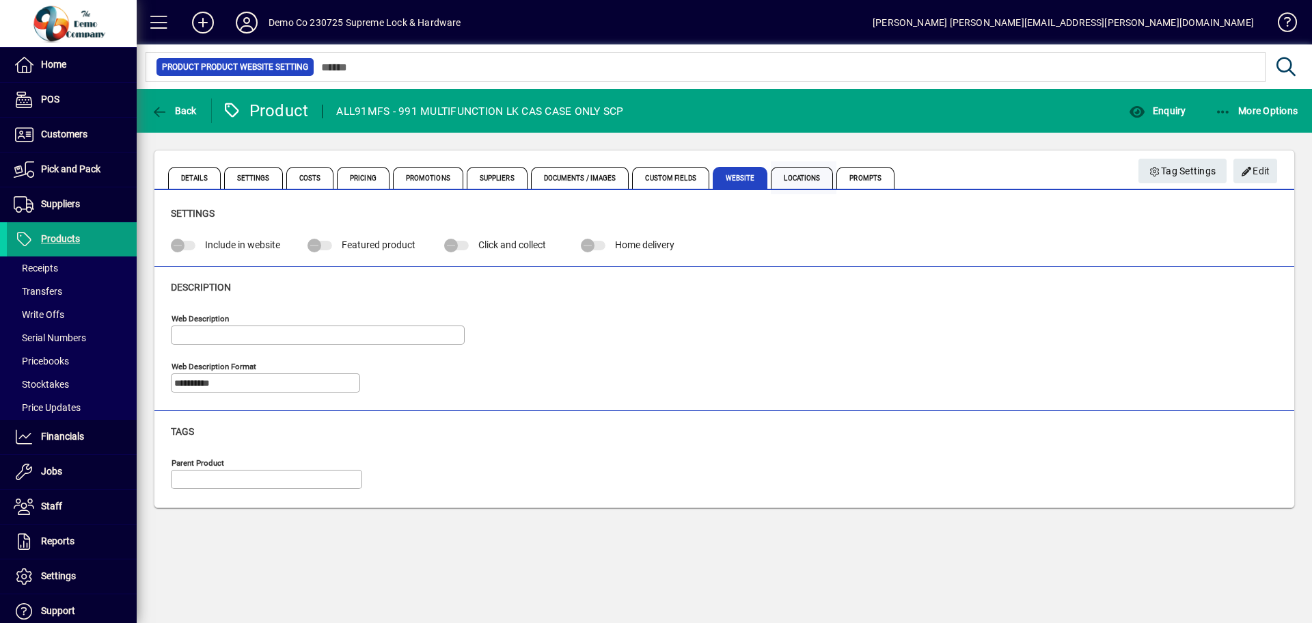
click at [797, 174] on span "Locations" at bounding box center [802, 178] width 62 height 22
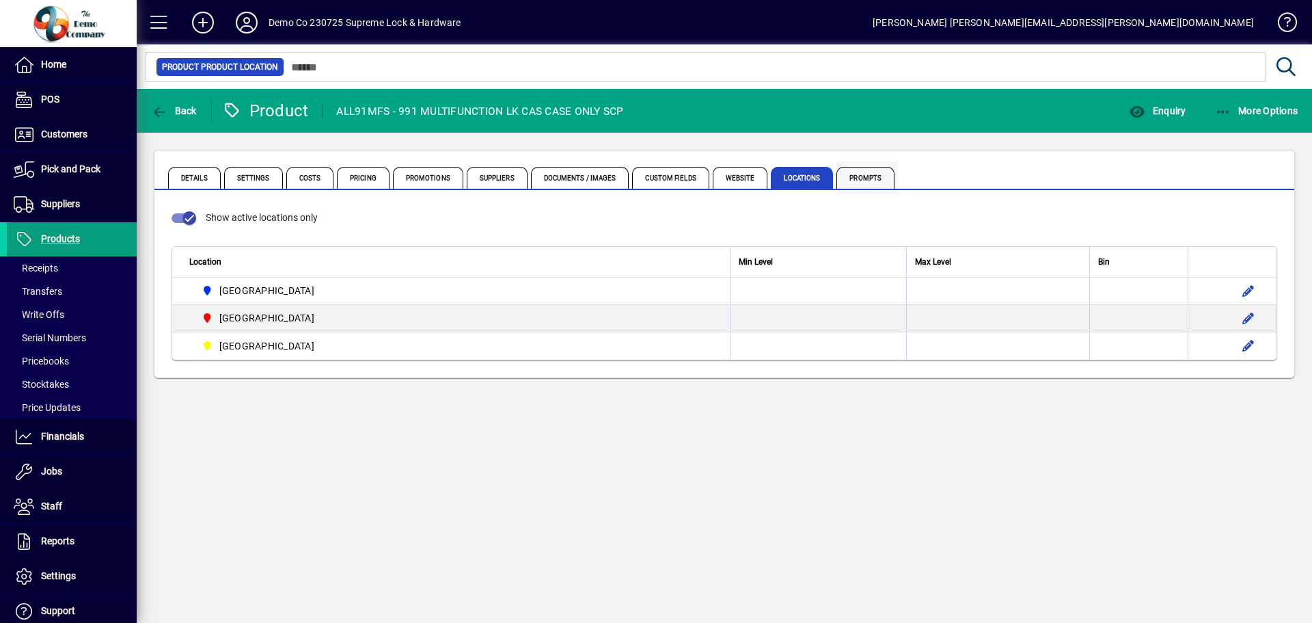
click at [855, 180] on span "Prompts" at bounding box center [865, 178] width 58 height 22
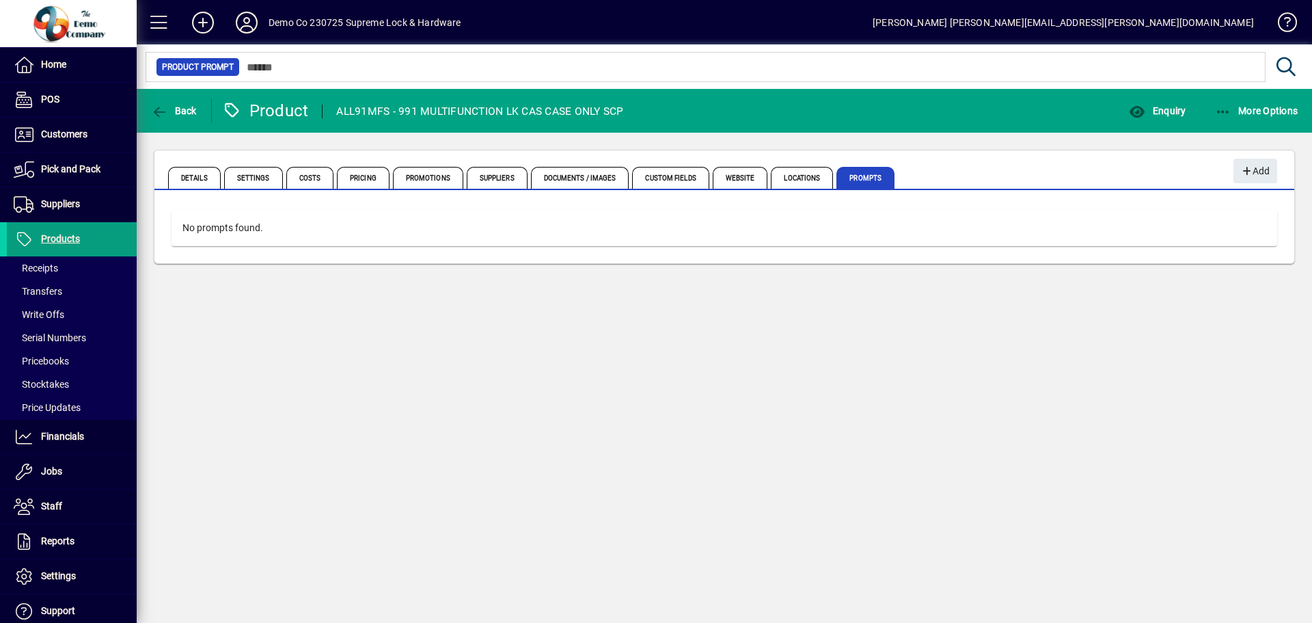
drag, startPoint x: 561, startPoint y: 359, endPoint x: 548, endPoint y: 374, distance: 19.9
click at [548, 374] on div "Back Product ALL91MFS - 991 MULTIFUNCTION LK CAS CASE ONLY SCP Enquiry More Opt…" at bounding box center [724, 356] width 1175 height 534
